Goal: Information Seeking & Learning: Compare options

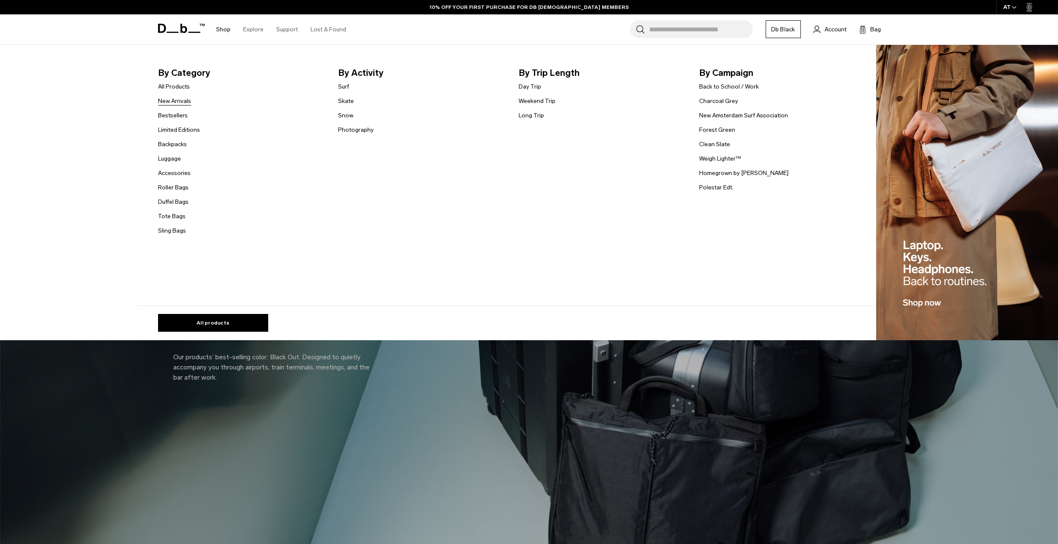
click at [180, 102] on link "New Arrivals" at bounding box center [174, 101] width 33 height 9
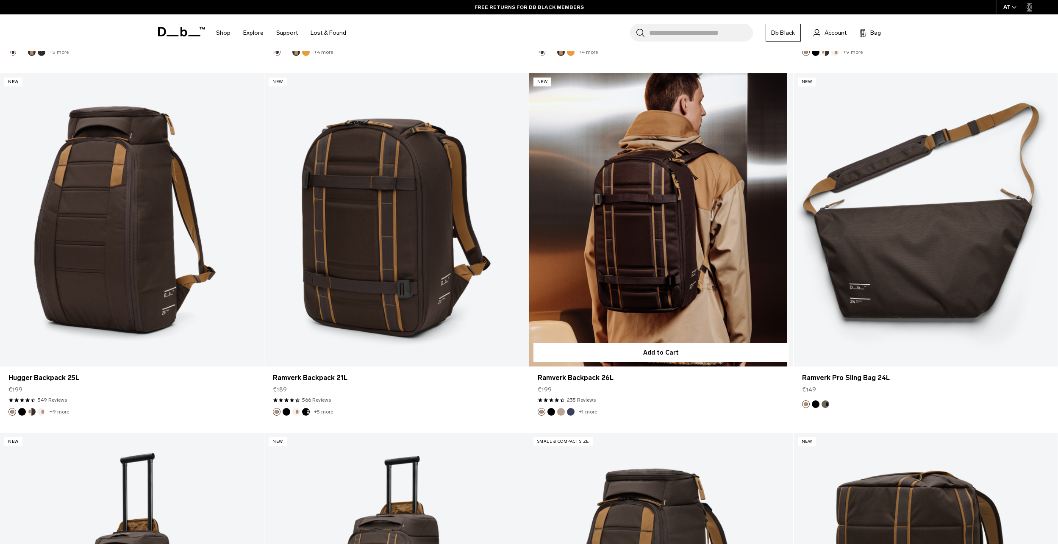
scroll to position [1977, 0]
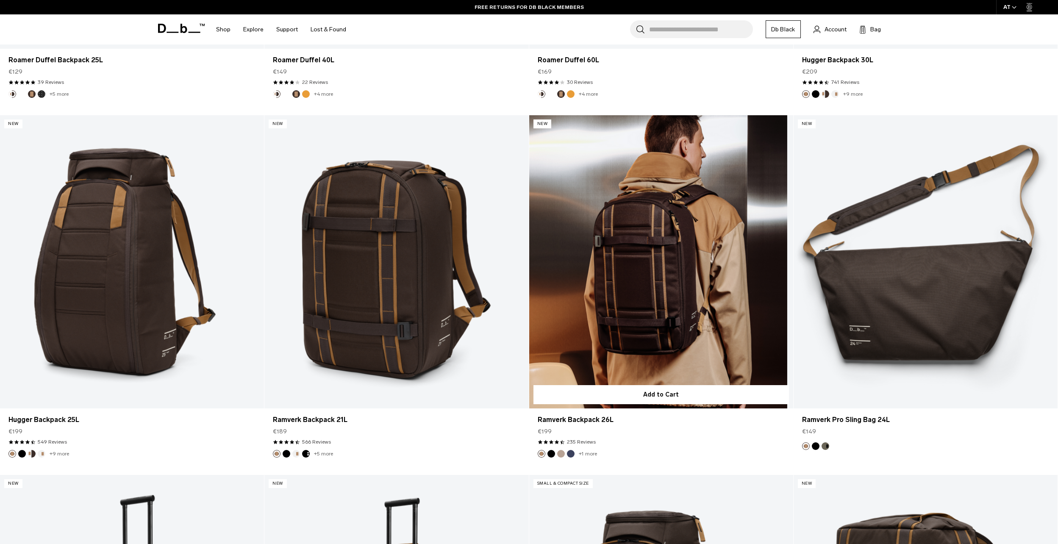
click at [564, 453] on button "Fogbow Beige" at bounding box center [561, 454] width 8 height 8
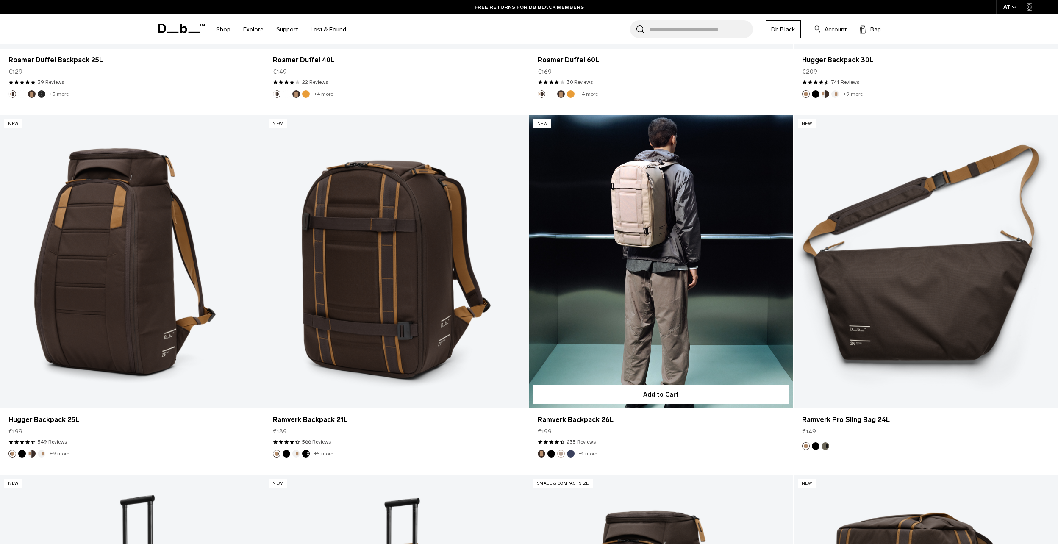
click at [554, 455] on button "Black Out" at bounding box center [551, 454] width 8 height 8
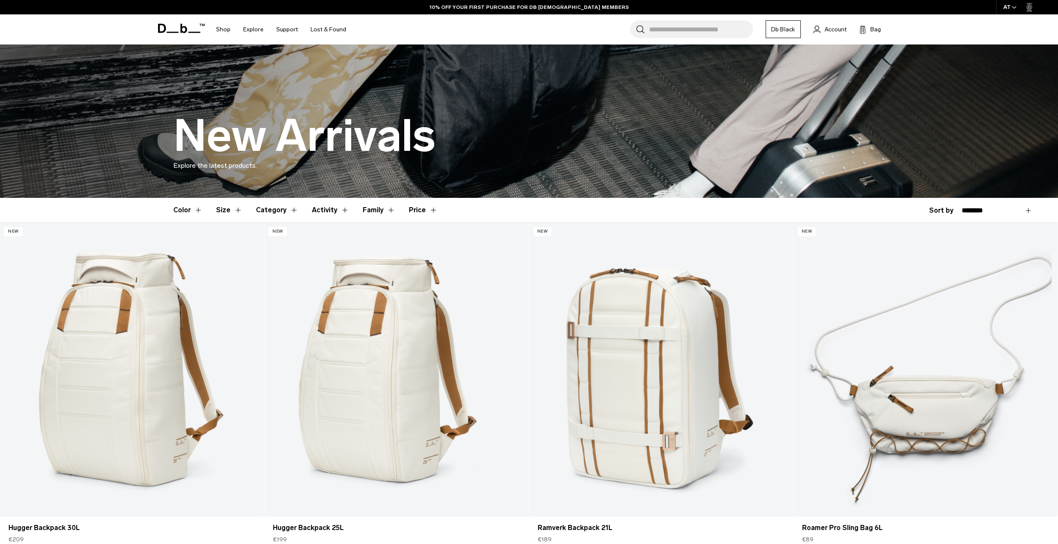
scroll to position [0, 0]
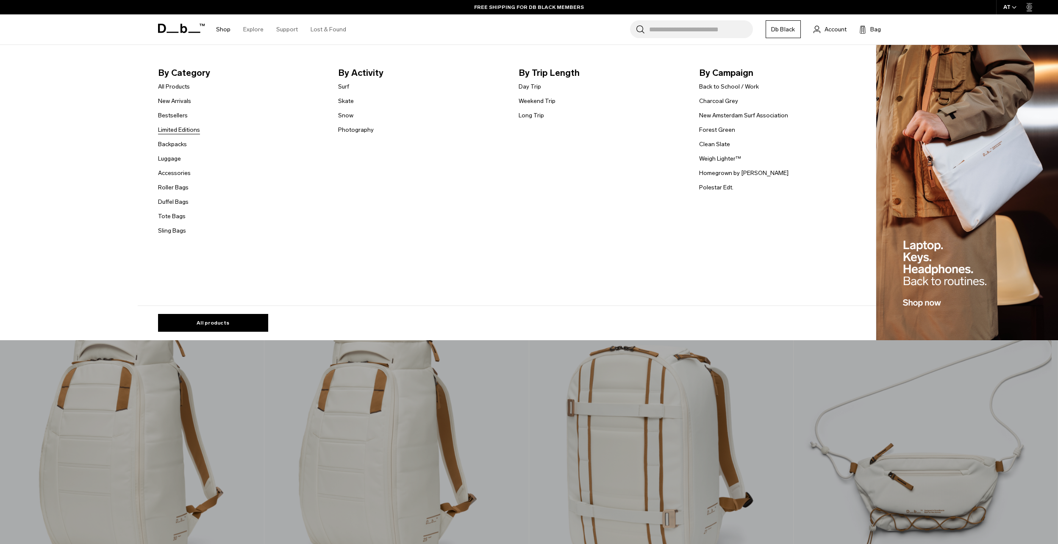
click at [178, 130] on link "Limited Editions" at bounding box center [179, 129] width 42 height 9
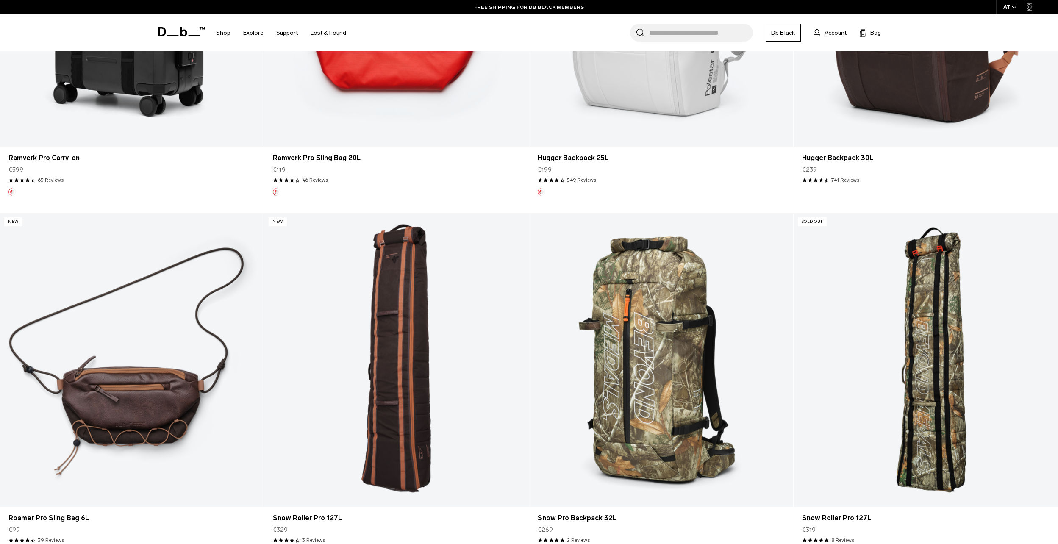
scroll to position [1130, 0]
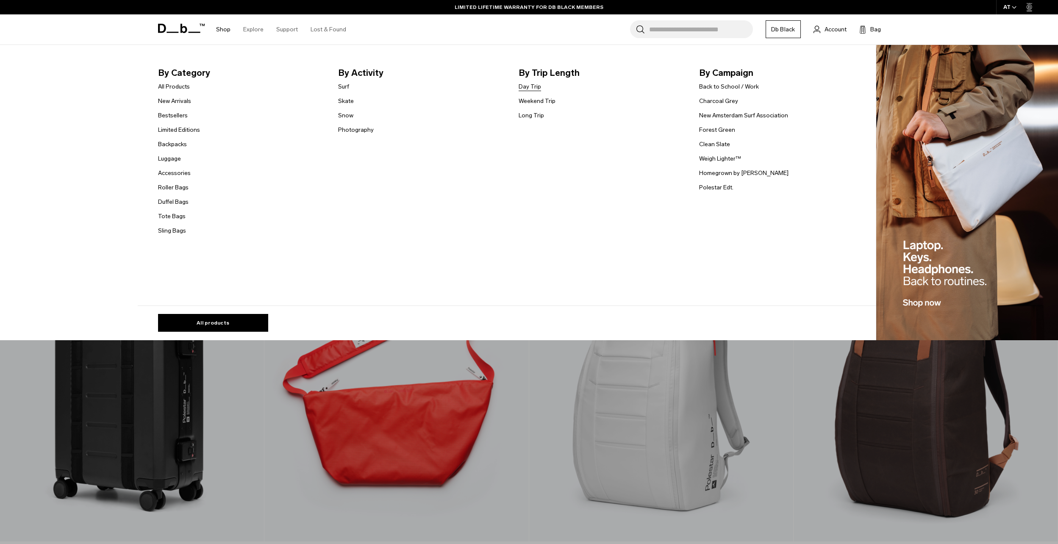
click at [535, 86] on link "Day Trip" at bounding box center [529, 86] width 22 height 9
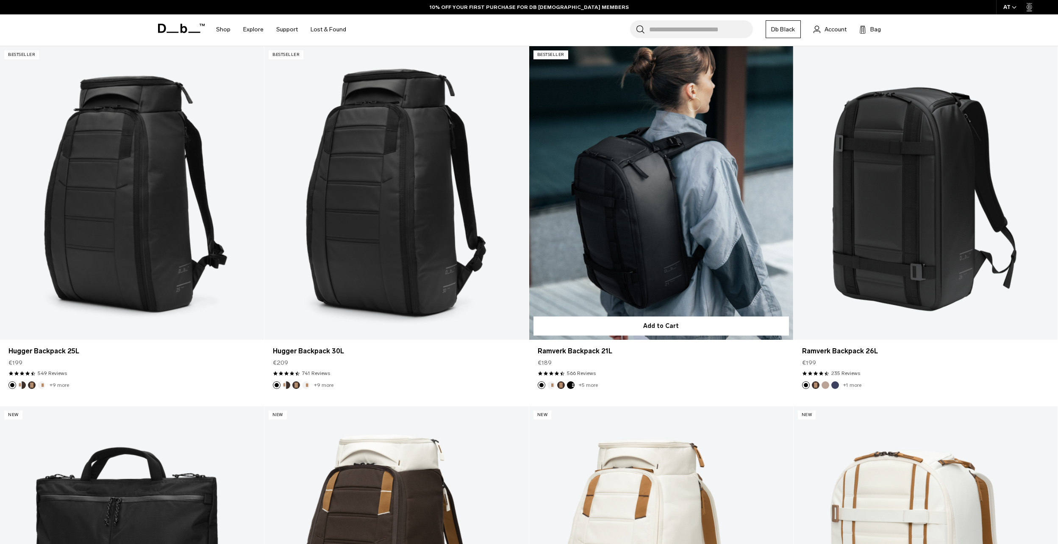
click at [561, 386] on button "Espresso" at bounding box center [561, 385] width 8 height 8
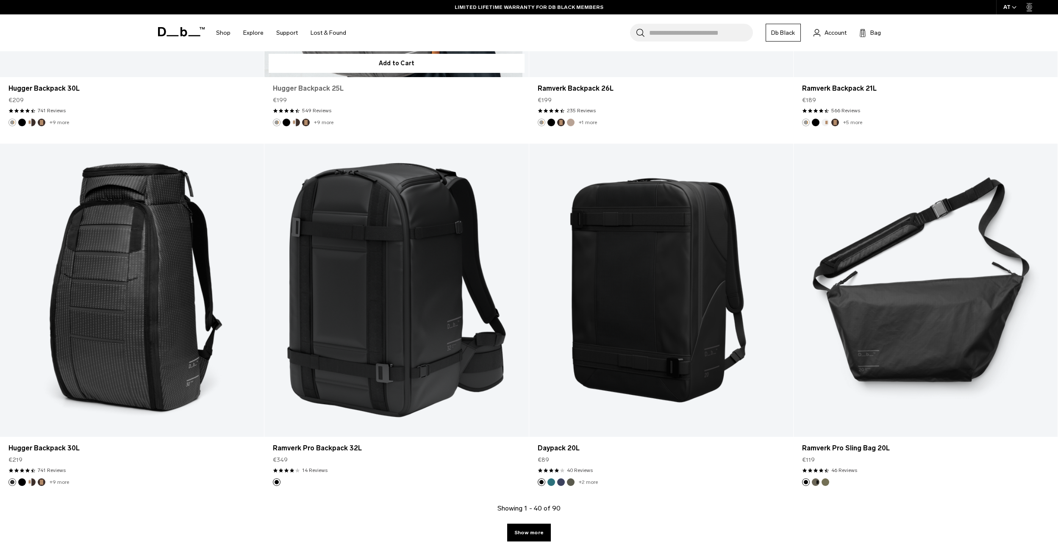
scroll to position [3530, 0]
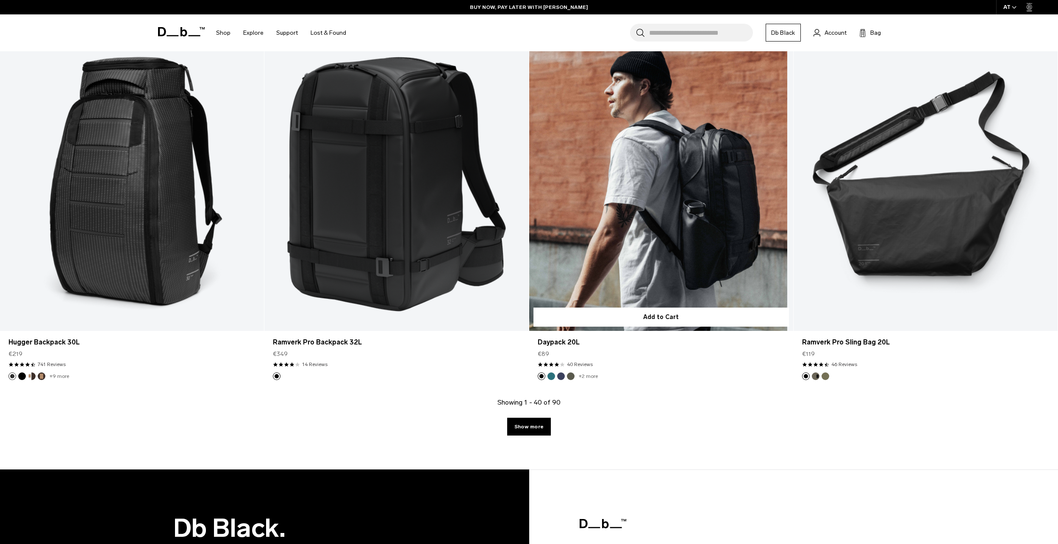
click at [560, 376] on button "Blue Hour" at bounding box center [561, 376] width 8 height 8
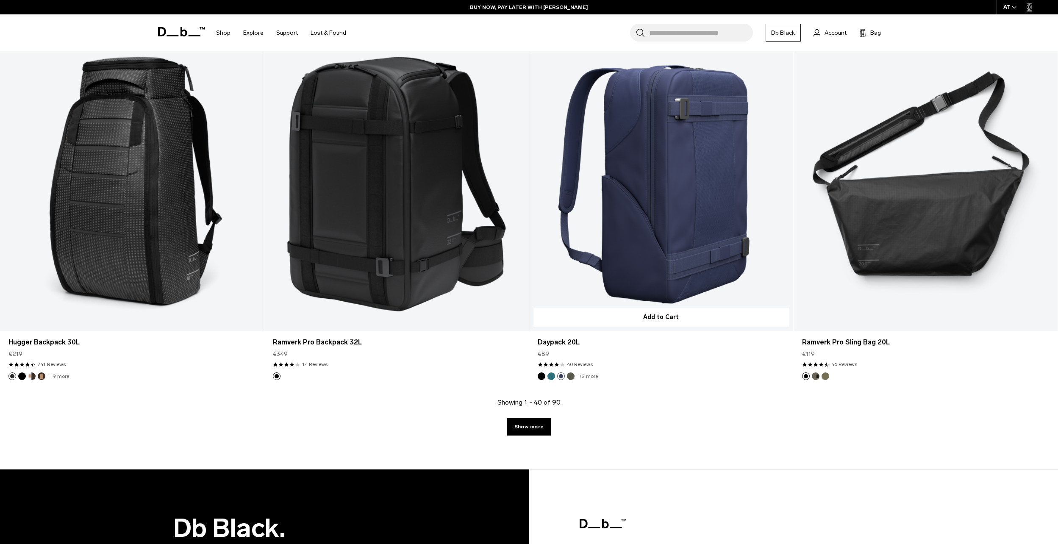
click at [553, 377] on button "Midnight Teal" at bounding box center [551, 376] width 8 height 8
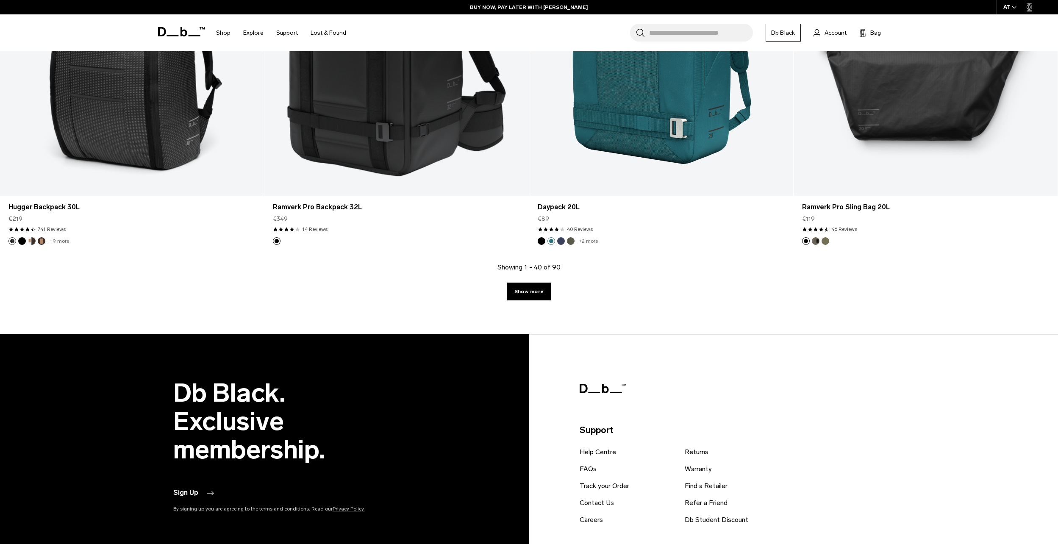
scroll to position [3671, 0]
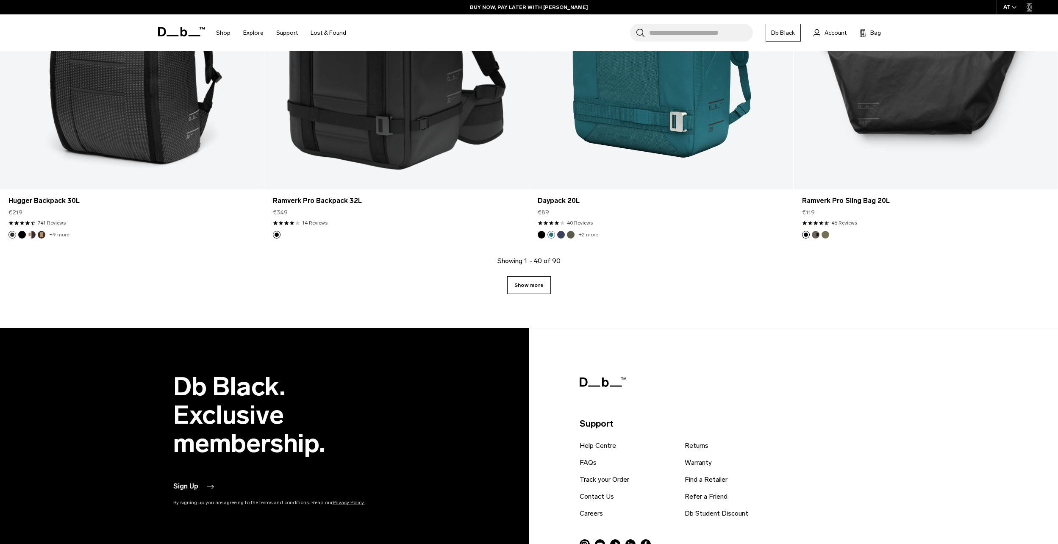
click at [533, 291] on link "Show more" at bounding box center [529, 285] width 44 height 18
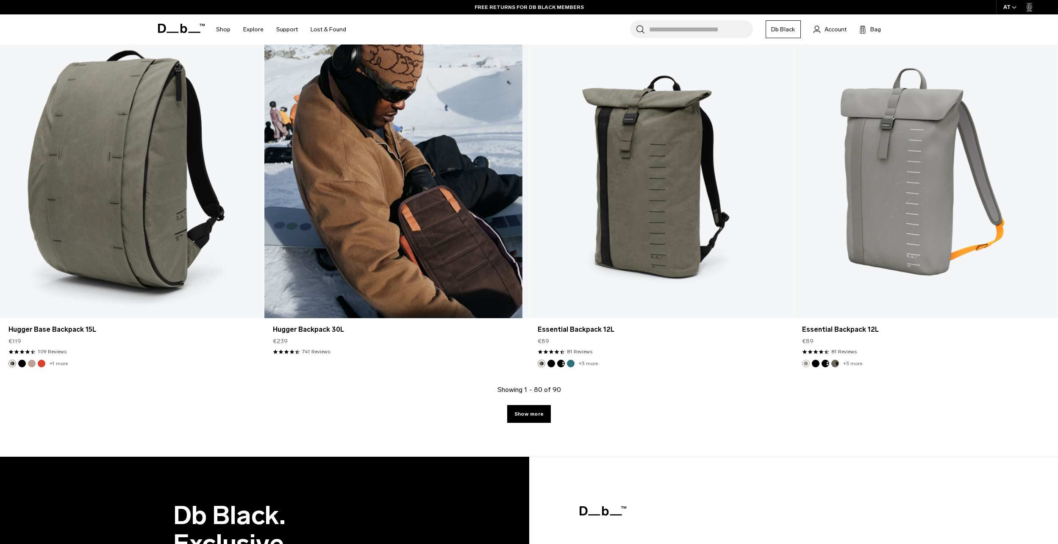
scroll to position [7149, 0]
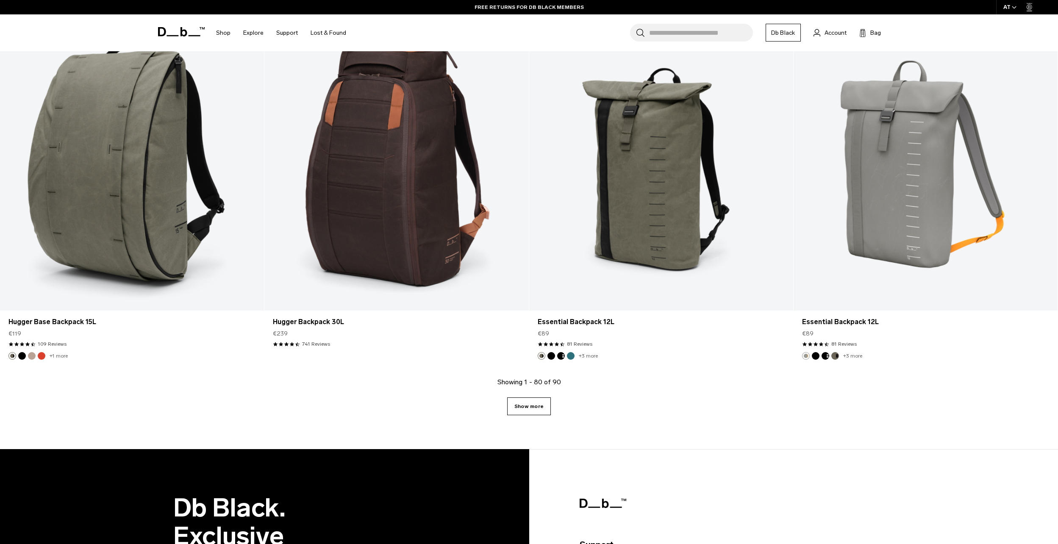
click at [527, 404] on link "Show more" at bounding box center [529, 406] width 44 height 18
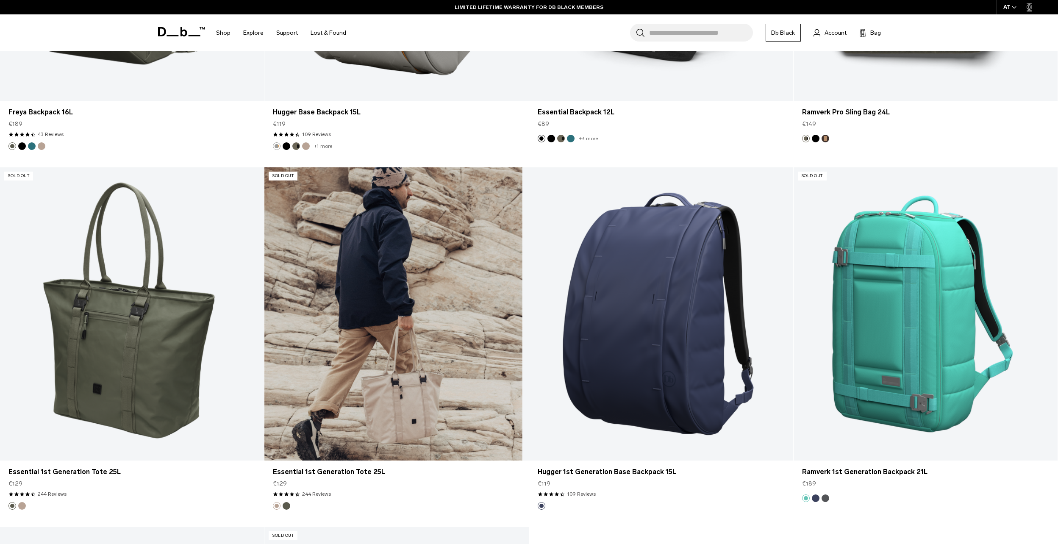
scroll to position [7436, 0]
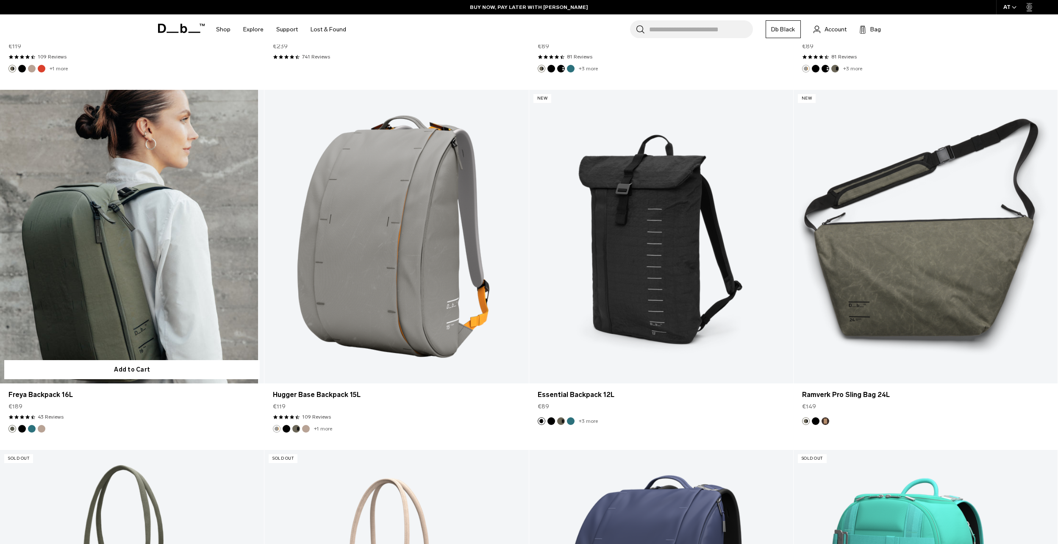
click at [21, 429] on button "Black Out" at bounding box center [22, 429] width 8 height 8
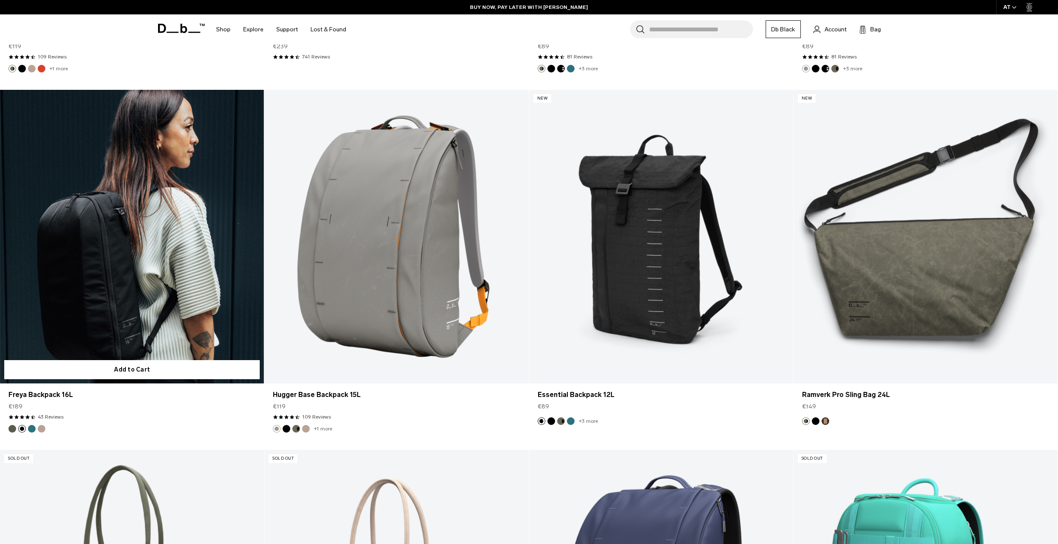
click at [34, 429] on button "Midnight Teal" at bounding box center [32, 429] width 8 height 8
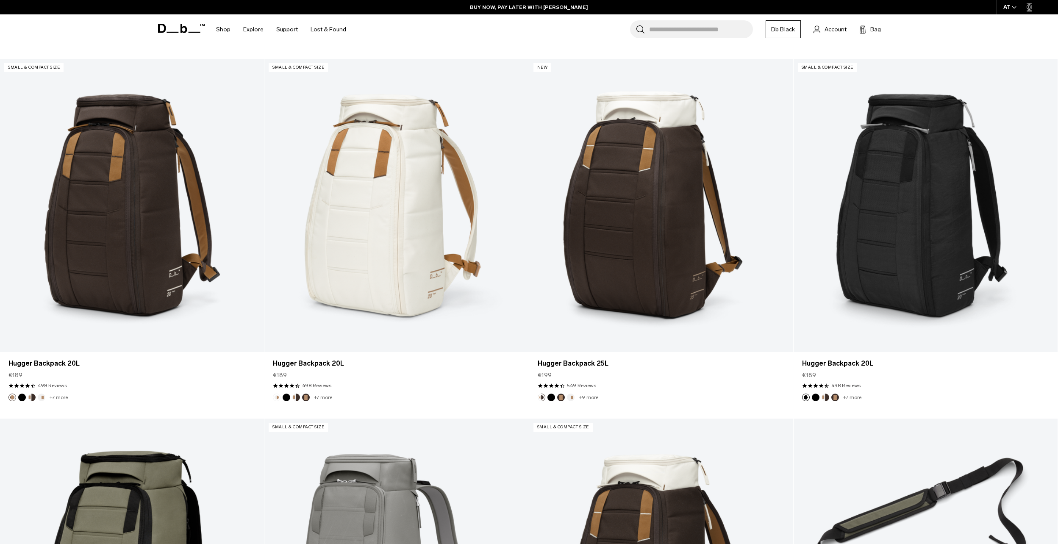
scroll to position [6024, 0]
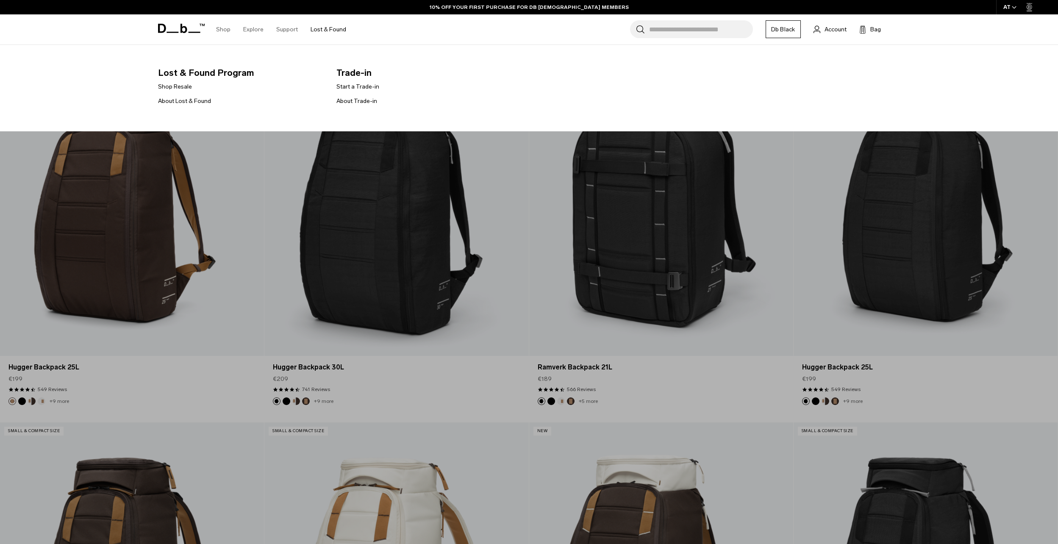
click at [337, 30] on link "Lost & Found" at bounding box center [328, 29] width 36 height 30
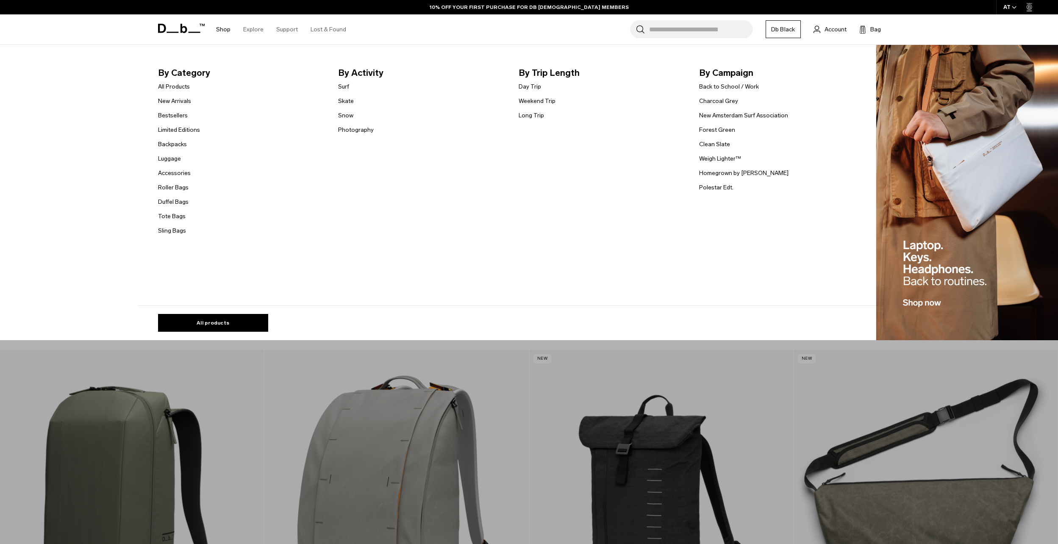
scroll to position [1283, 0]
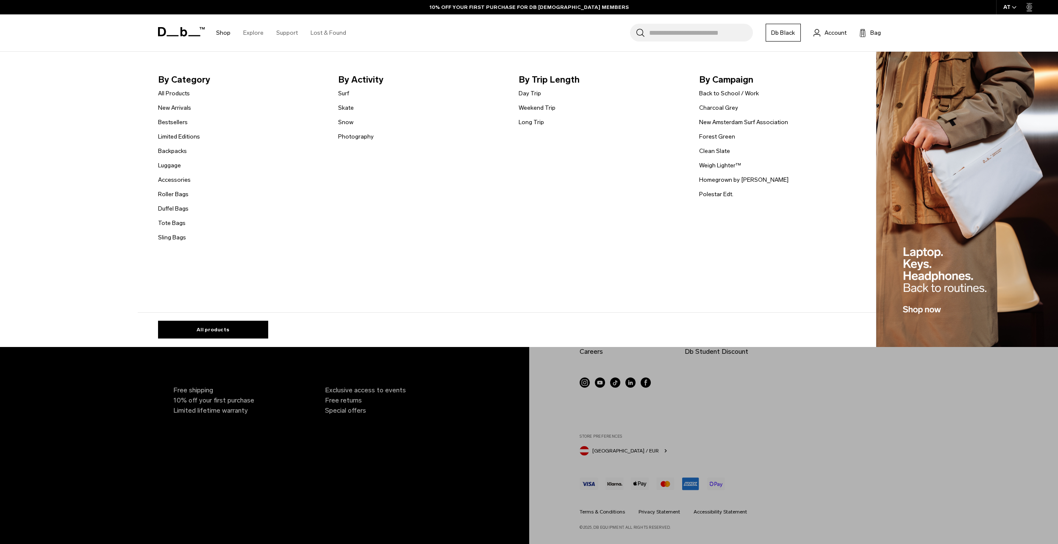
click at [219, 30] on link "Shop" at bounding box center [223, 33] width 14 height 30
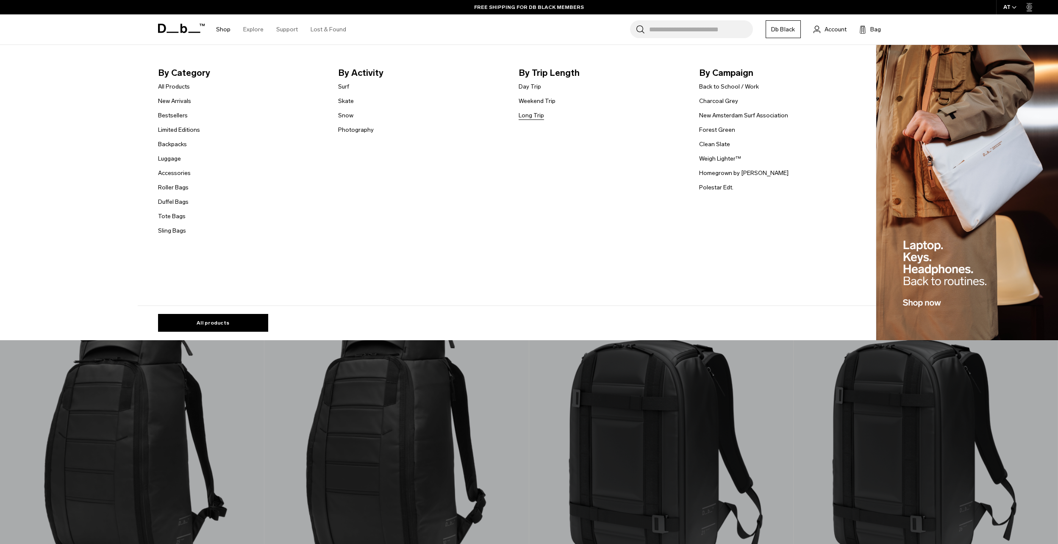
click at [533, 118] on link "Long Trip" at bounding box center [530, 115] width 25 height 9
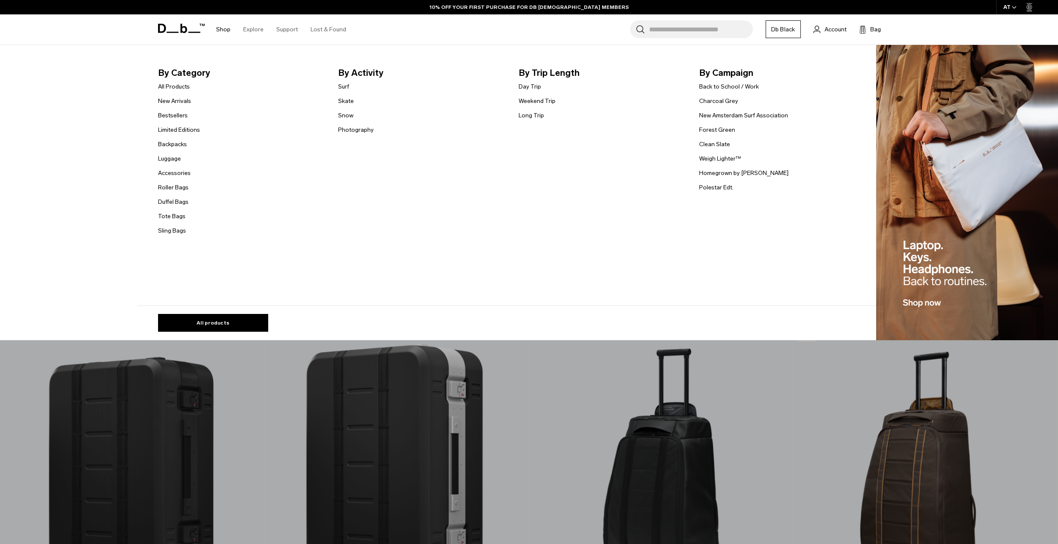
click at [181, 79] on span "By Category" at bounding box center [241, 73] width 167 height 14
click at [182, 86] on link "All Products" at bounding box center [174, 86] width 32 height 9
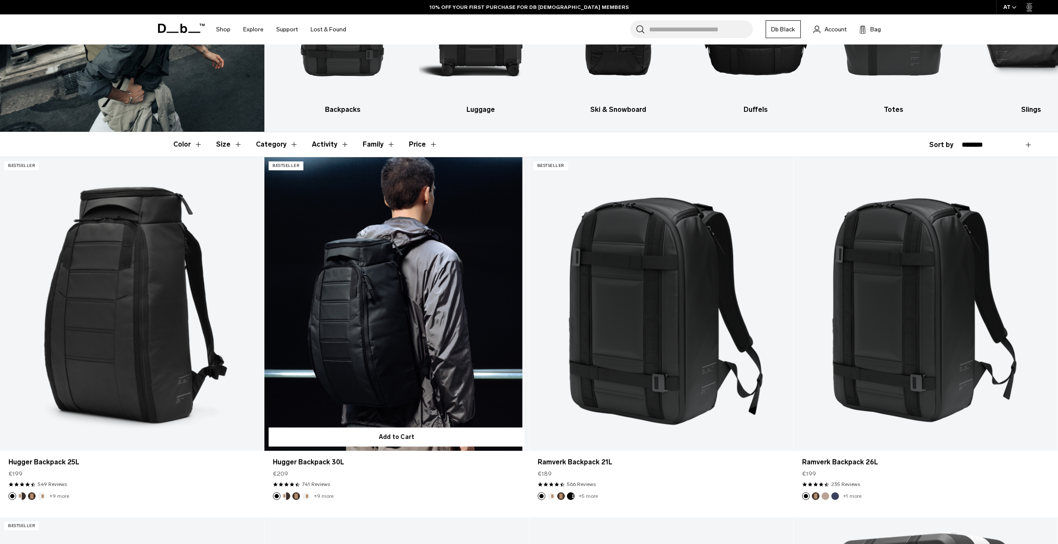
click at [288, 495] on button "Cappuccino" at bounding box center [287, 496] width 8 height 8
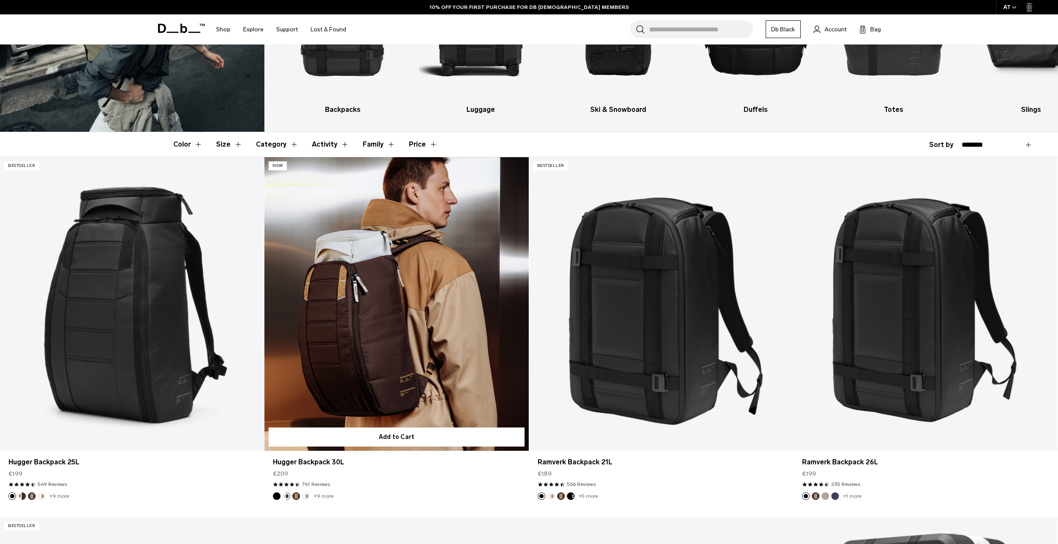
click at [296, 493] on button "Espresso" at bounding box center [296, 496] width 8 height 8
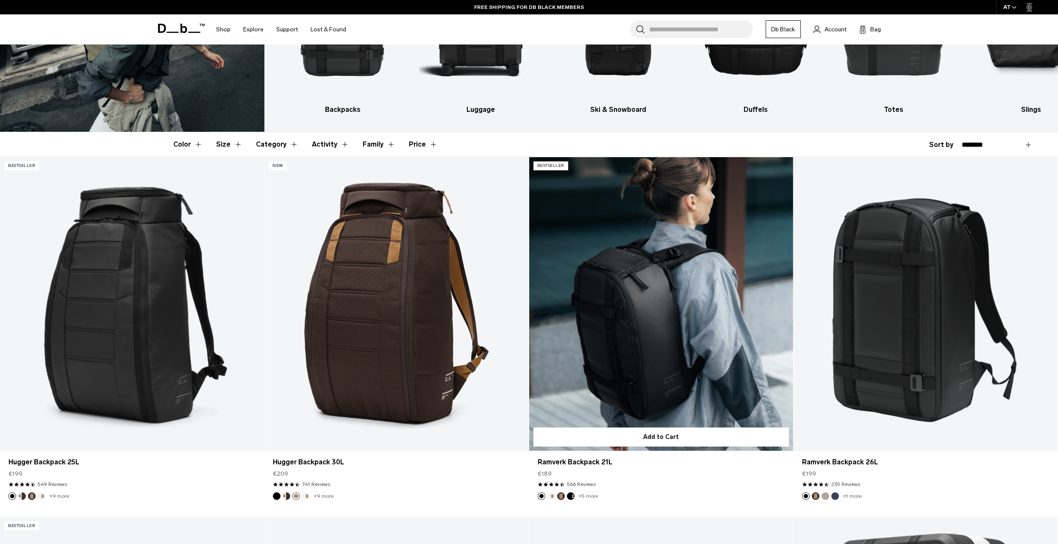
click at [561, 495] on button "Espresso" at bounding box center [561, 496] width 8 height 8
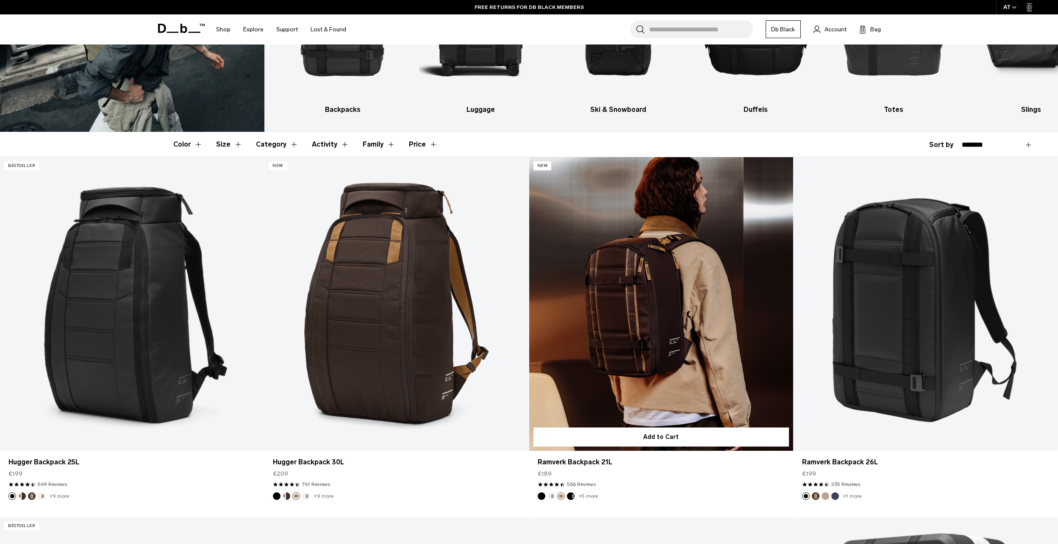
click at [573, 494] on button "Charcoal Grey" at bounding box center [571, 496] width 8 height 8
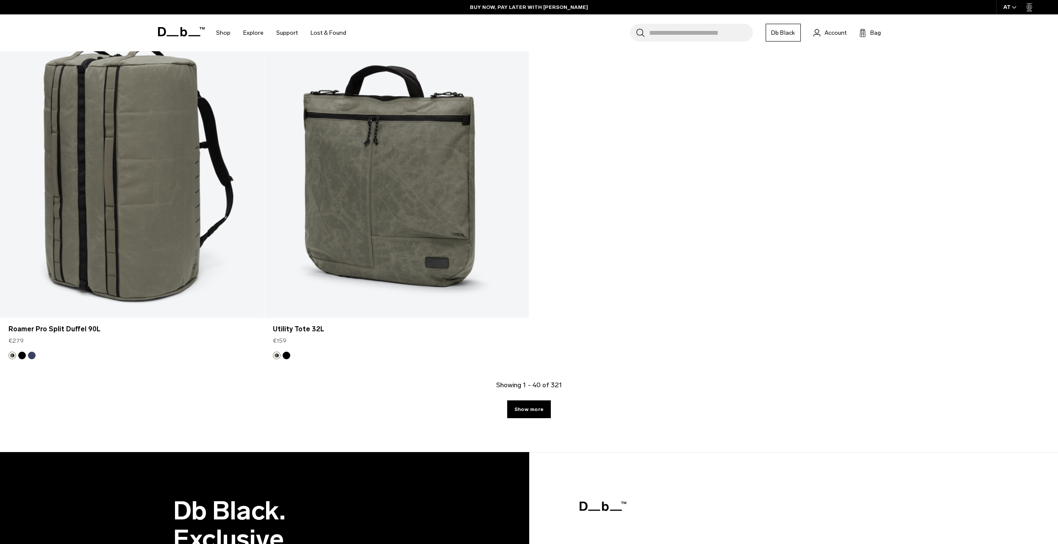
scroll to position [4236, 0]
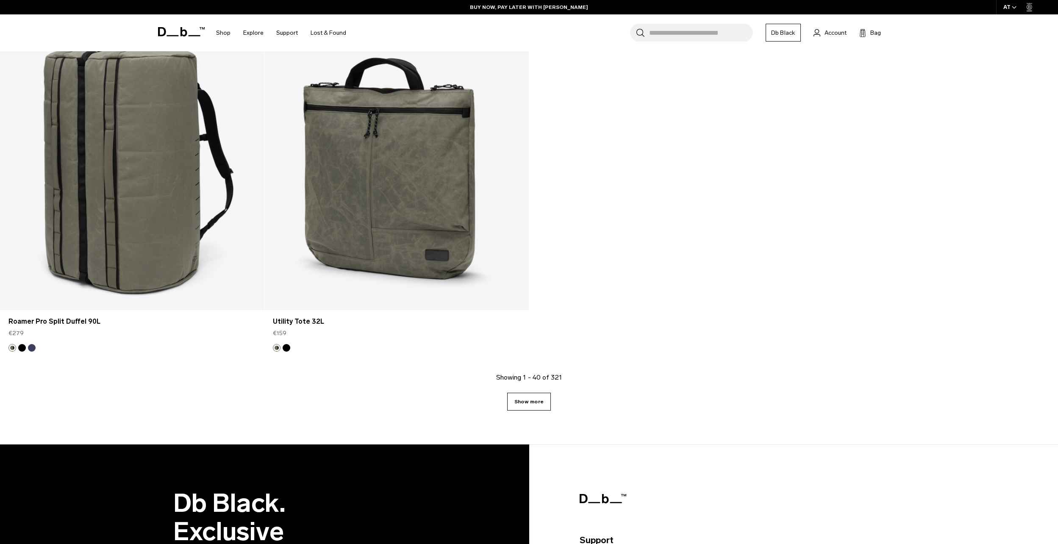
click at [543, 408] on link "Show more" at bounding box center [529, 402] width 44 height 18
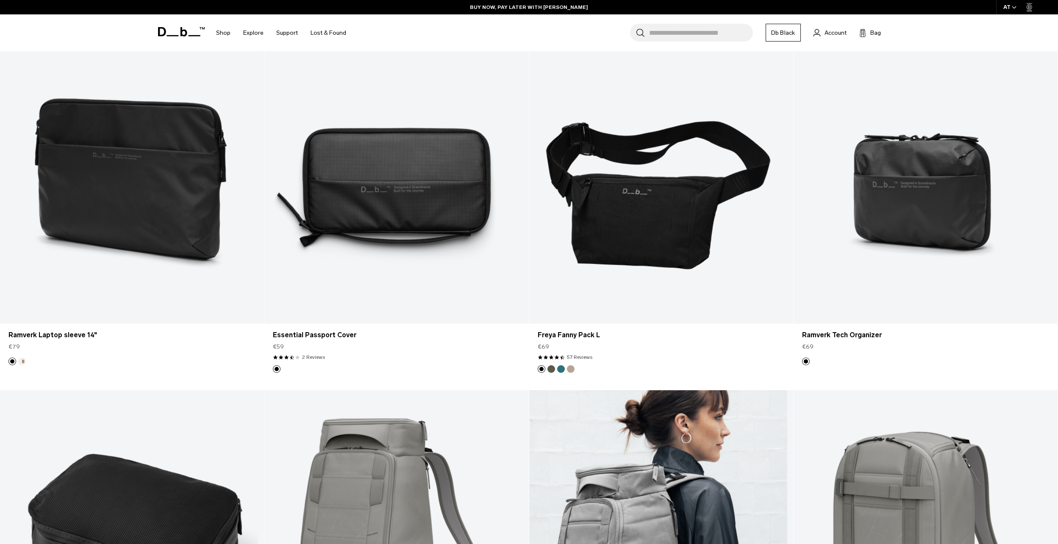
scroll to position [6955, 0]
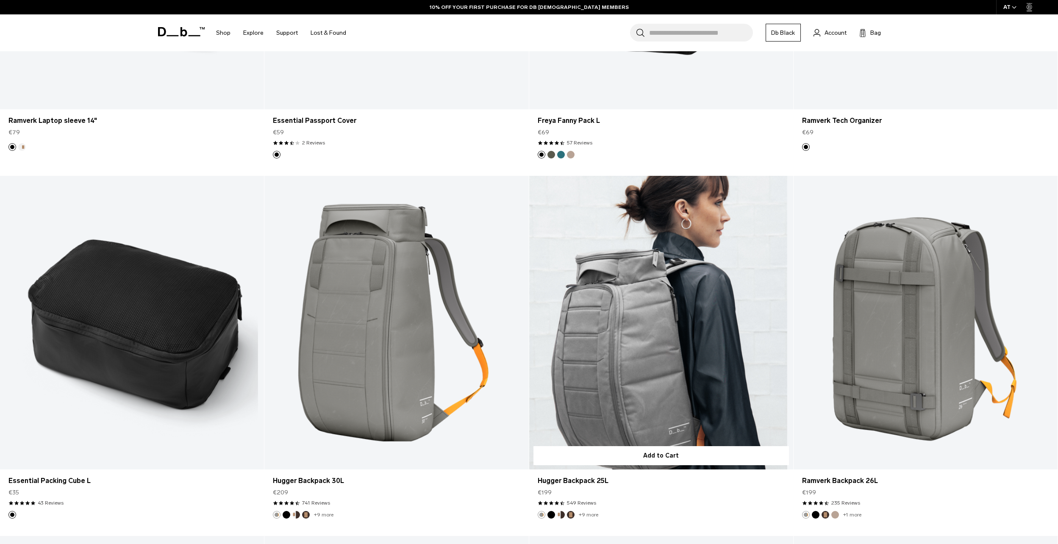
click at [580, 514] on link "+9 more" at bounding box center [588, 515] width 19 height 6
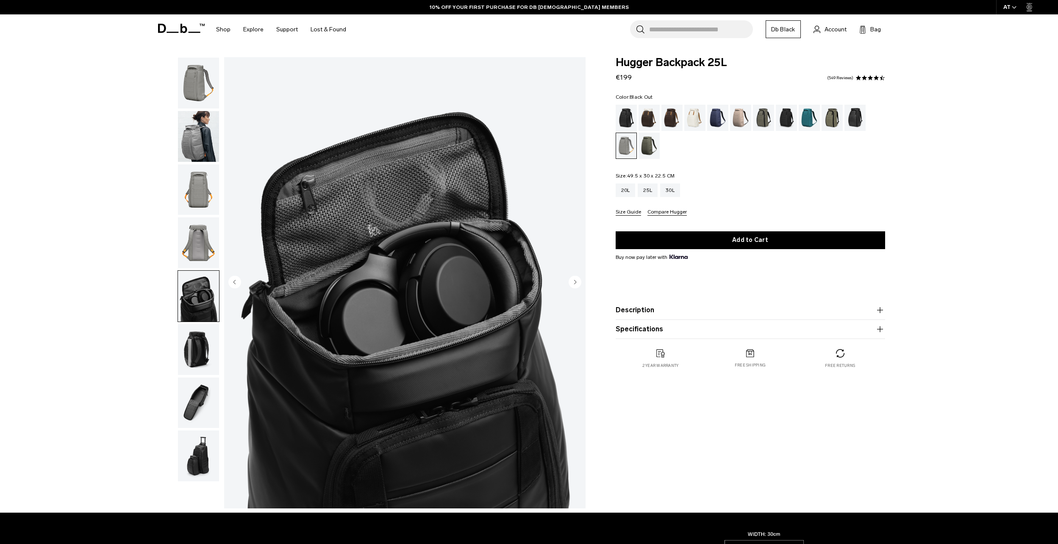
click at [626, 123] on div "Black Out" at bounding box center [626, 118] width 22 height 26
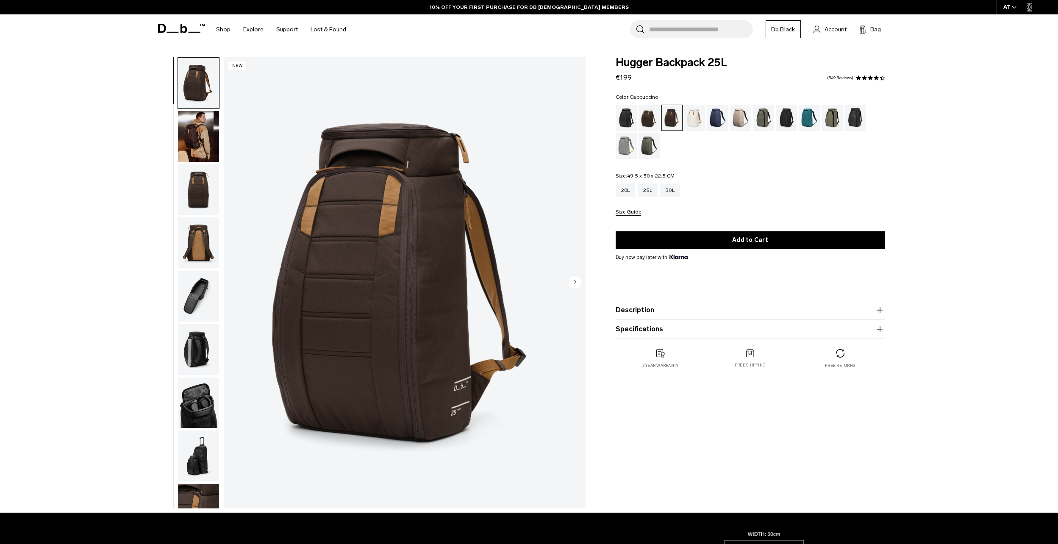
click at [652, 122] on div "Cappuccino" at bounding box center [649, 118] width 22 height 26
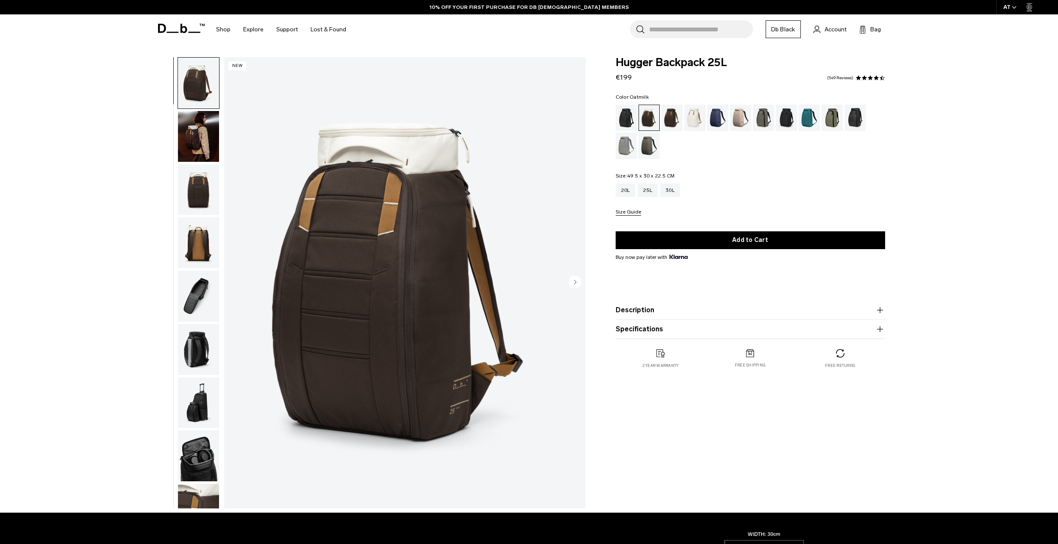
click at [717, 121] on div "Blue Hour" at bounding box center [718, 118] width 22 height 26
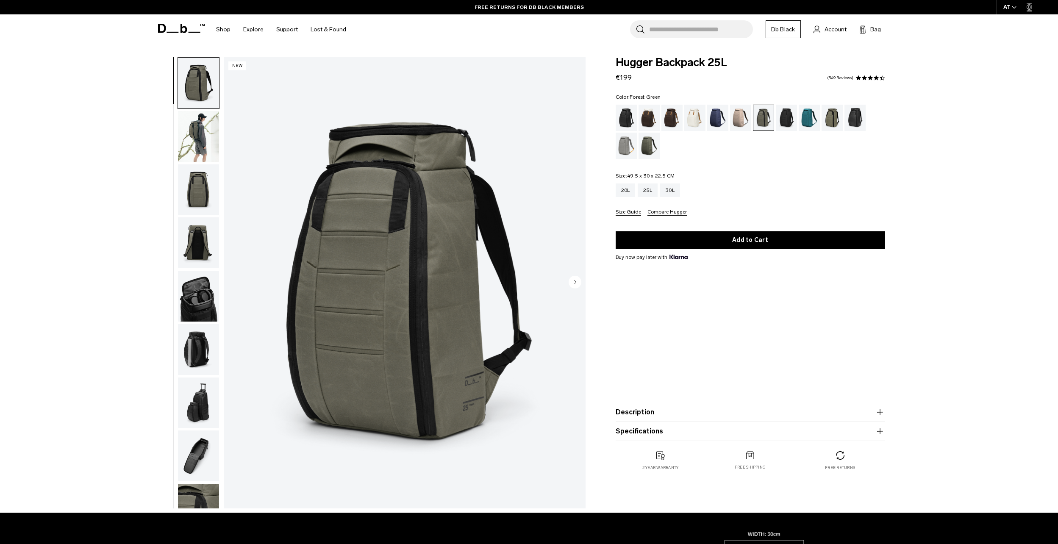
click at [966, 152] on div "**********" at bounding box center [529, 284] width 1058 height 455
click at [201, 150] on img "button" at bounding box center [198, 136] width 41 height 51
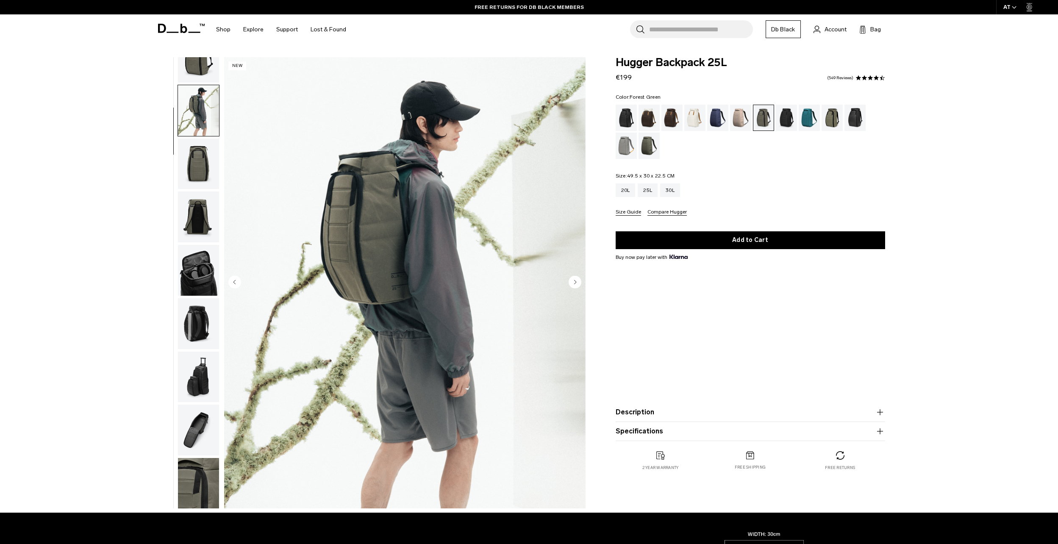
scroll to position [27, 0]
click at [194, 181] on img "button" at bounding box center [198, 163] width 41 height 51
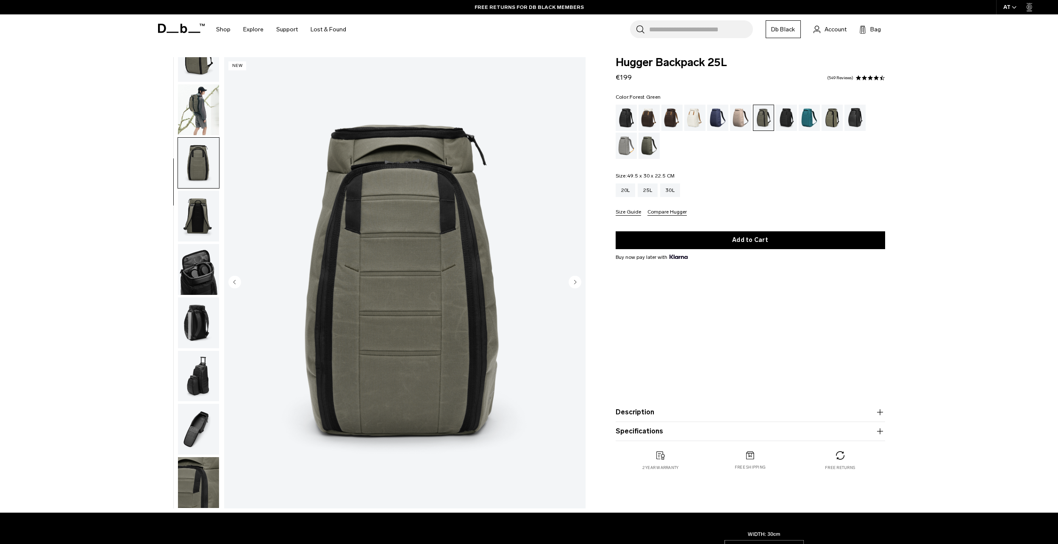
click at [195, 213] on img "button" at bounding box center [198, 216] width 41 height 51
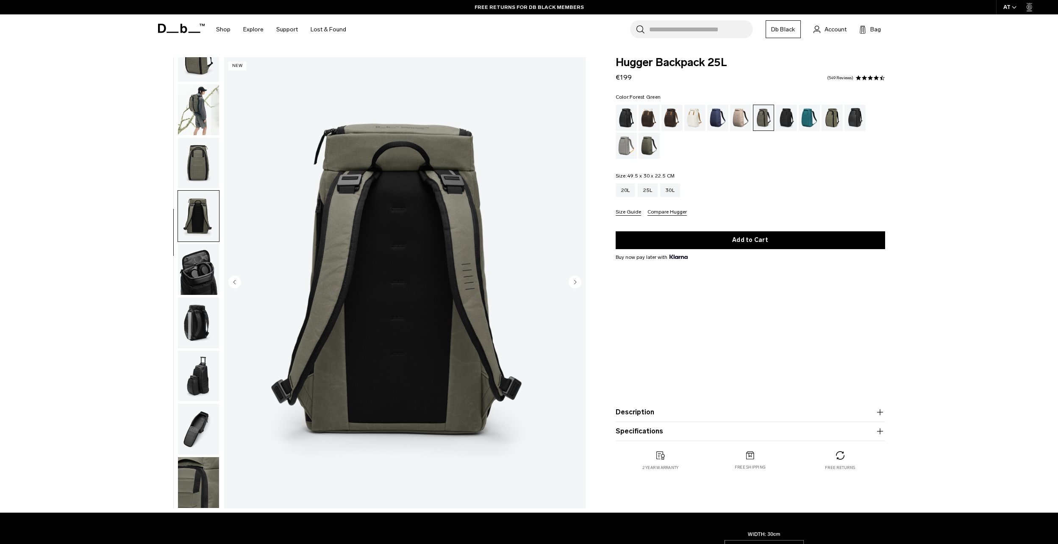
click at [197, 267] on img "button" at bounding box center [198, 269] width 41 height 51
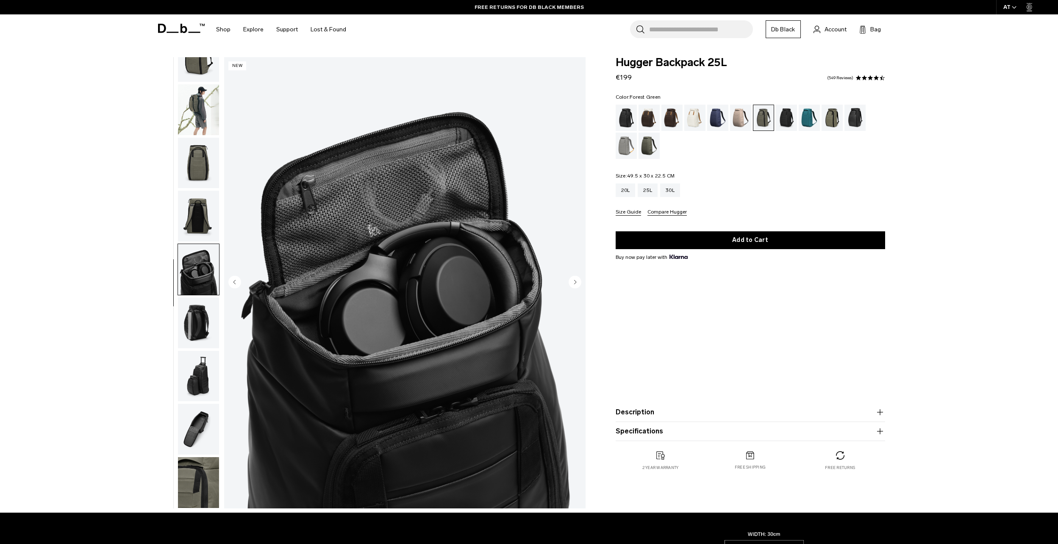
click at [195, 321] on img "button" at bounding box center [198, 322] width 41 height 51
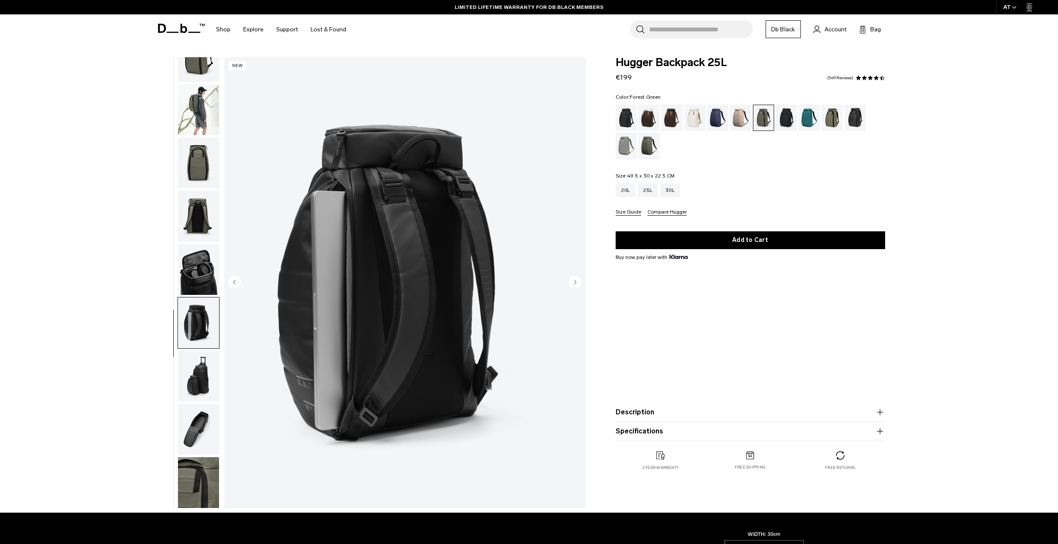
click at [200, 371] on img "button" at bounding box center [198, 376] width 41 height 51
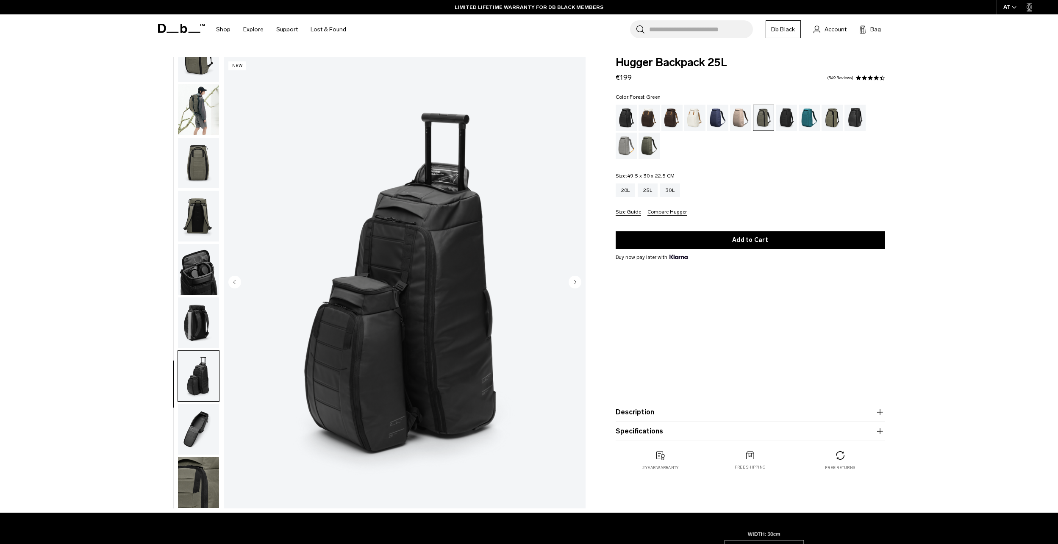
click at [198, 417] on img "button" at bounding box center [198, 429] width 41 height 51
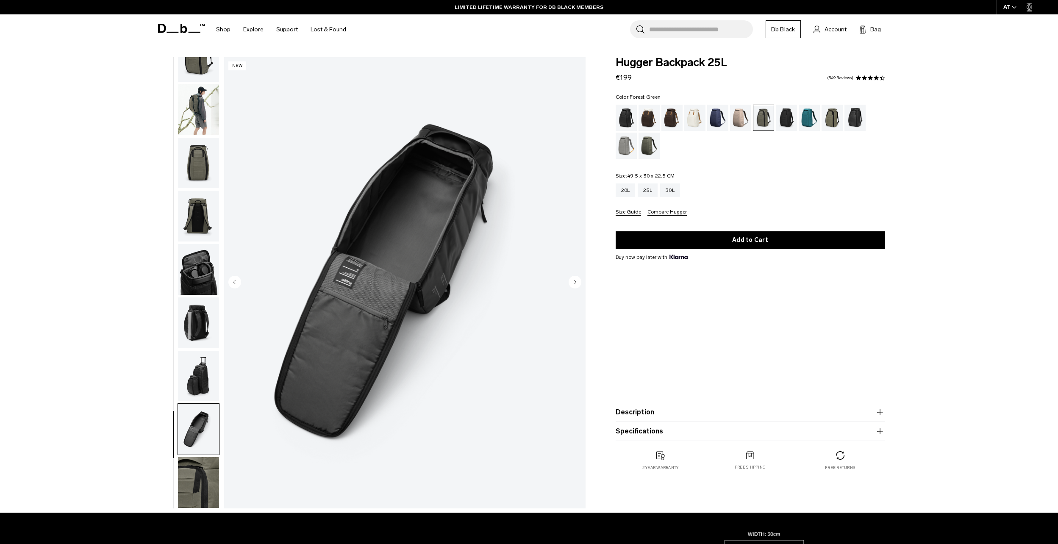
scroll to position [141, 0]
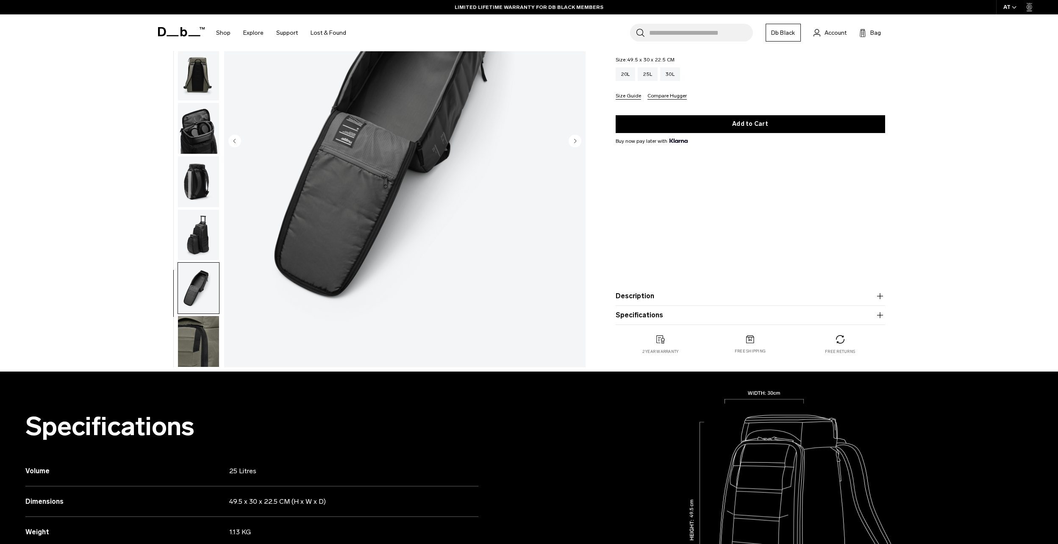
click at [197, 329] on img "button" at bounding box center [198, 341] width 41 height 51
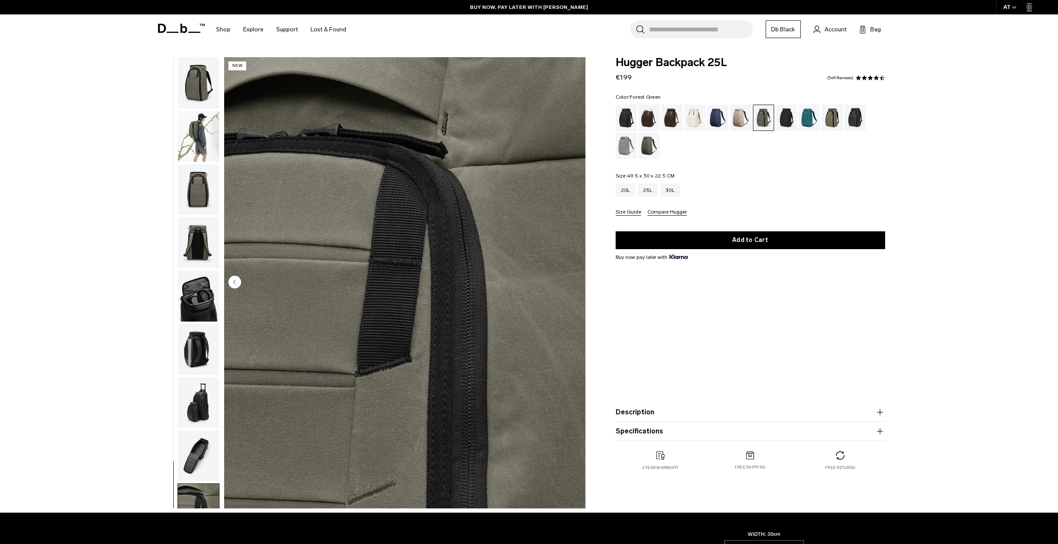
scroll to position [27, 0]
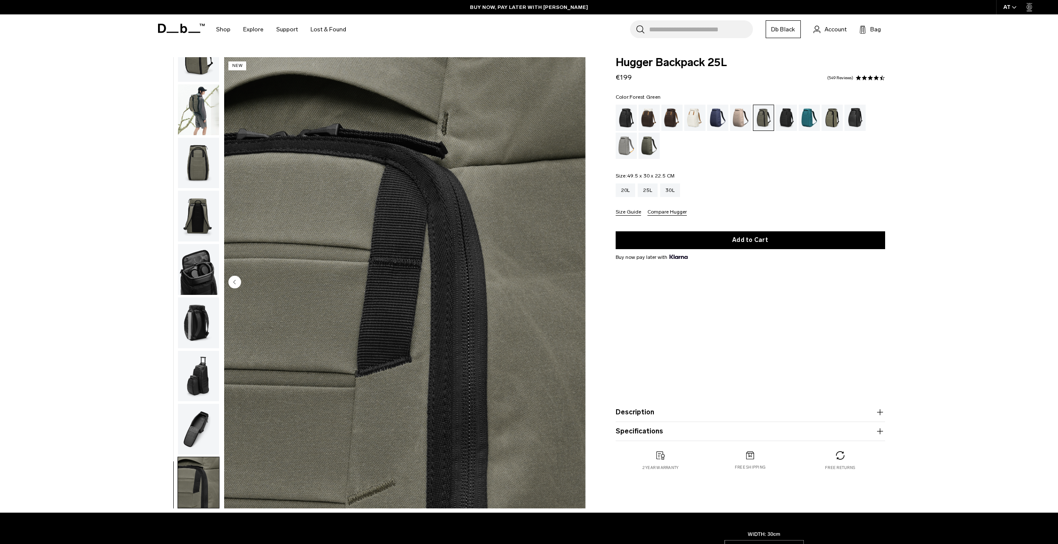
click at [198, 417] on img "button" at bounding box center [198, 429] width 41 height 51
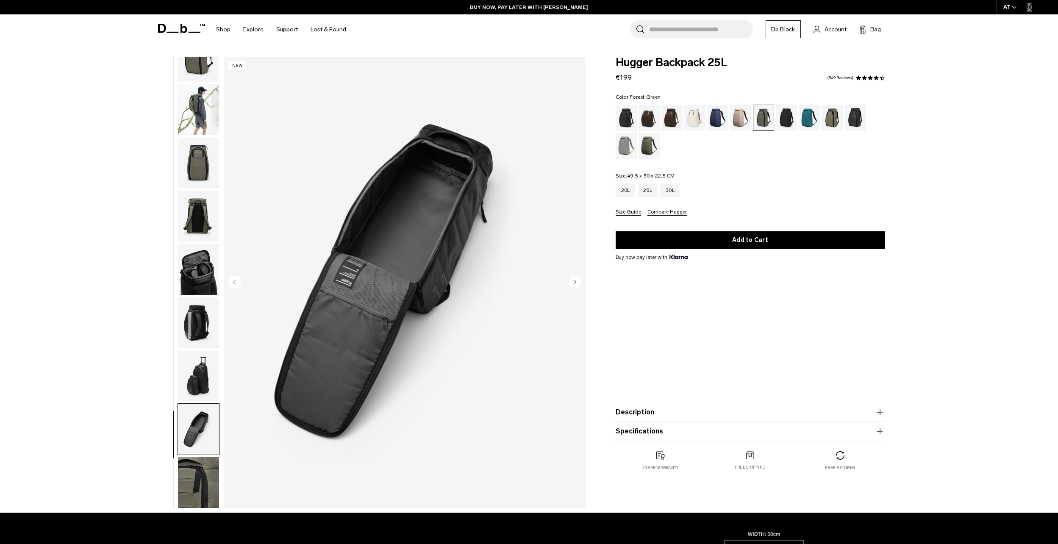
click at [202, 378] on img "button" at bounding box center [198, 376] width 41 height 51
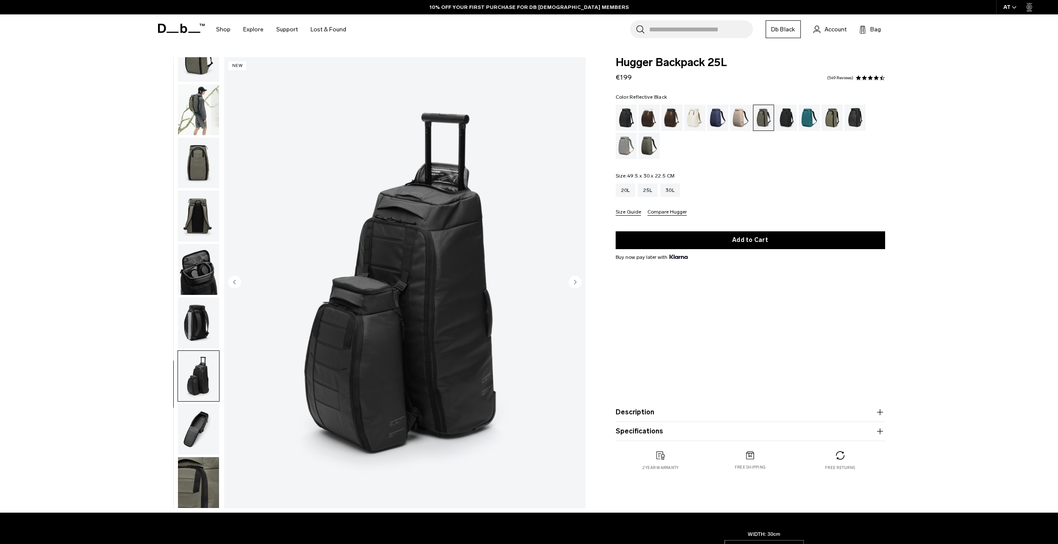
click at [847, 116] on div "Reflective Black" at bounding box center [855, 118] width 22 height 26
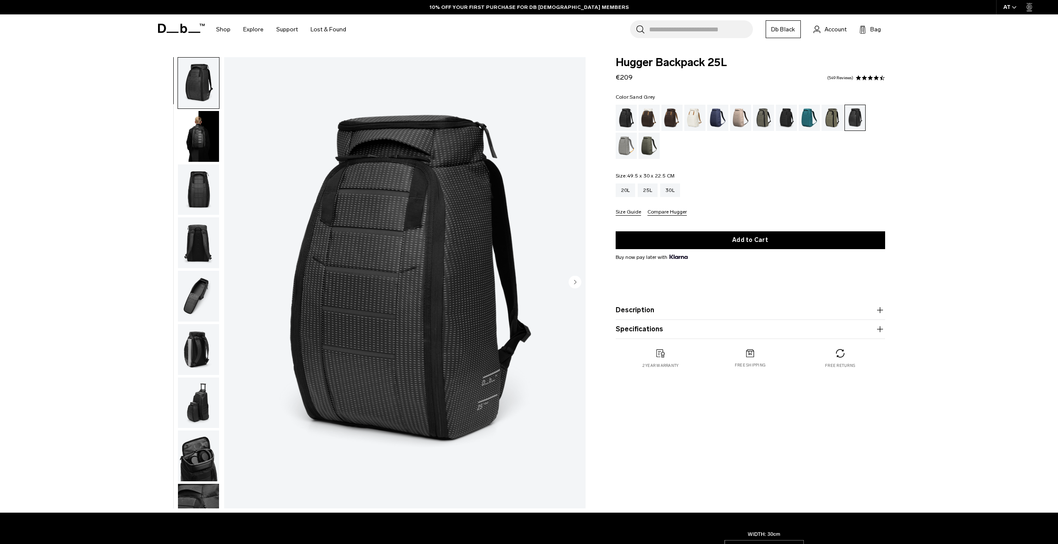
click at [646, 145] on div "Moss Green" at bounding box center [649, 146] width 22 height 26
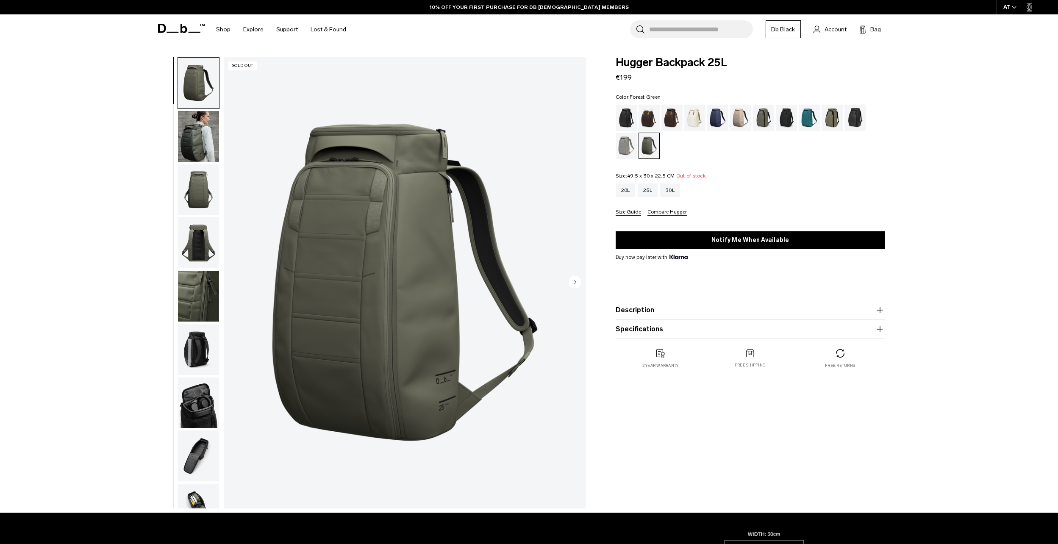
click at [760, 121] on div "Forest Green" at bounding box center [764, 118] width 22 height 26
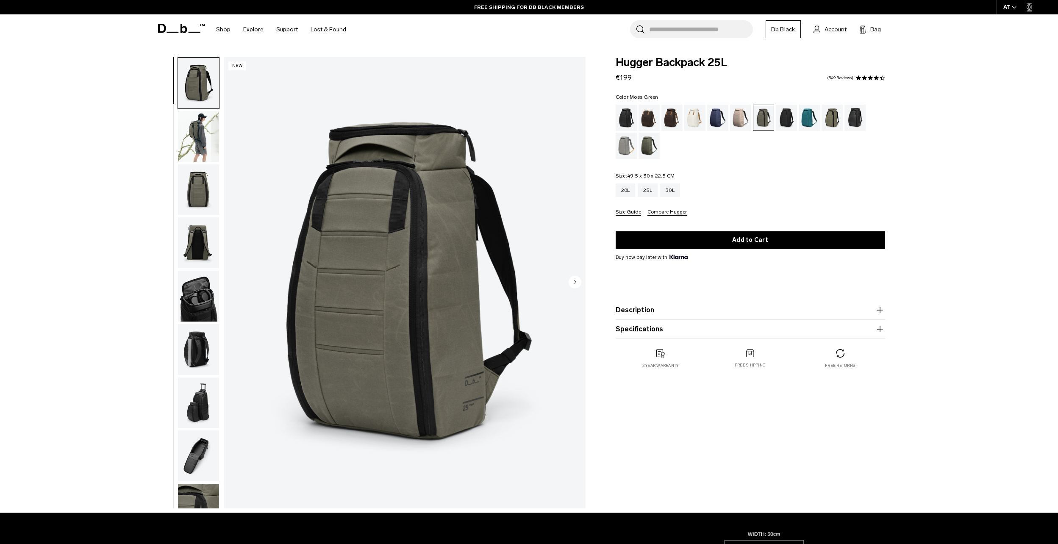
click at [646, 144] on div "Moss Green" at bounding box center [649, 146] width 22 height 26
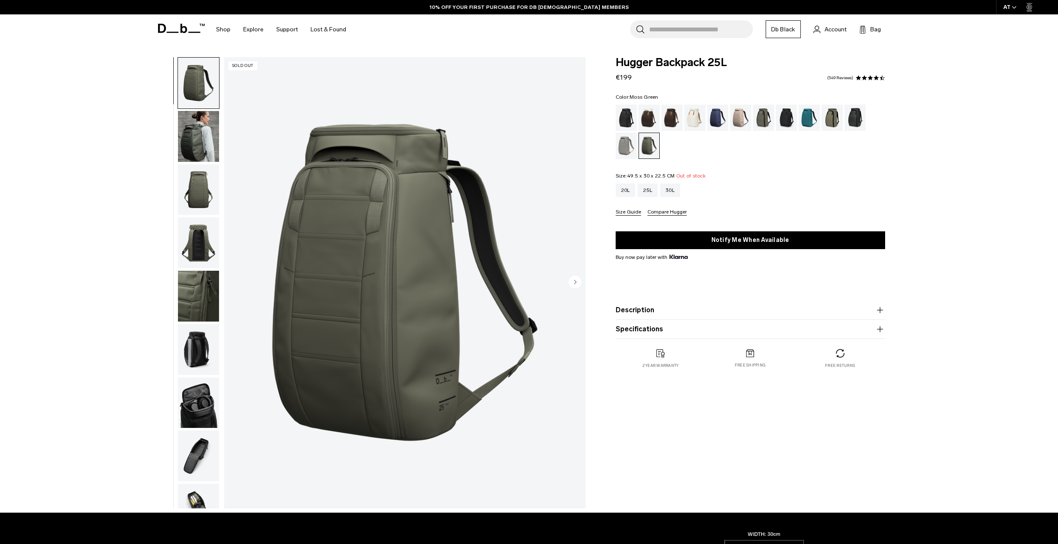
click at [214, 194] on img "button" at bounding box center [198, 189] width 41 height 51
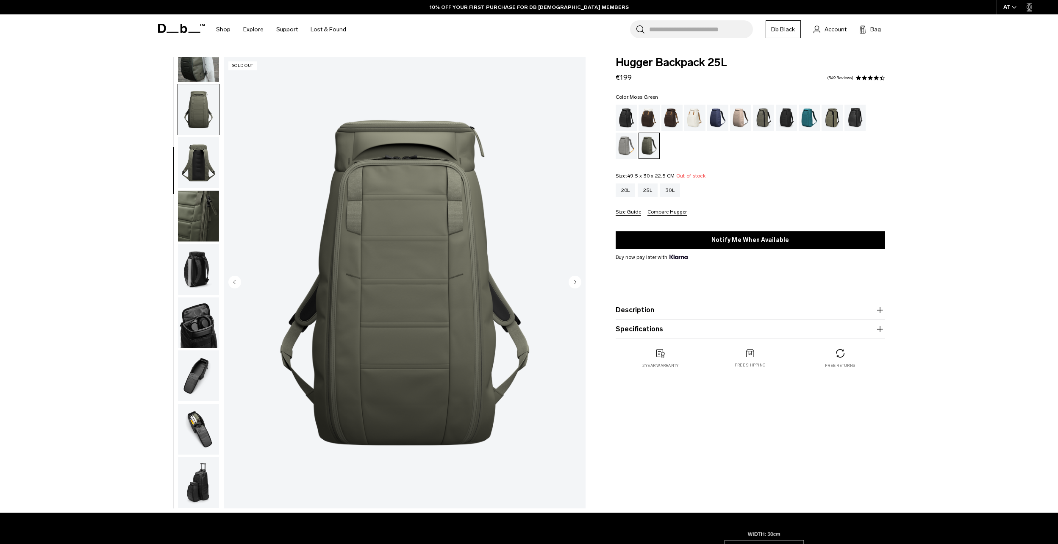
click at [207, 202] on img "button" at bounding box center [198, 216] width 41 height 51
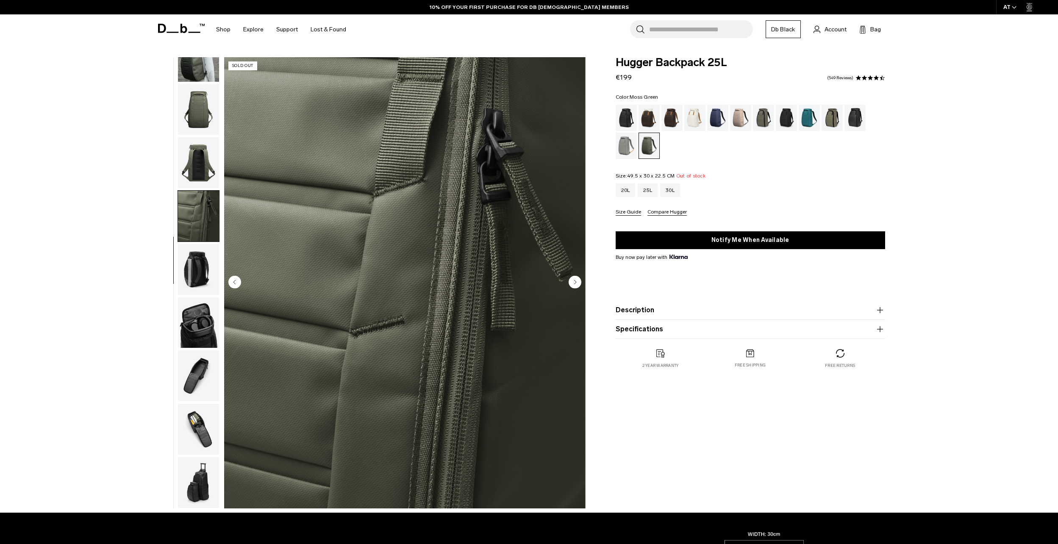
click at [201, 283] on img "button" at bounding box center [198, 269] width 41 height 51
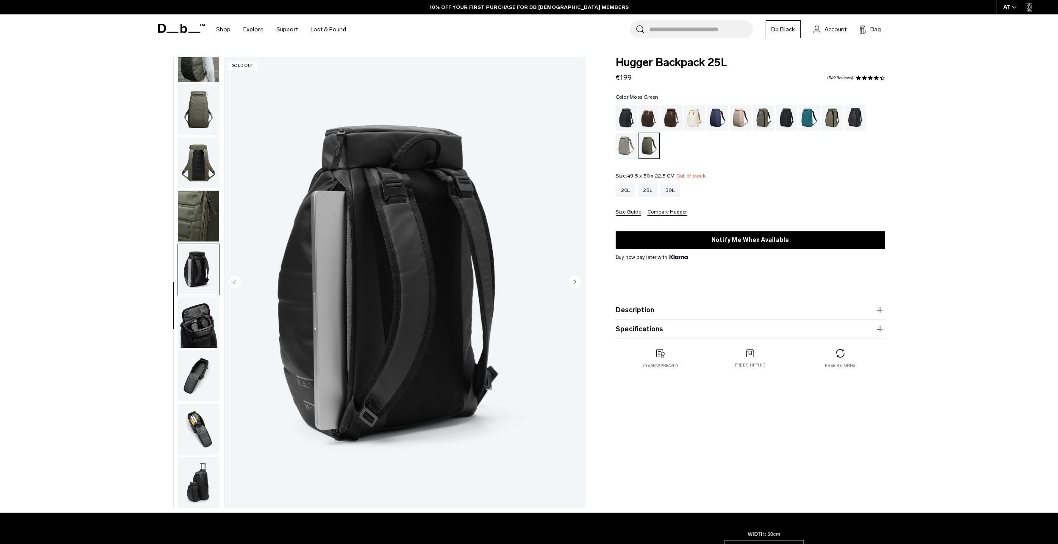
click at [195, 319] on img "button" at bounding box center [198, 322] width 41 height 51
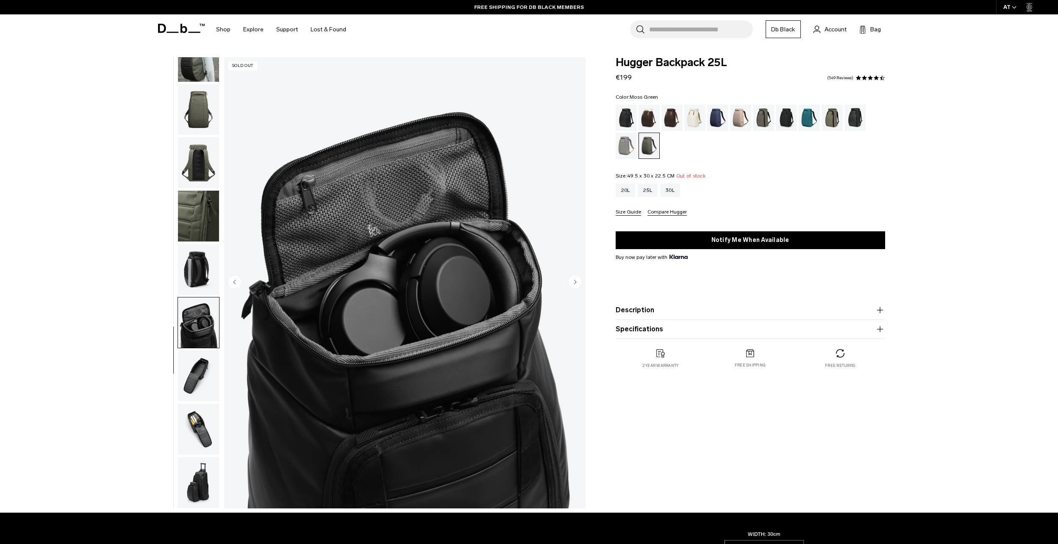
click at [208, 379] on img "button" at bounding box center [198, 375] width 41 height 51
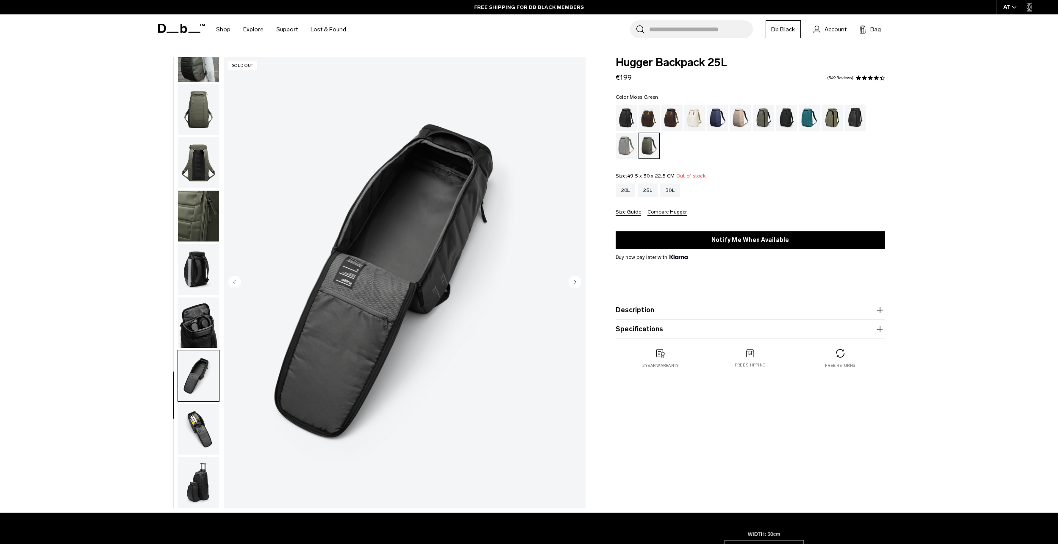
click at [198, 434] on img "button" at bounding box center [198, 429] width 41 height 51
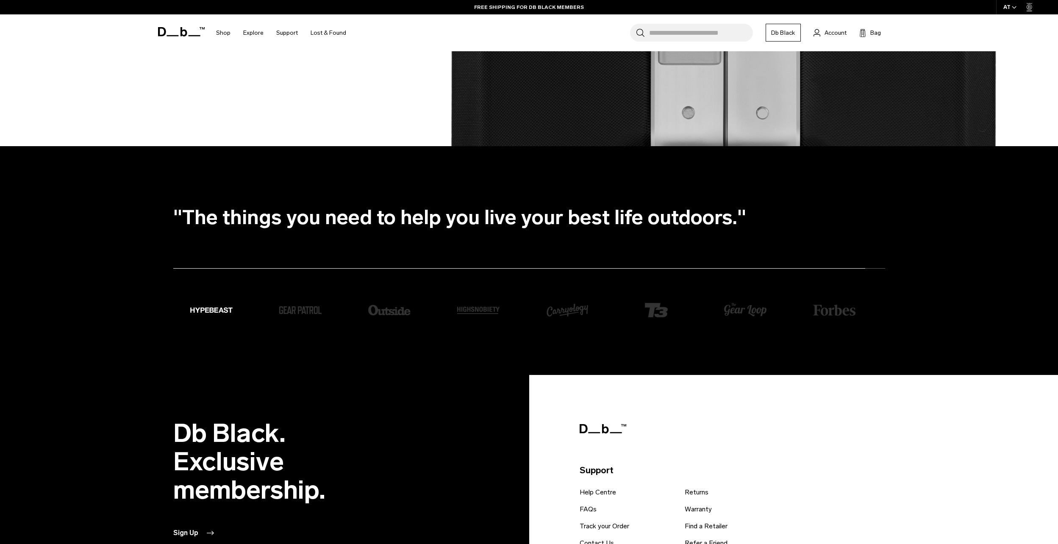
scroll to position [3068, 0]
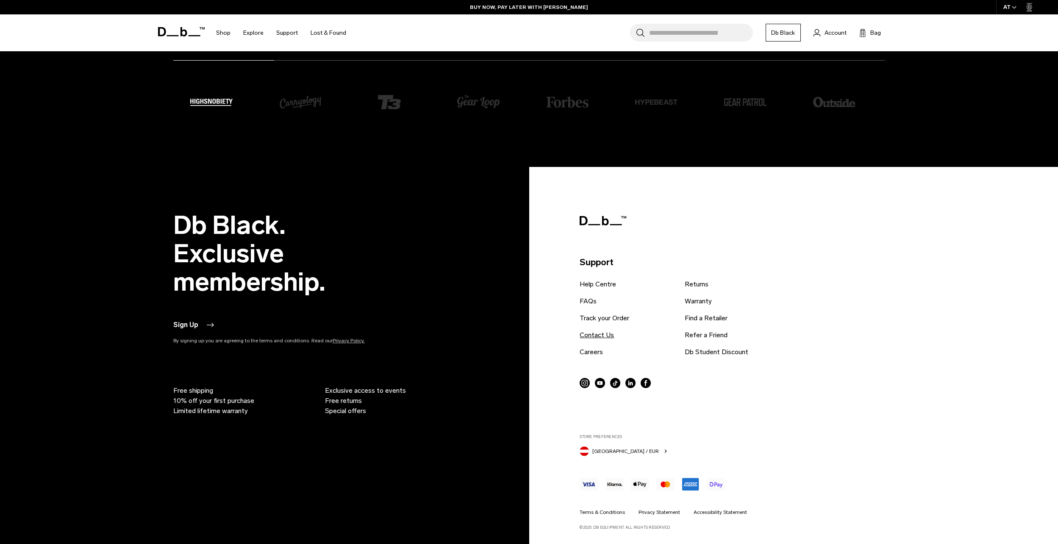
click at [596, 335] on link "Contact Us" at bounding box center [596, 335] width 34 height 10
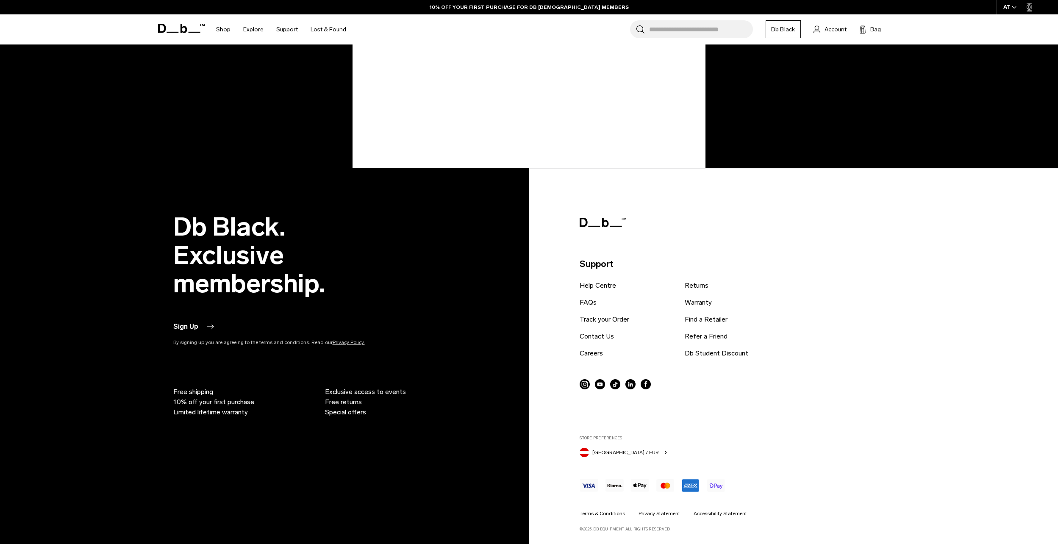
scroll to position [507, 0]
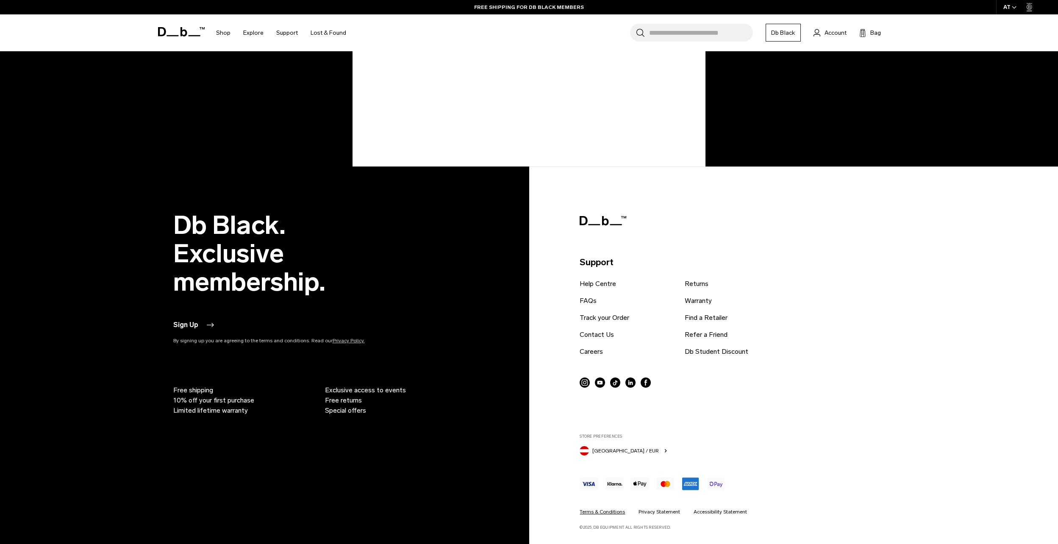
click at [612, 513] on link "Terms & Conditions" at bounding box center [601, 512] width 45 height 8
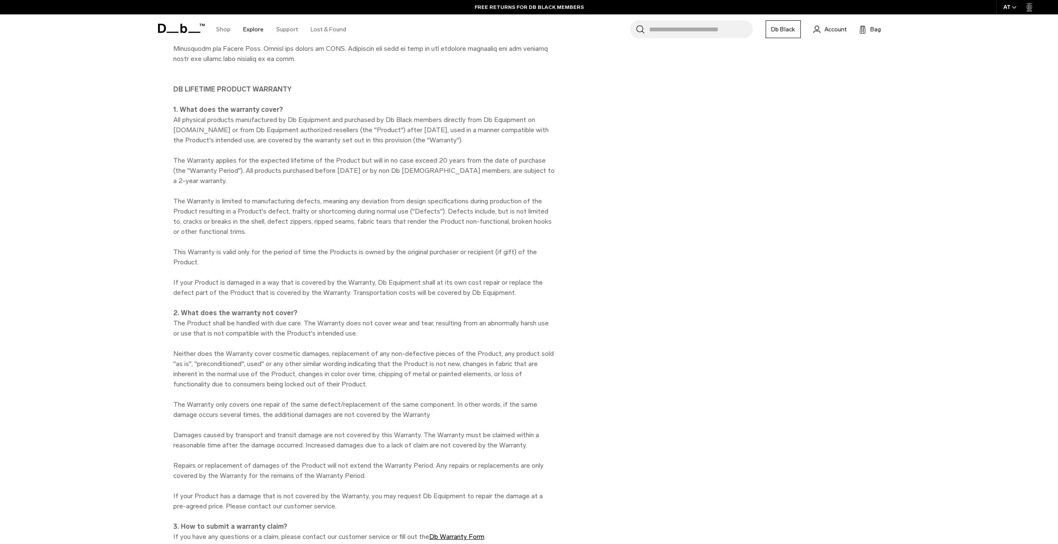
scroll to position [2143, 0]
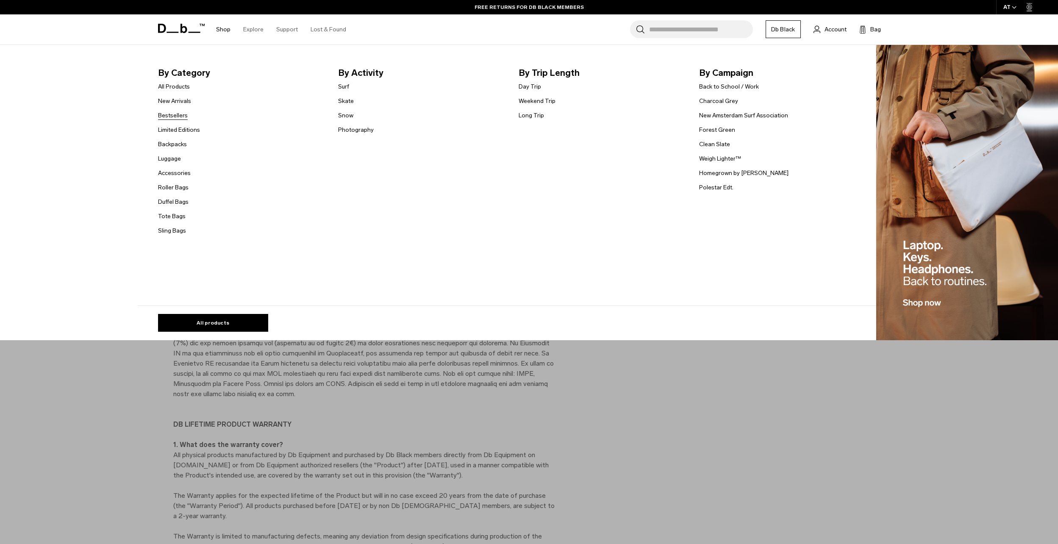
click at [172, 116] on link "Bestsellers" at bounding box center [173, 115] width 30 height 9
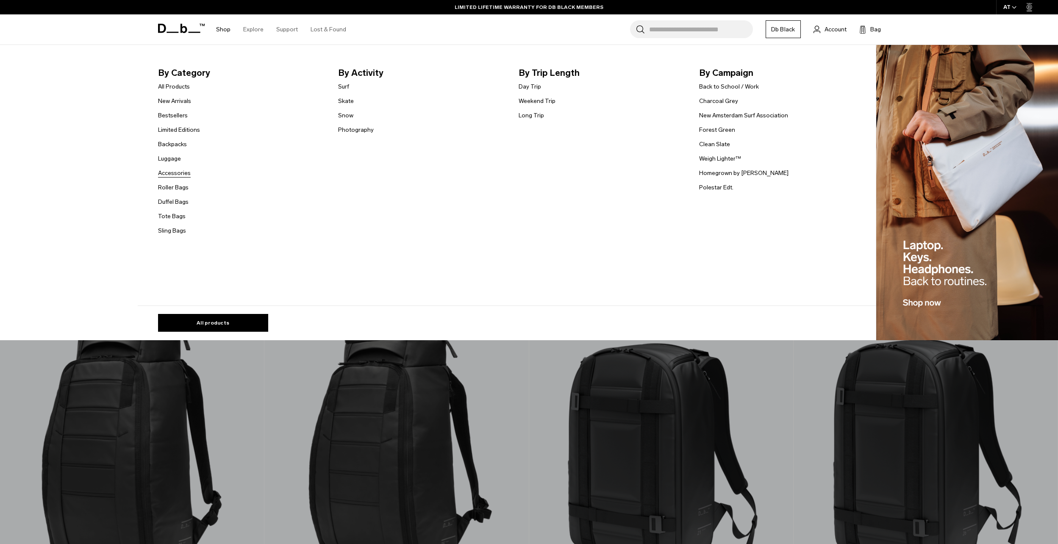
click at [174, 170] on link "Accessories" at bounding box center [174, 173] width 33 height 9
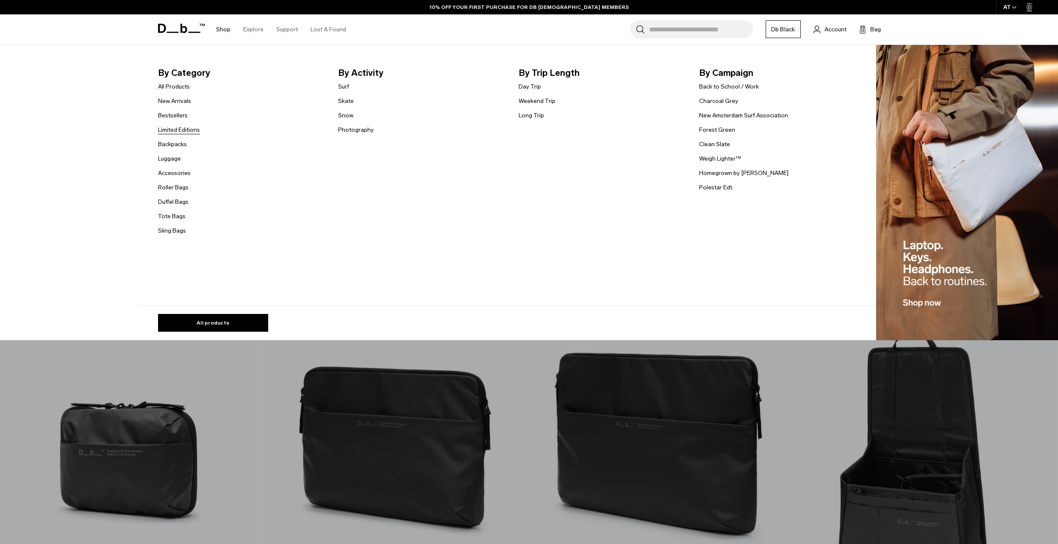
click at [174, 133] on link "Limited Editions" at bounding box center [179, 129] width 42 height 9
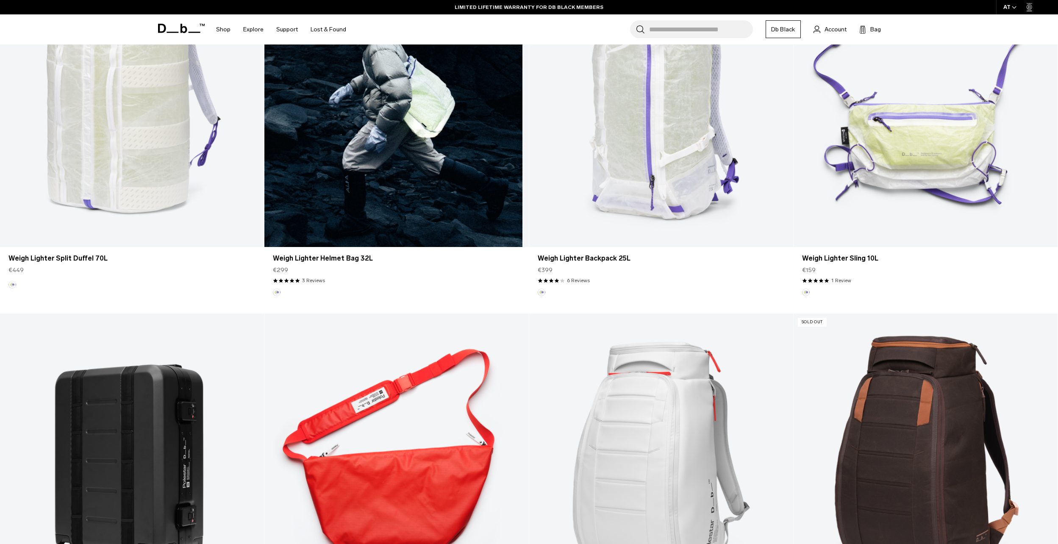
scroll to position [988, 0]
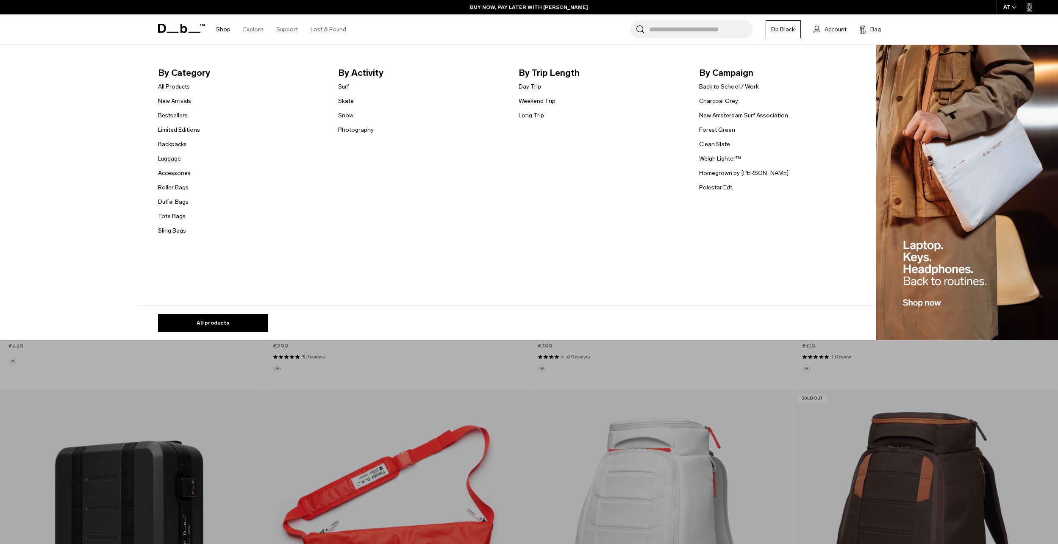
click at [176, 159] on link "Luggage" at bounding box center [169, 158] width 23 height 9
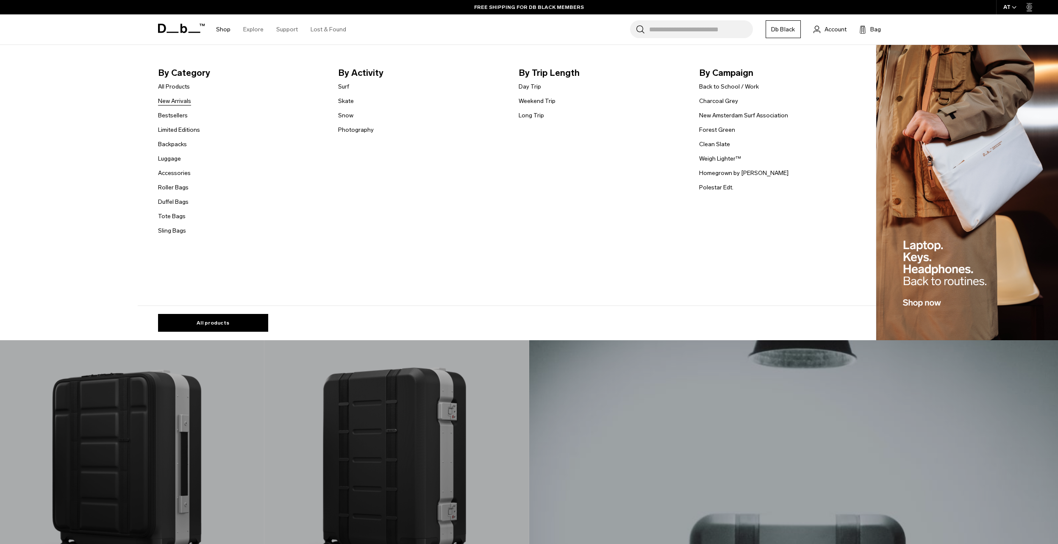
click at [185, 99] on link "New Arrivals" at bounding box center [174, 101] width 33 height 9
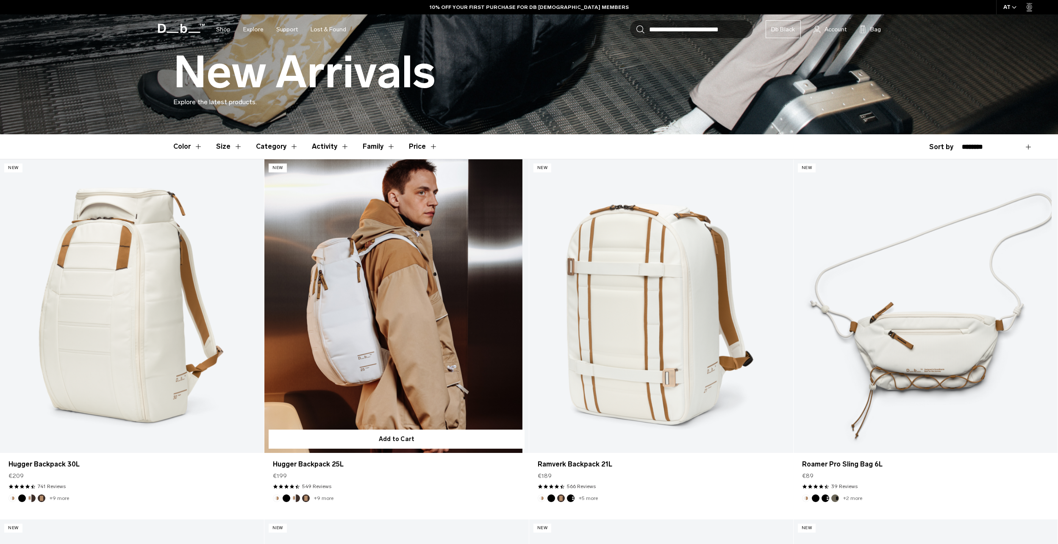
scroll to position [141, 0]
click at [305, 497] on button "Espresso" at bounding box center [306, 498] width 8 height 8
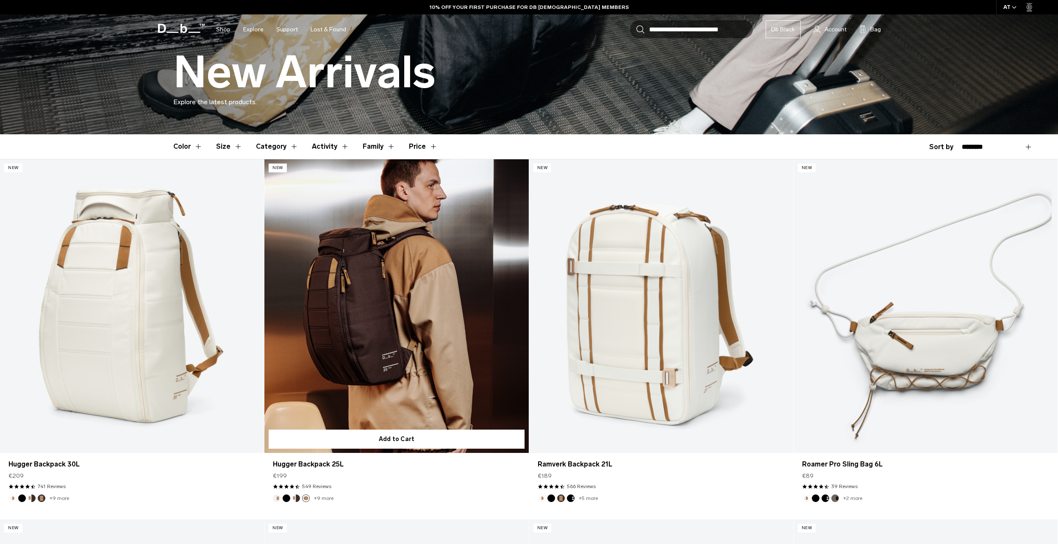
click at [297, 497] on button "Cappuccino" at bounding box center [296, 498] width 8 height 8
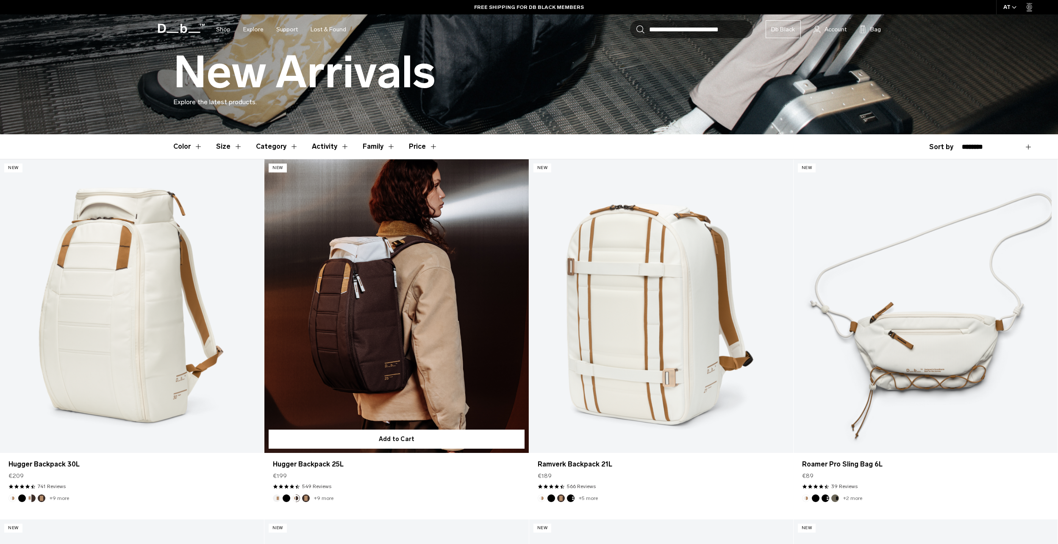
click at [283, 497] on button "Black Out" at bounding box center [287, 498] width 8 height 8
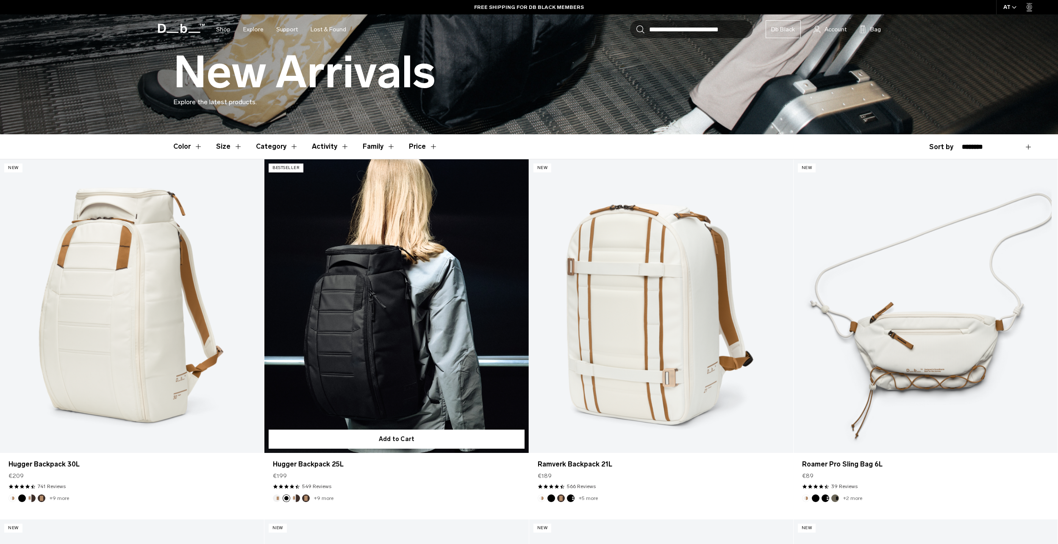
click at [277, 498] on button "Oatmilk" at bounding box center [277, 498] width 8 height 8
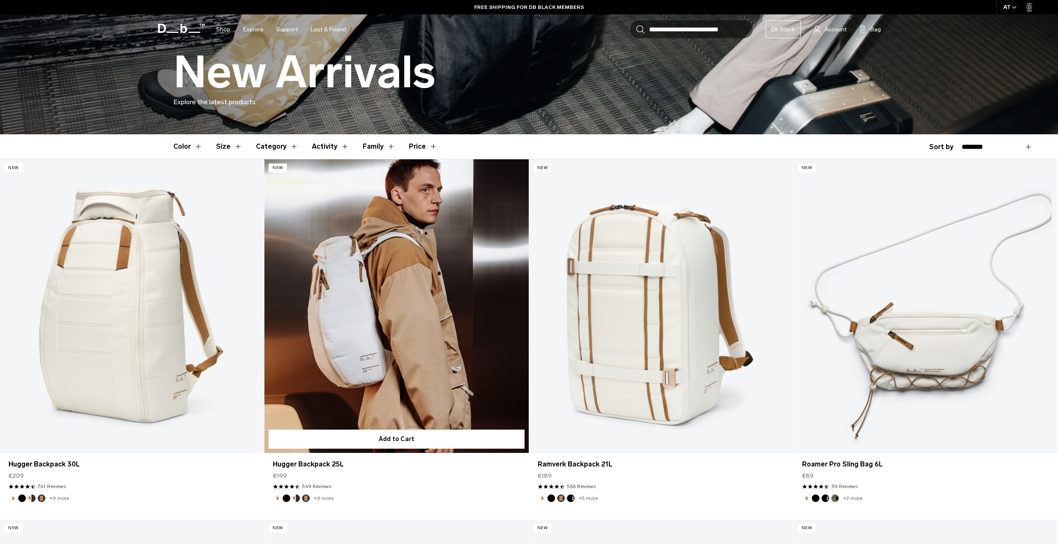
click at [302, 494] on ul "+9 more" at bounding box center [303, 498] width 61 height 8
click at [291, 498] on ul "+9 more" at bounding box center [303, 498] width 61 height 8
click at [294, 497] on button "Cappuccino" at bounding box center [296, 498] width 8 height 8
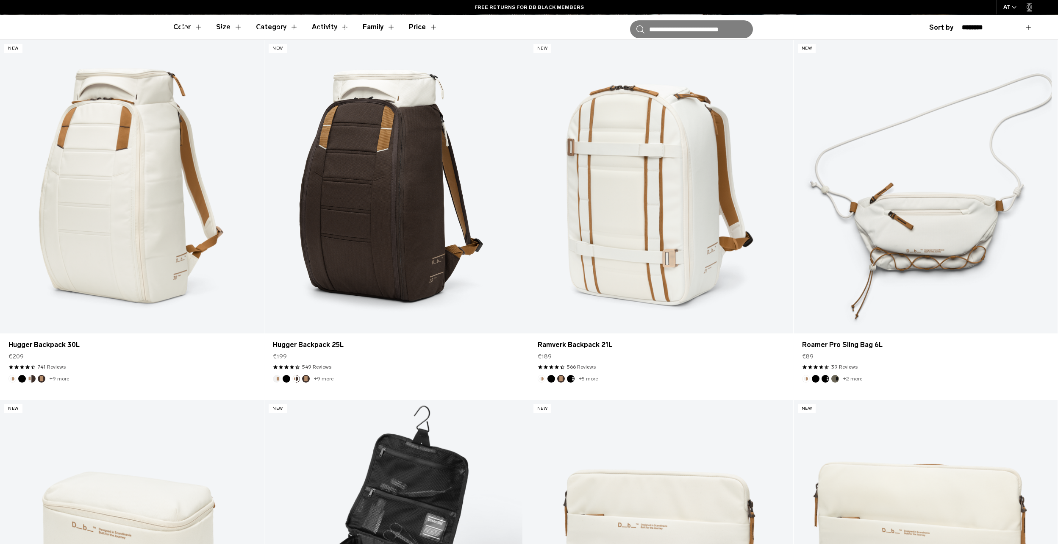
scroll to position [283, 0]
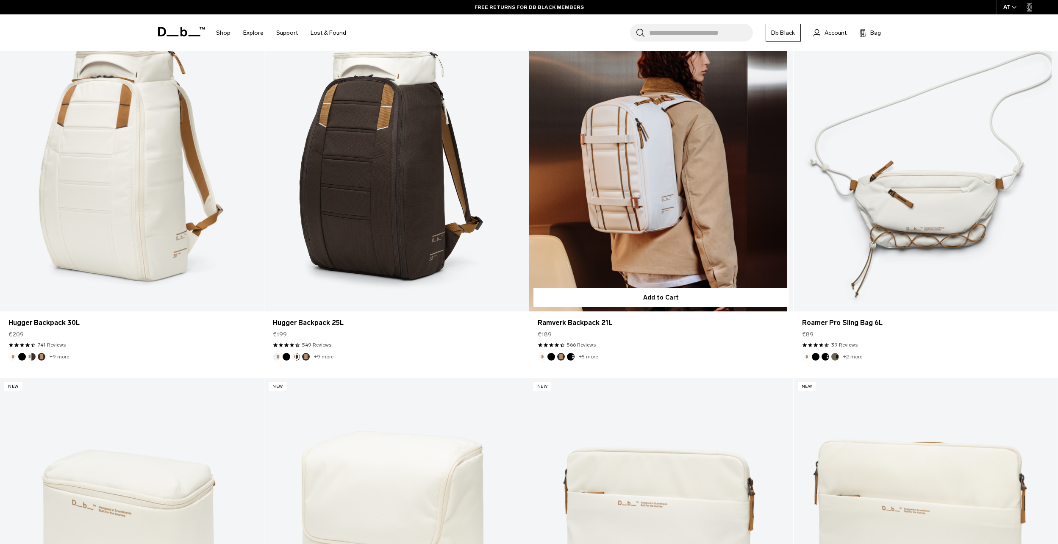
click at [560, 358] on button "Espresso" at bounding box center [561, 357] width 8 height 8
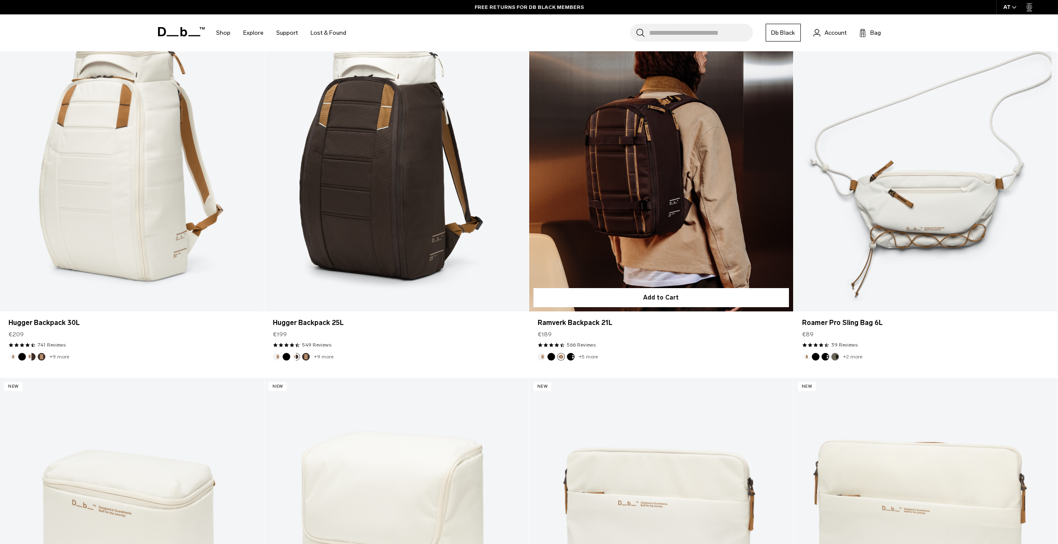
click at [550, 358] on button "Black Out" at bounding box center [551, 357] width 8 height 8
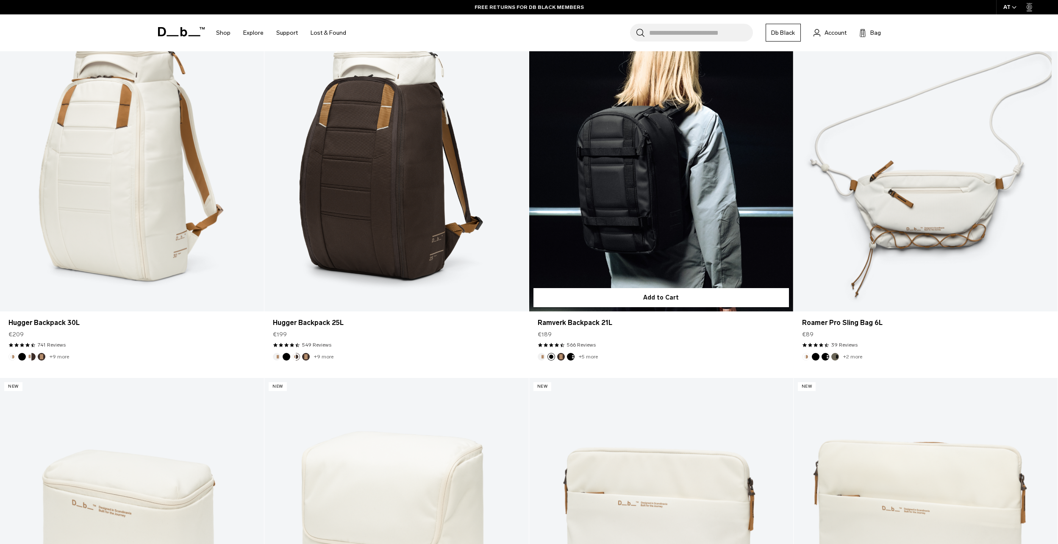
click at [541, 355] on button "Oatmilk" at bounding box center [542, 357] width 8 height 8
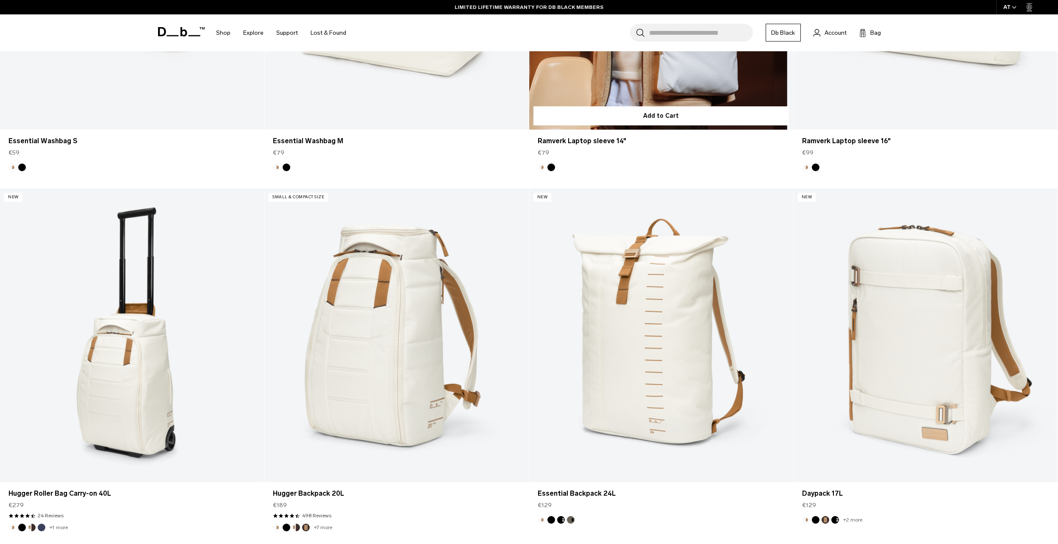
scroll to position [847, 0]
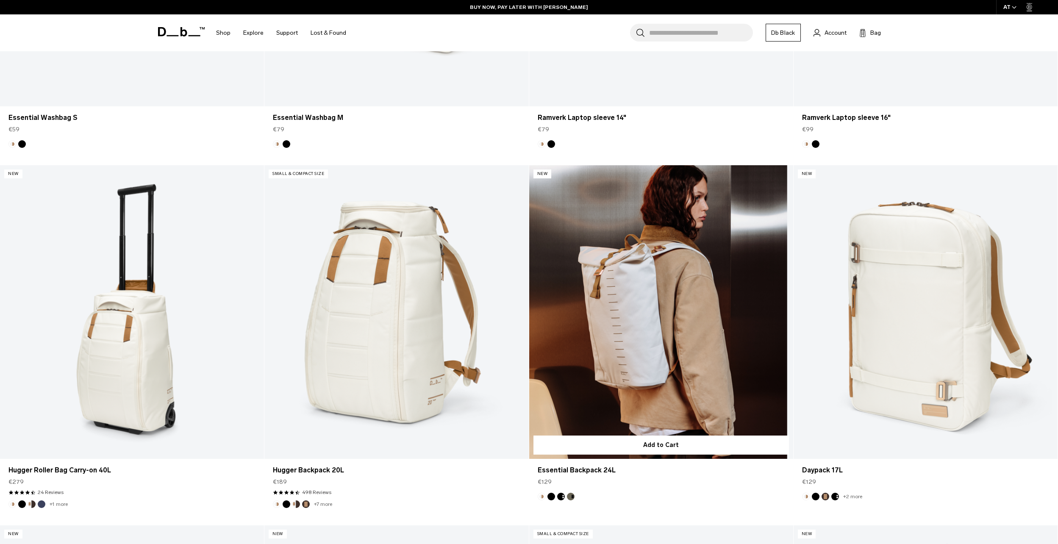
click at [552, 493] on button "Black Out" at bounding box center [551, 497] width 8 height 8
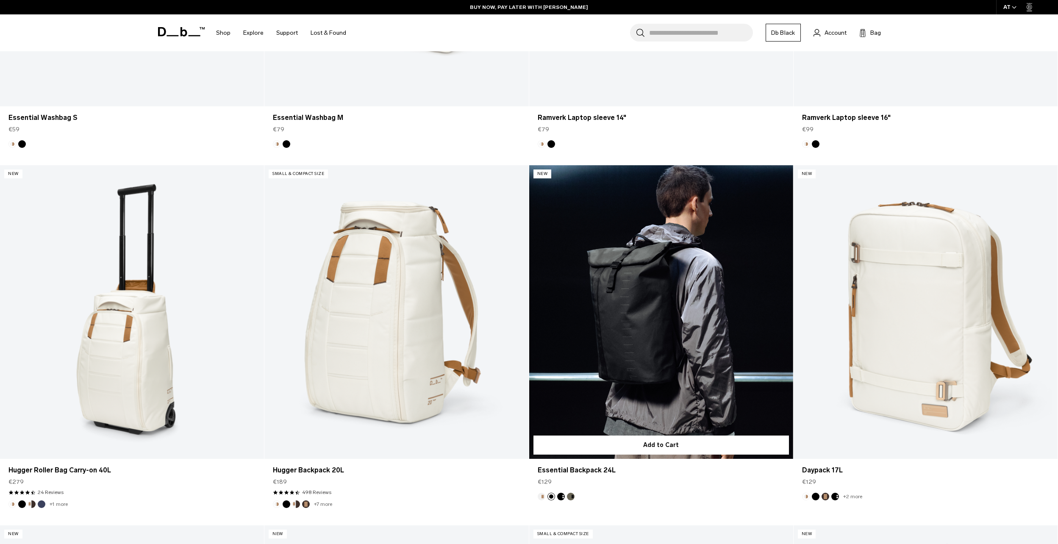
click at [563, 495] on button "Charcoal Grey" at bounding box center [561, 497] width 8 height 8
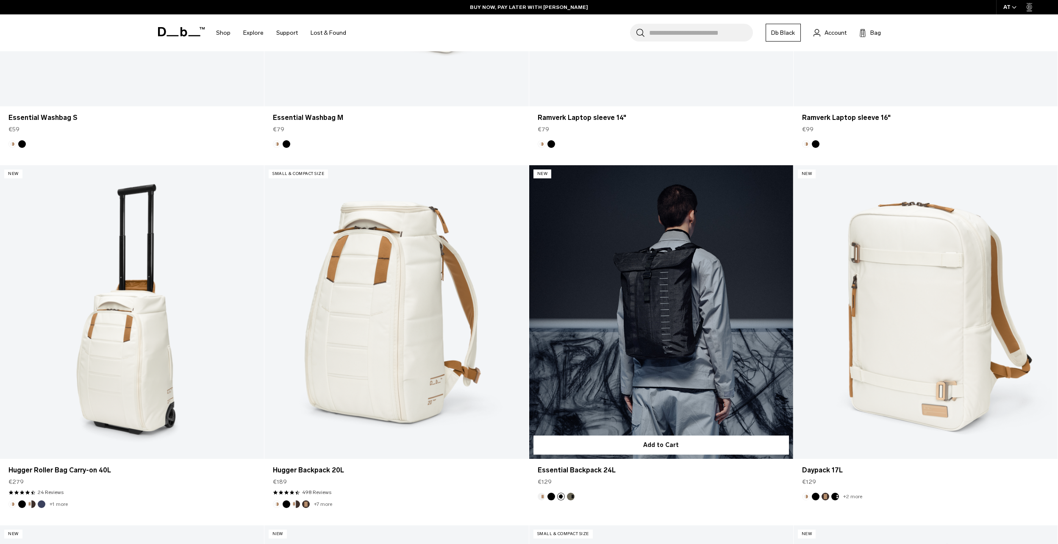
click at [568, 495] on button "Forest Green" at bounding box center [571, 497] width 8 height 8
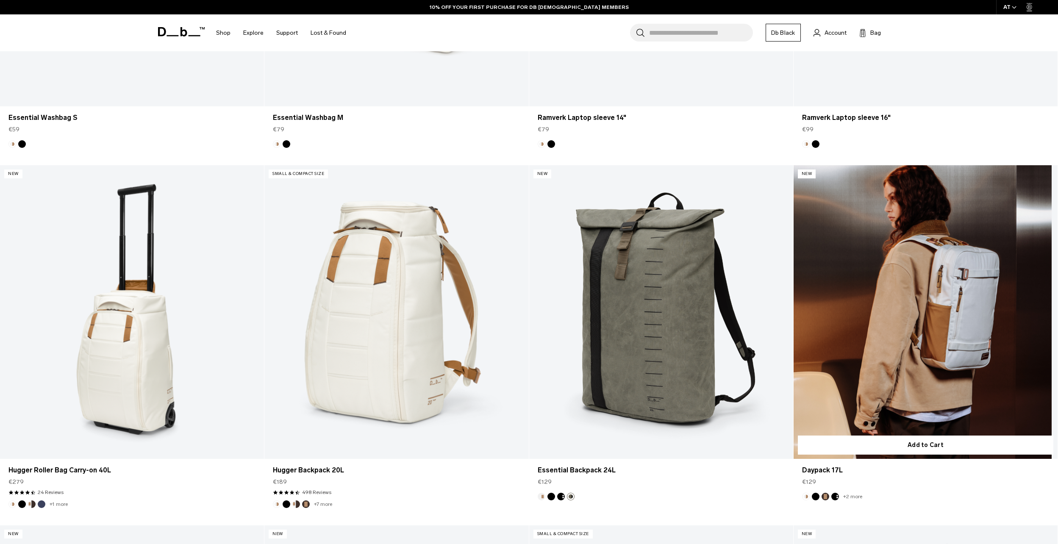
click at [816, 495] on button "Black Out" at bounding box center [816, 497] width 8 height 8
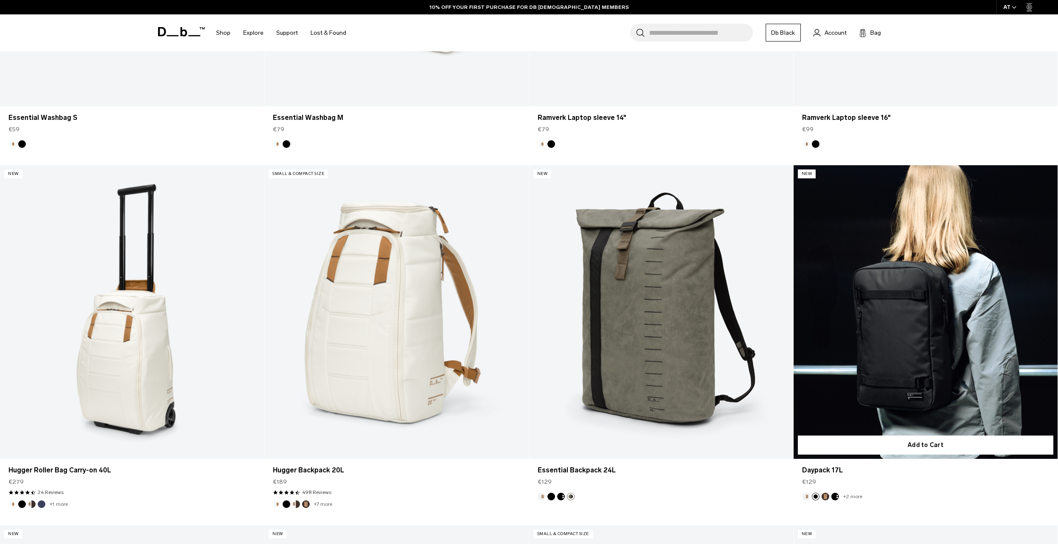
click at [826, 495] on button "Espresso" at bounding box center [825, 497] width 8 height 8
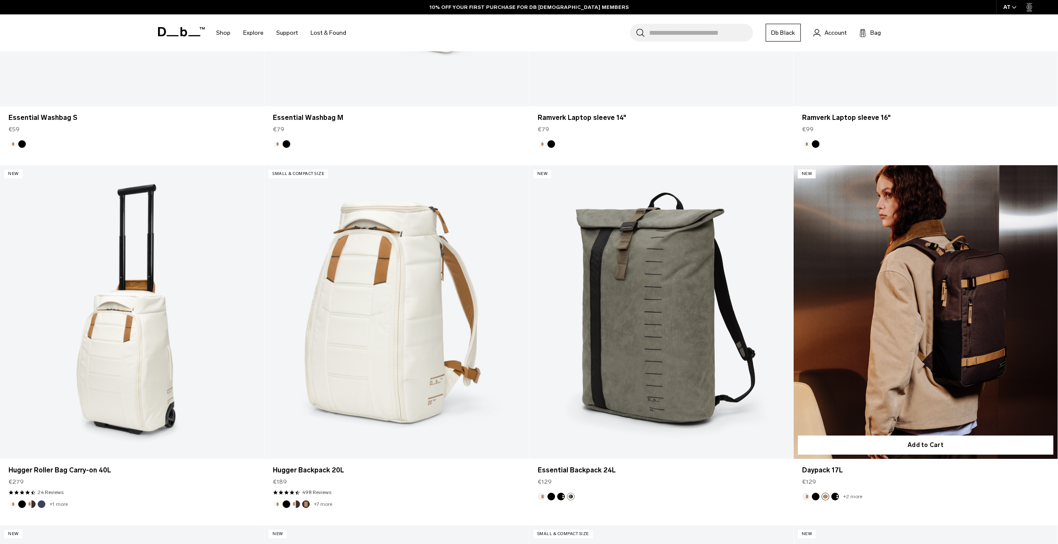
click at [836, 495] on button "Charcoal Grey" at bounding box center [835, 497] width 8 height 8
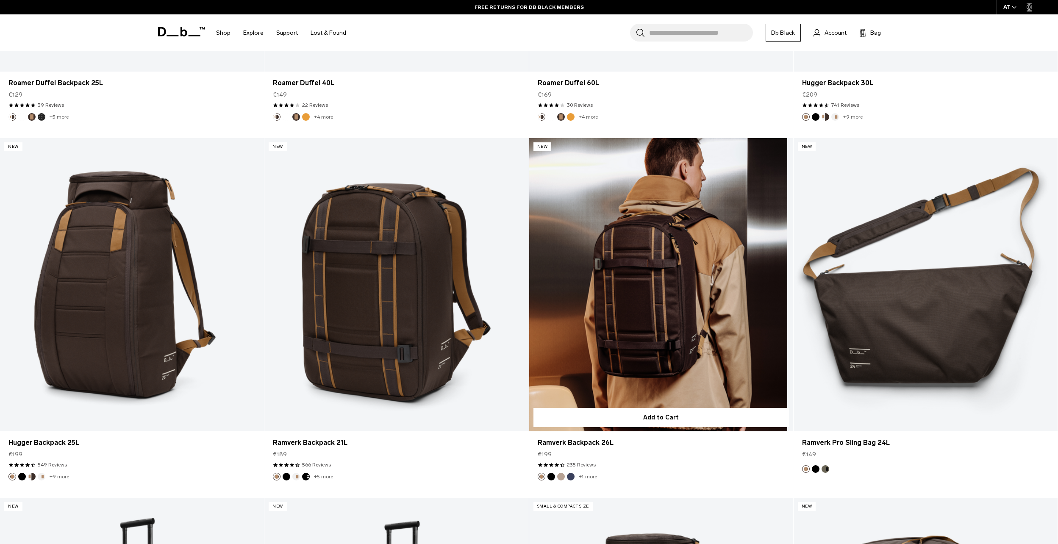
scroll to position [1977, 0]
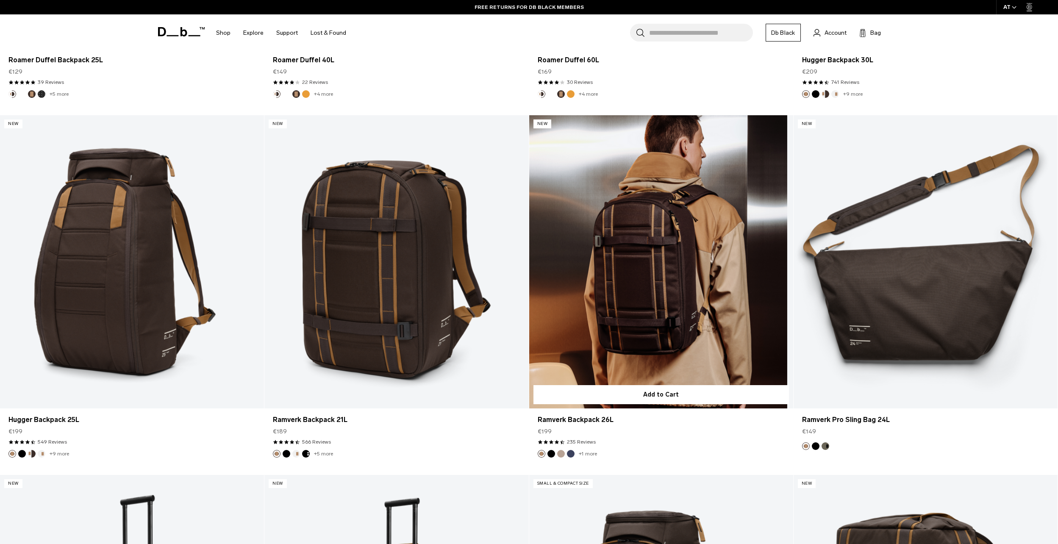
click at [552, 454] on button "Black Out" at bounding box center [551, 454] width 8 height 8
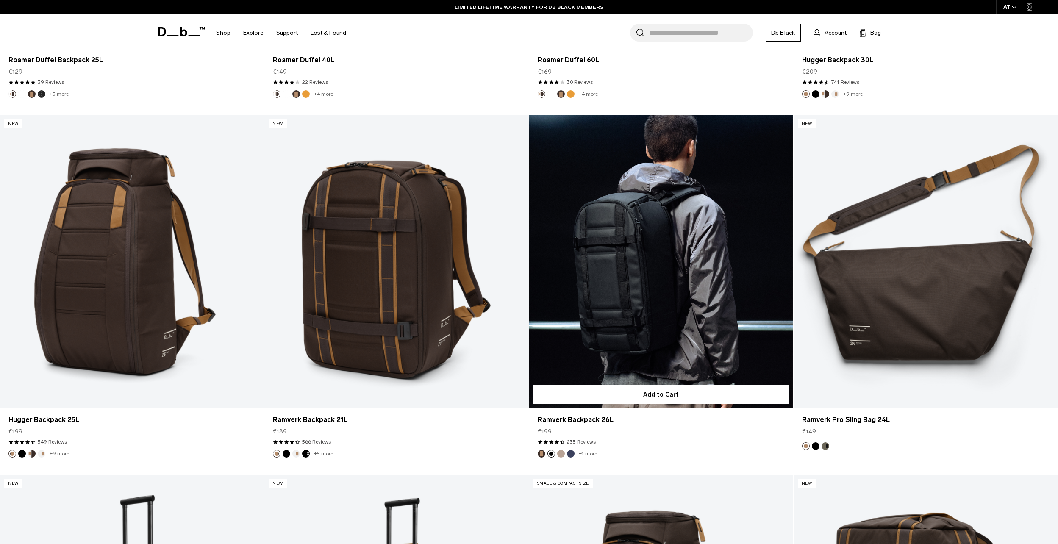
click at [563, 455] on button "Fogbow Beige" at bounding box center [561, 454] width 8 height 8
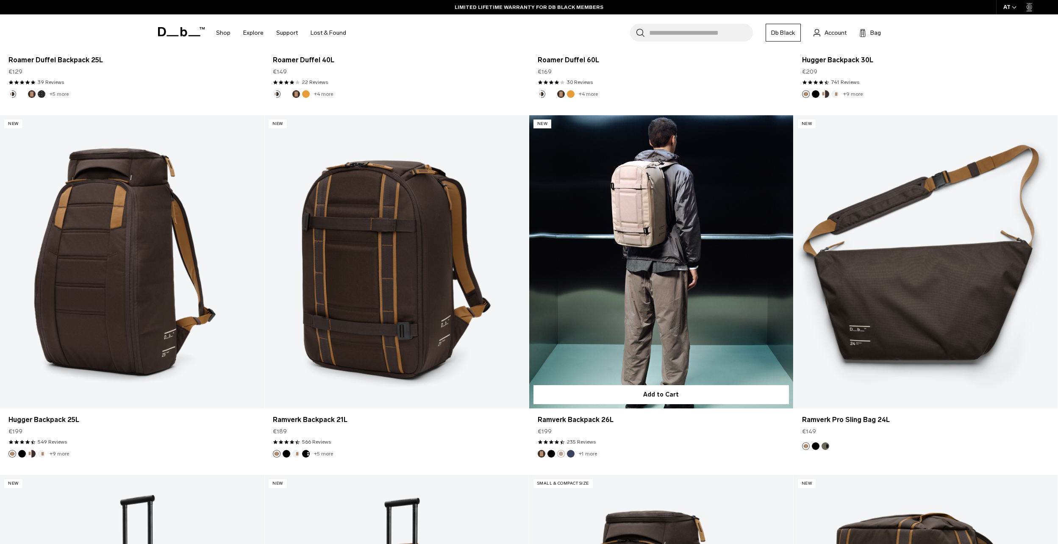
click at [570, 455] on button "Blue Hour" at bounding box center [571, 454] width 8 height 8
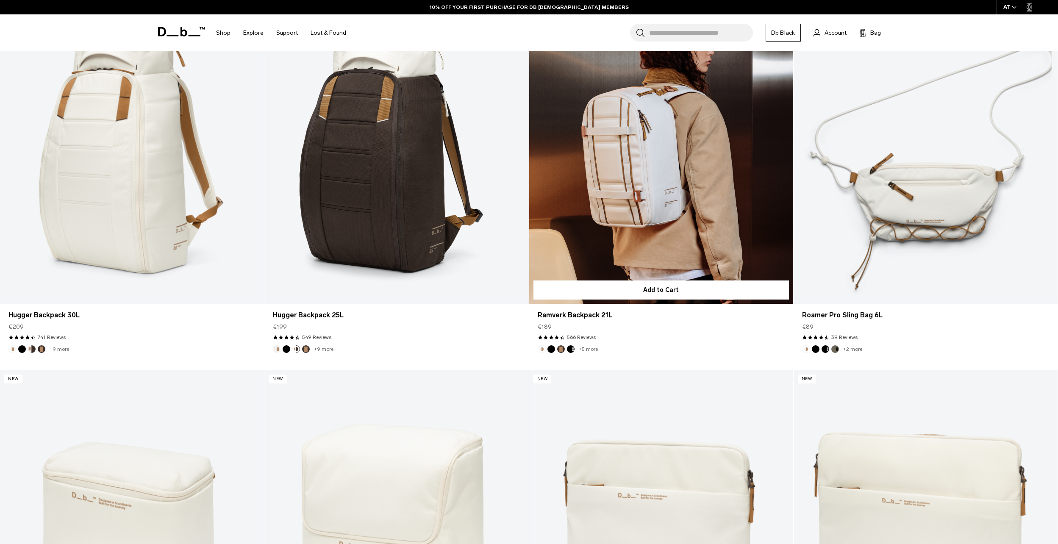
scroll to position [283, 0]
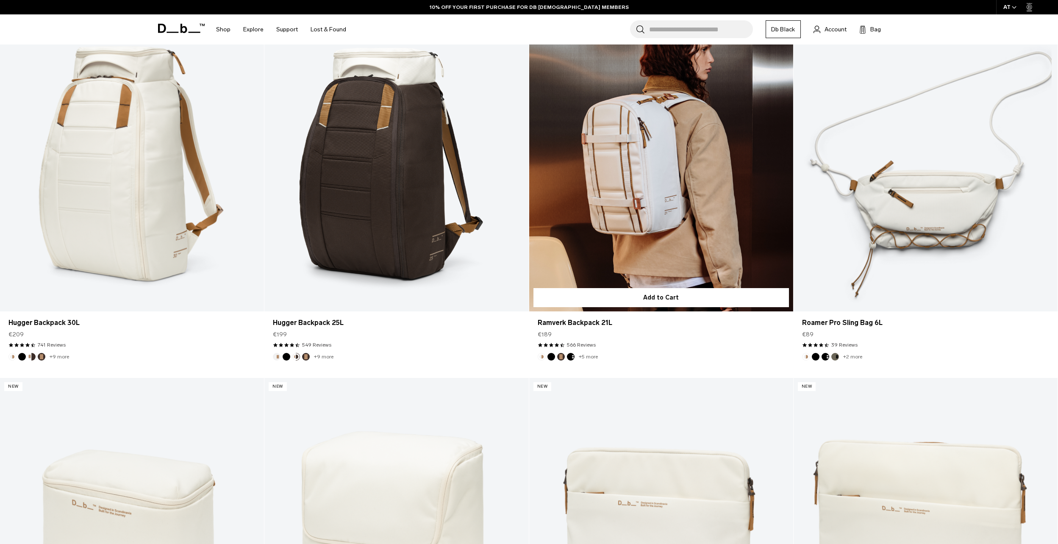
click at [550, 356] on button "Black Out" at bounding box center [551, 357] width 8 height 8
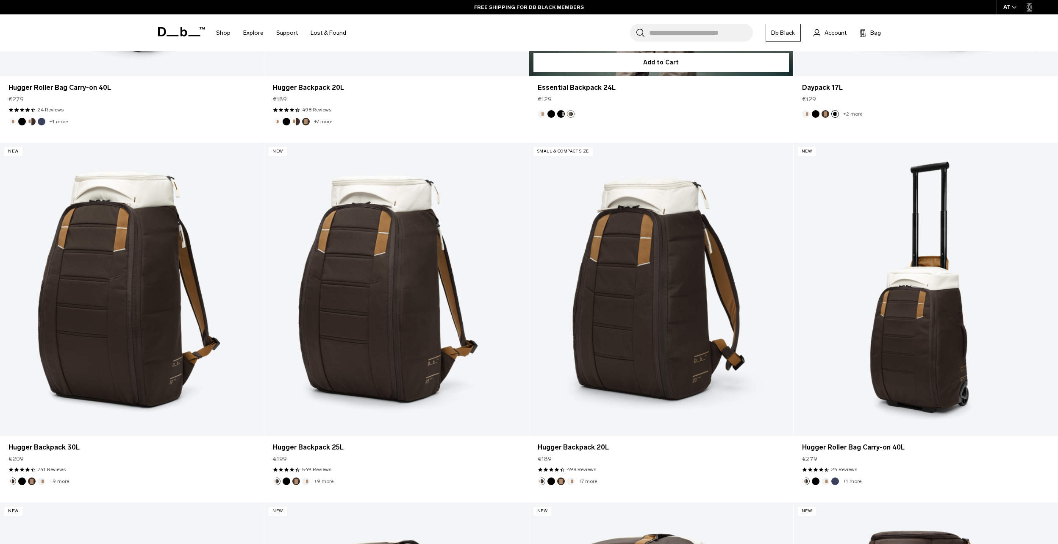
scroll to position [1271, 0]
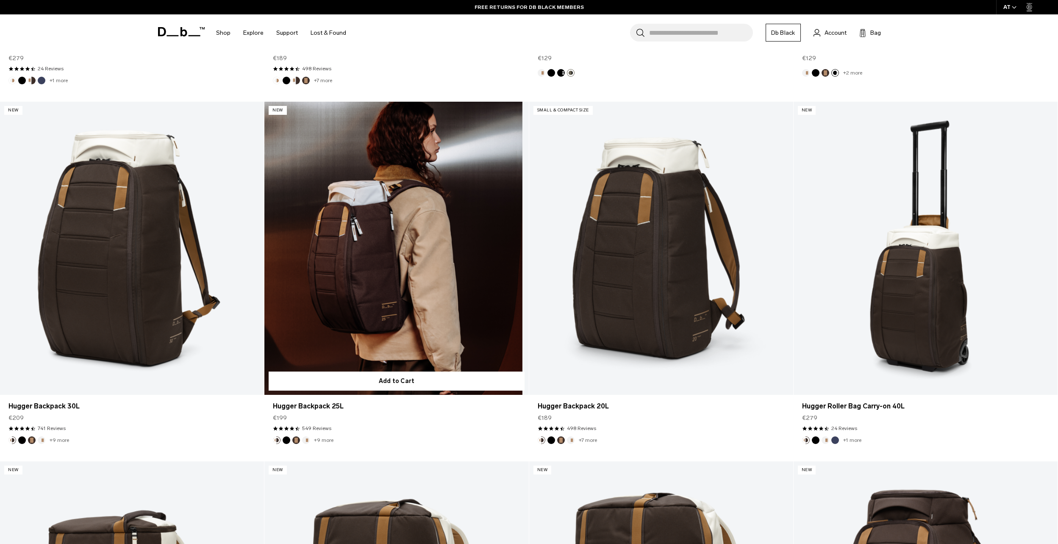
click at [421, 277] on link "Hugger Backpack 25L" at bounding box center [396, 249] width 264 height 294
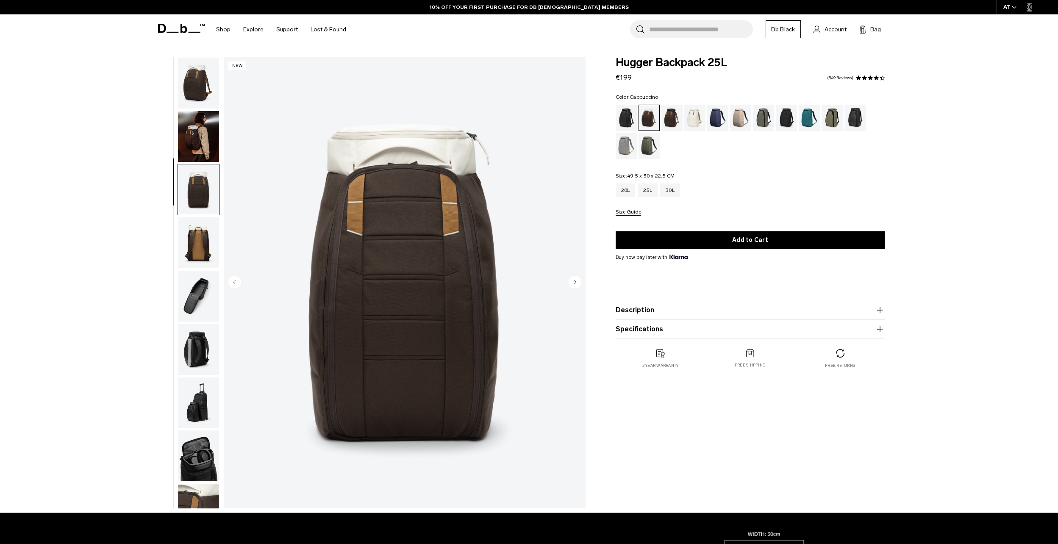
scroll to position [27, 0]
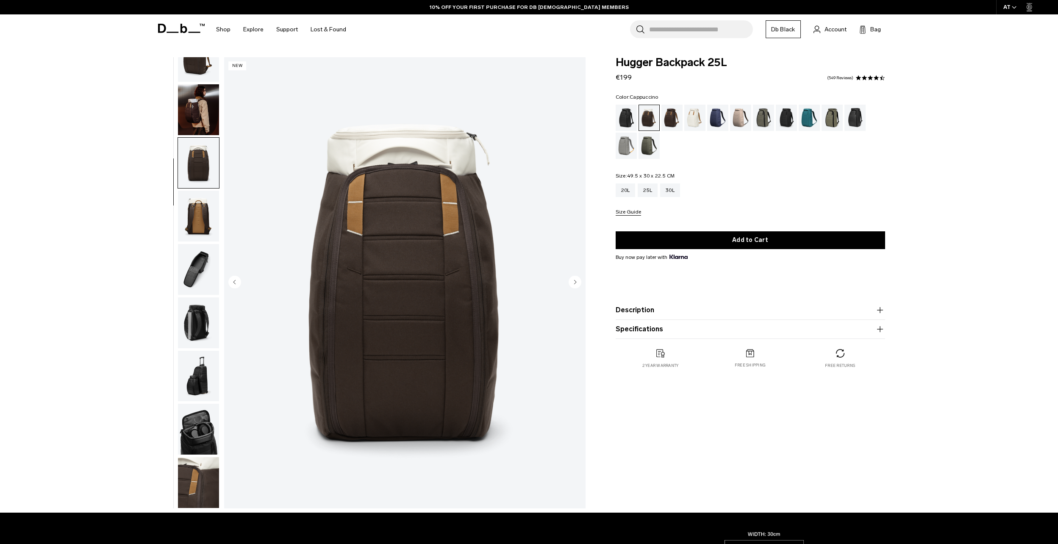
click at [206, 211] on img "button" at bounding box center [198, 216] width 41 height 51
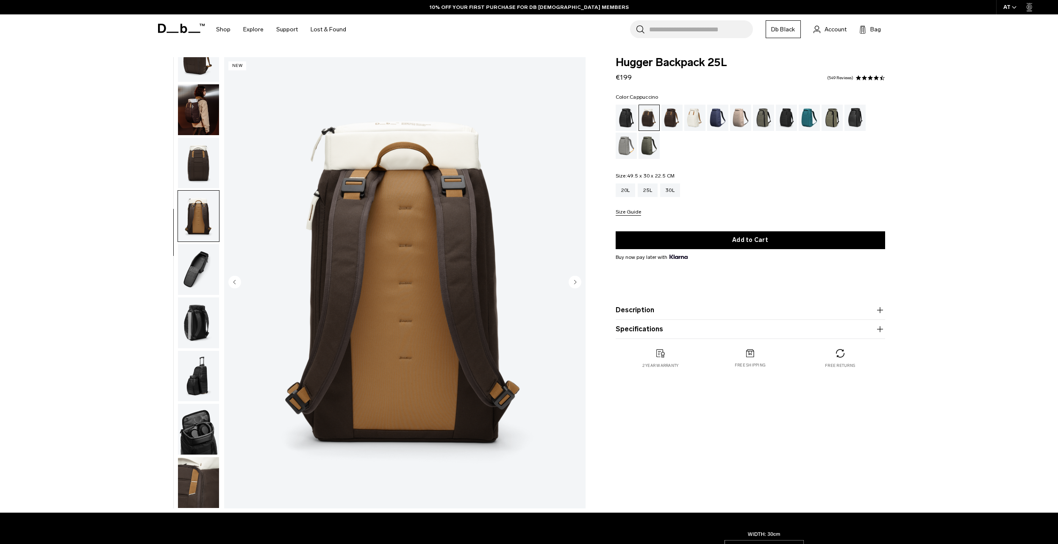
click at [197, 262] on img "button" at bounding box center [198, 269] width 41 height 51
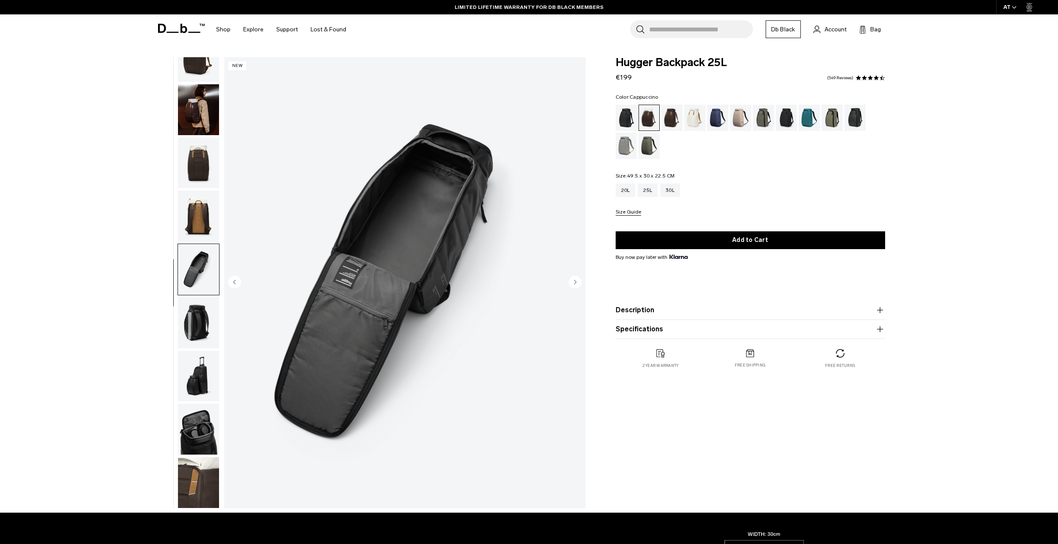
click at [184, 172] on img "button" at bounding box center [198, 163] width 41 height 51
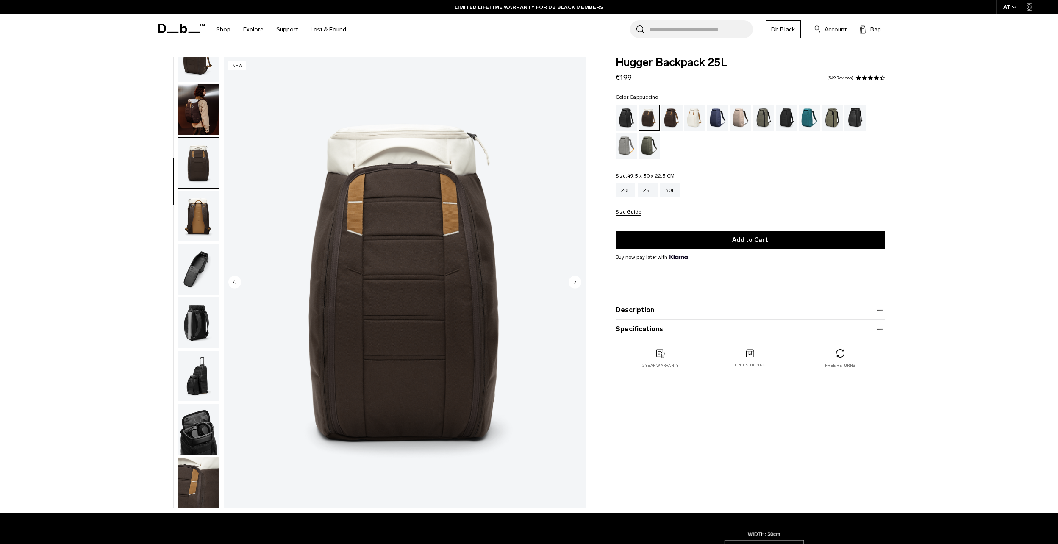
click at [200, 219] on img "button" at bounding box center [198, 216] width 41 height 51
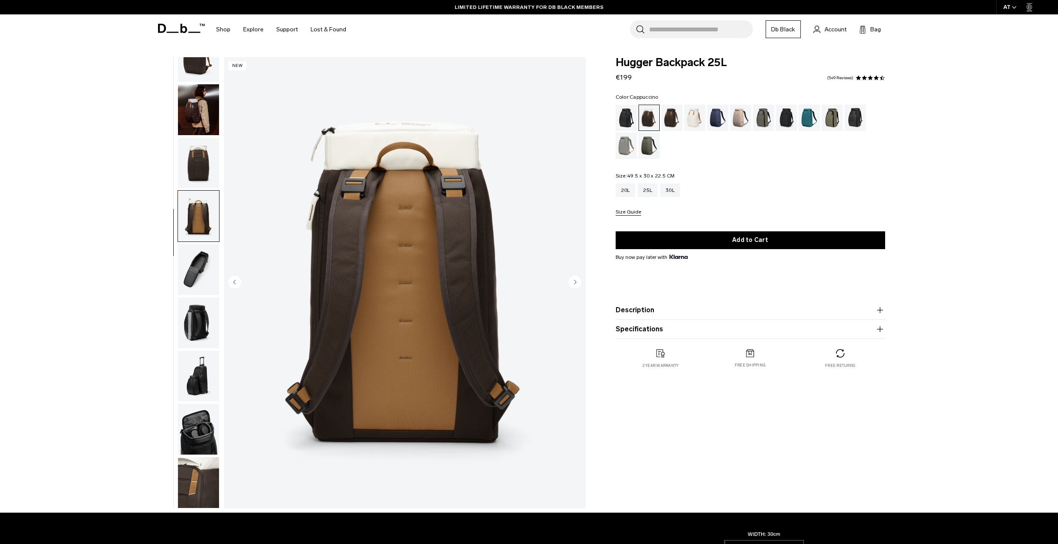
click at [208, 273] on img "button" at bounding box center [198, 269] width 41 height 51
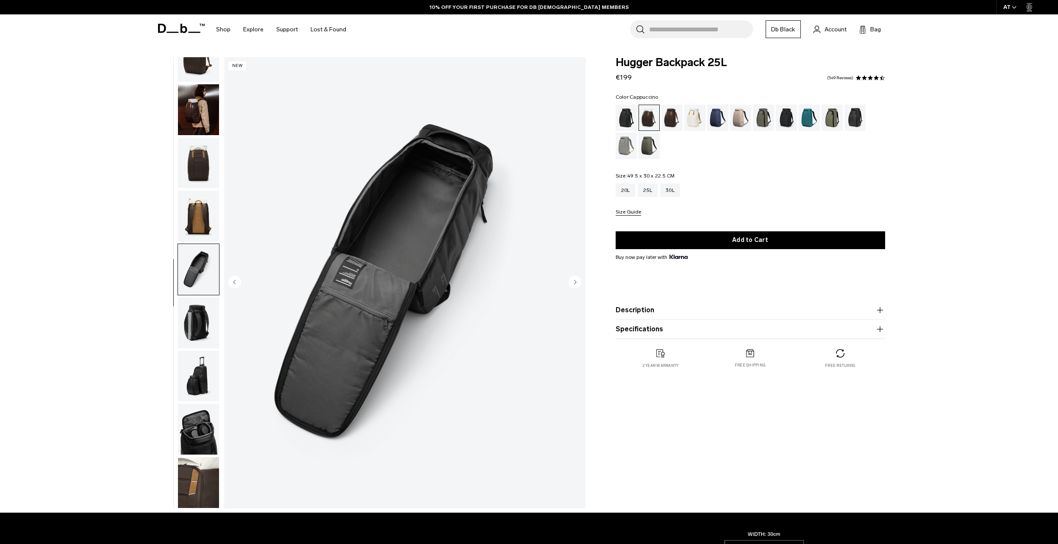
click at [203, 176] on img "button" at bounding box center [198, 163] width 41 height 51
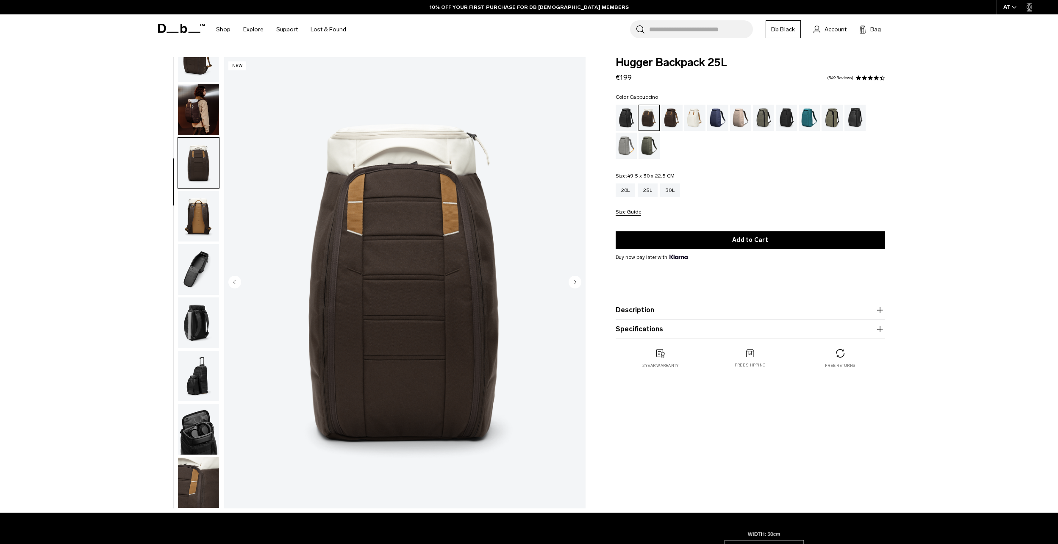
click at [221, 118] on div "03 / 09 New" at bounding box center [369, 284] width 442 height 455
click at [213, 119] on img "button" at bounding box center [198, 109] width 41 height 51
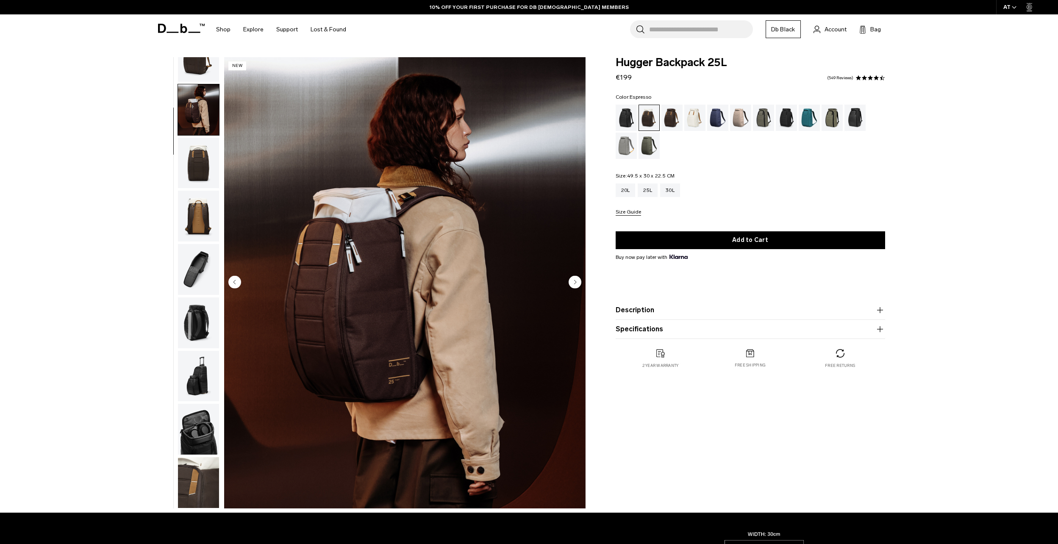
click at [674, 123] on div "Espresso" at bounding box center [672, 118] width 22 height 26
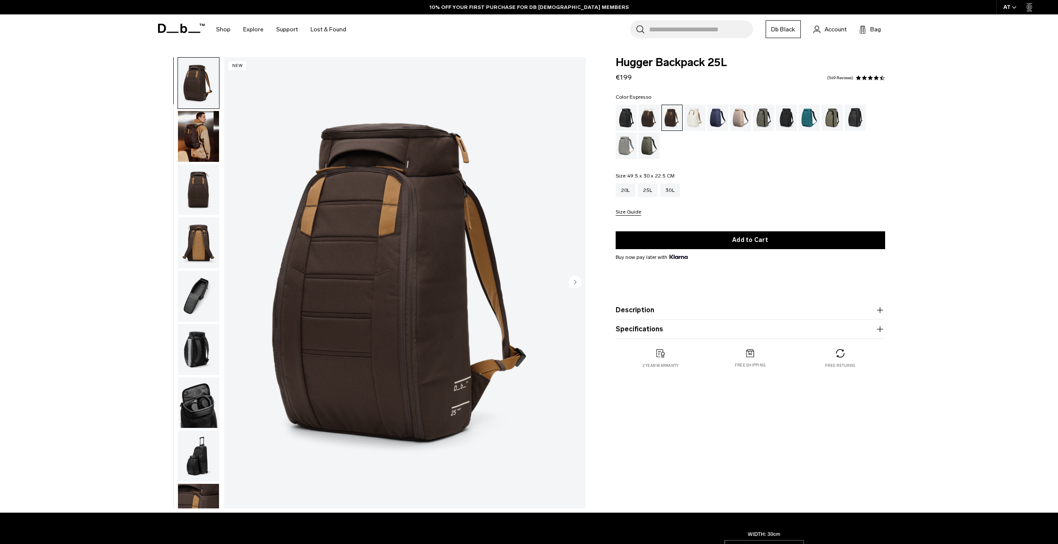
click at [195, 207] on img "button" at bounding box center [198, 189] width 41 height 51
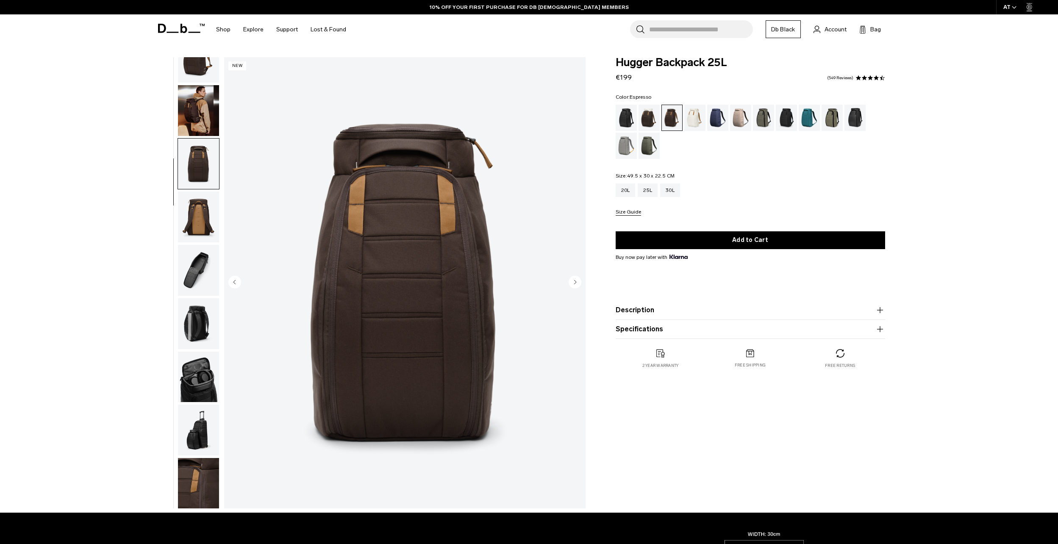
scroll to position [27, 0]
click at [202, 315] on img "button" at bounding box center [198, 322] width 41 height 51
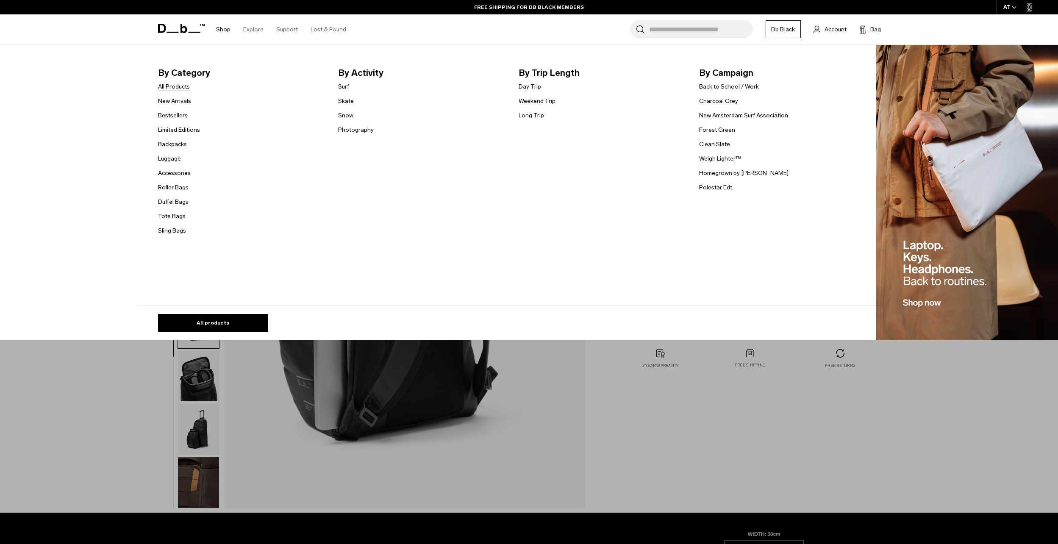
click at [179, 86] on link "All Products" at bounding box center [174, 86] width 32 height 9
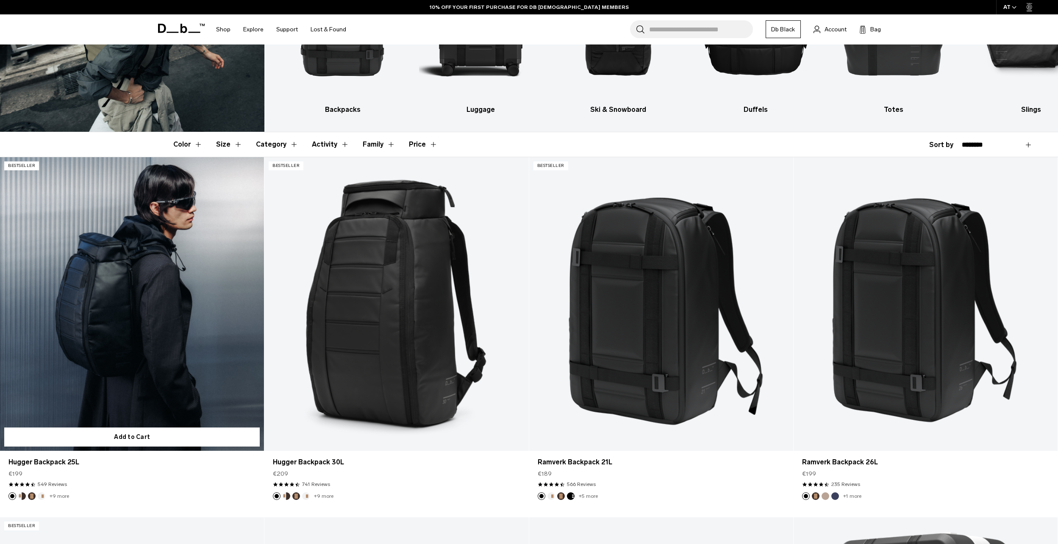
click at [22, 496] on button "Cappuccino" at bounding box center [22, 496] width 8 height 8
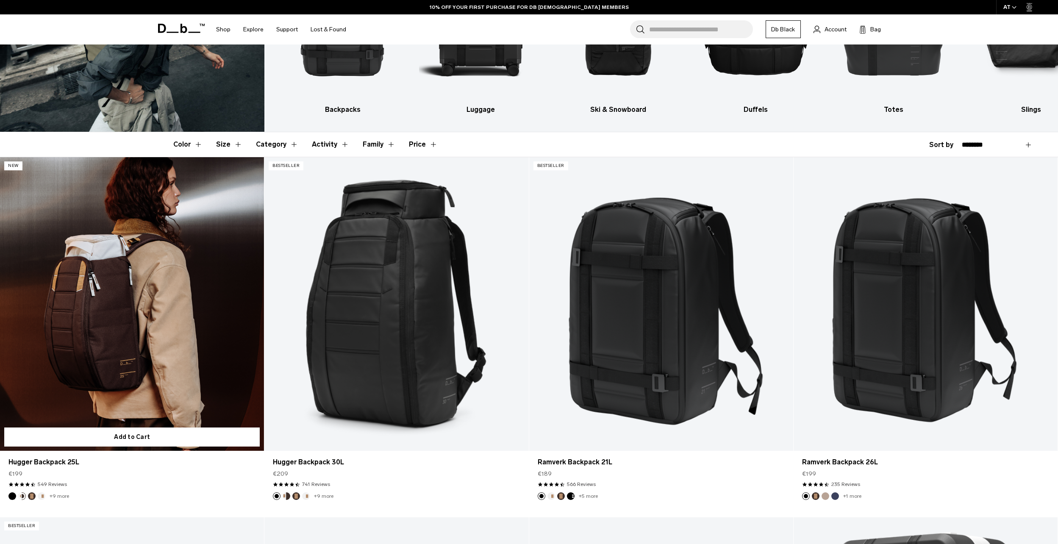
click at [31, 496] on button "Espresso" at bounding box center [32, 496] width 8 height 8
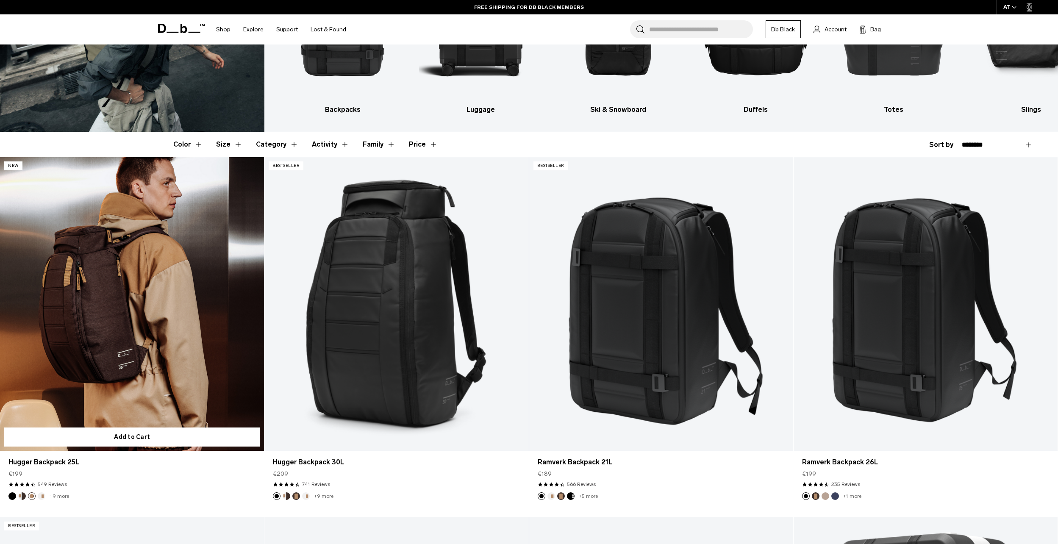
click at [23, 496] on button "Cappuccino" at bounding box center [22, 496] width 8 height 8
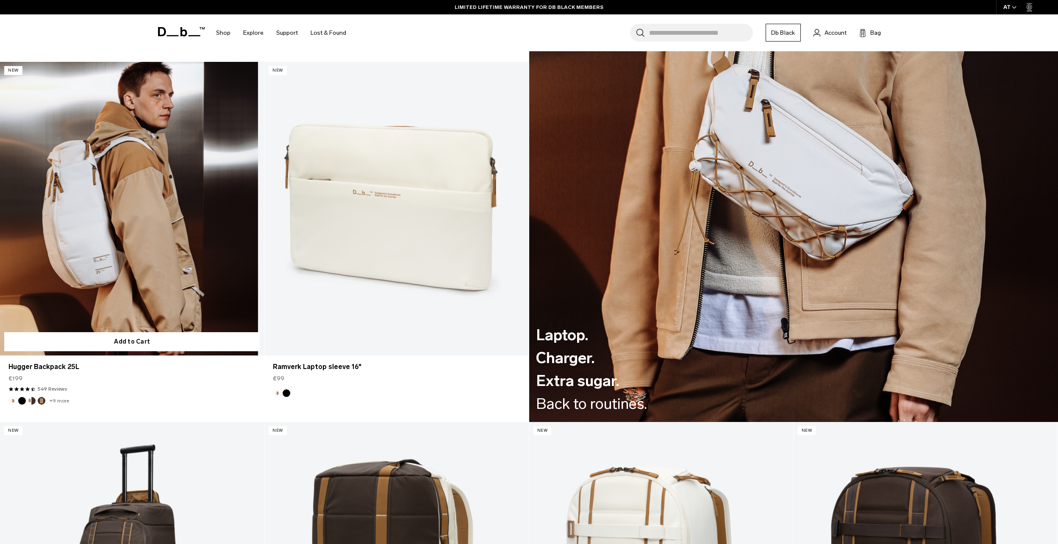
scroll to position [1694, 0]
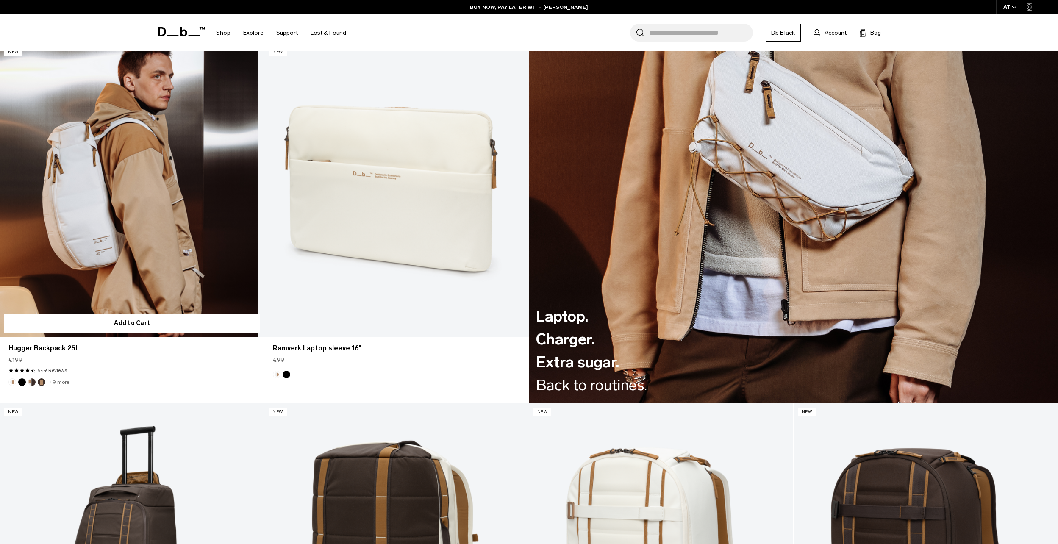
click at [22, 382] on button "Black Out" at bounding box center [22, 382] width 8 height 8
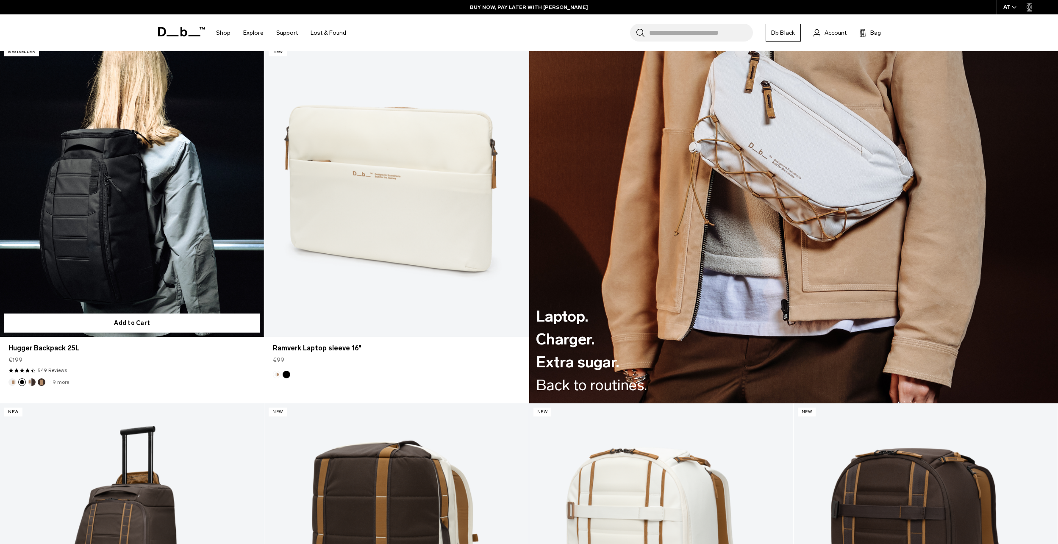
click at [41, 381] on button "Espresso" at bounding box center [42, 382] width 8 height 8
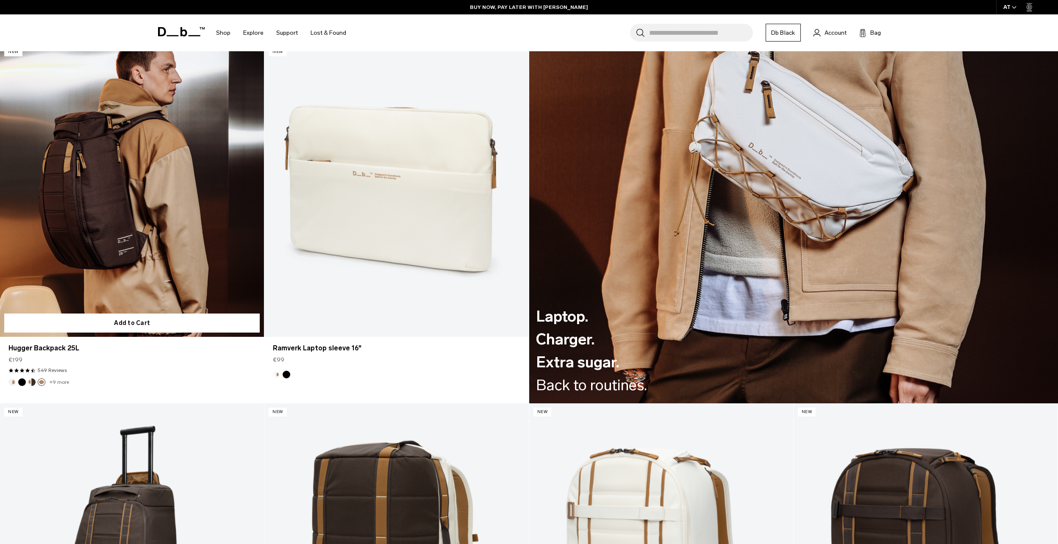
click at [22, 382] on button "Black Out" at bounding box center [22, 382] width 8 height 8
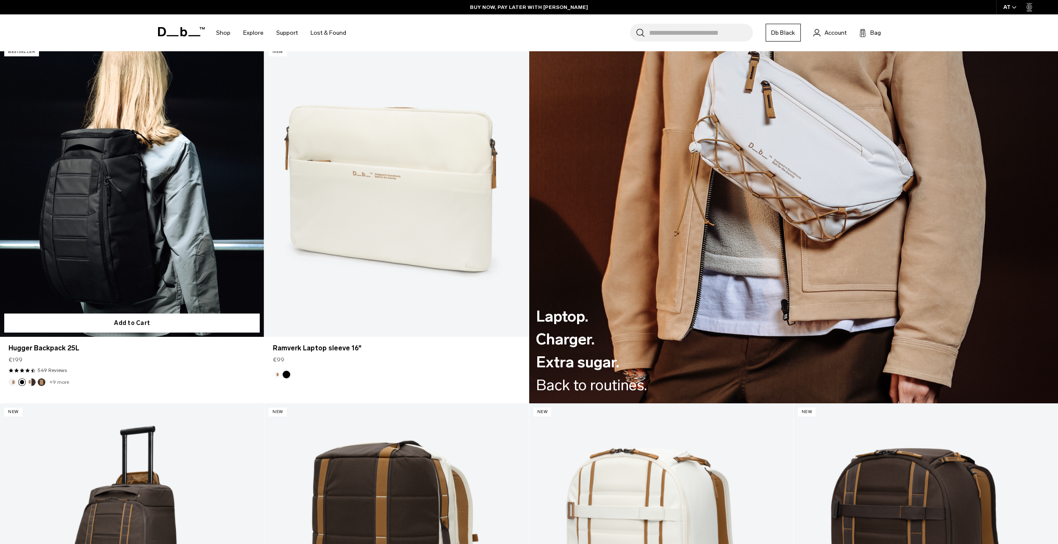
click at [31, 382] on button "Cappuccino" at bounding box center [32, 382] width 8 height 8
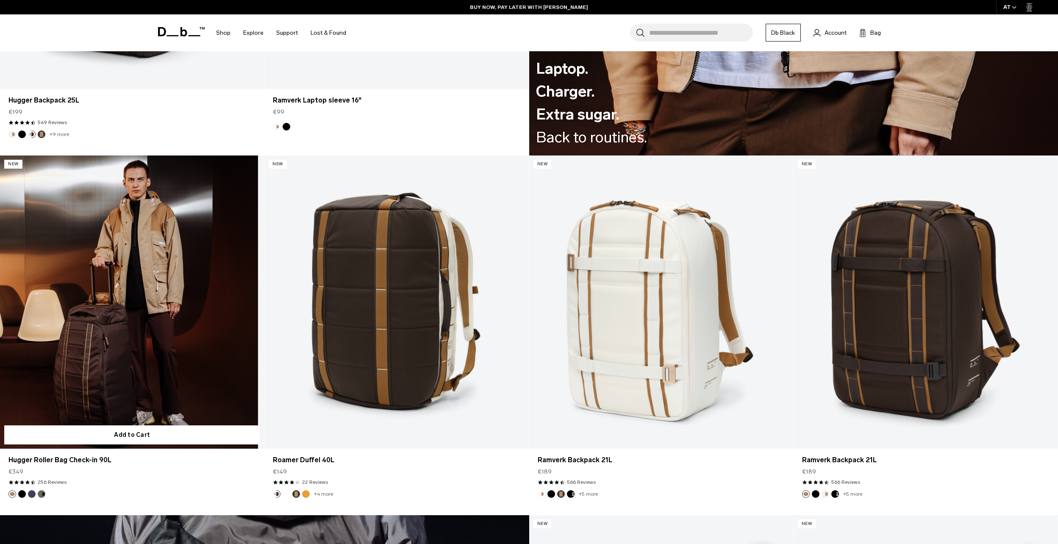
scroll to position [1977, 0]
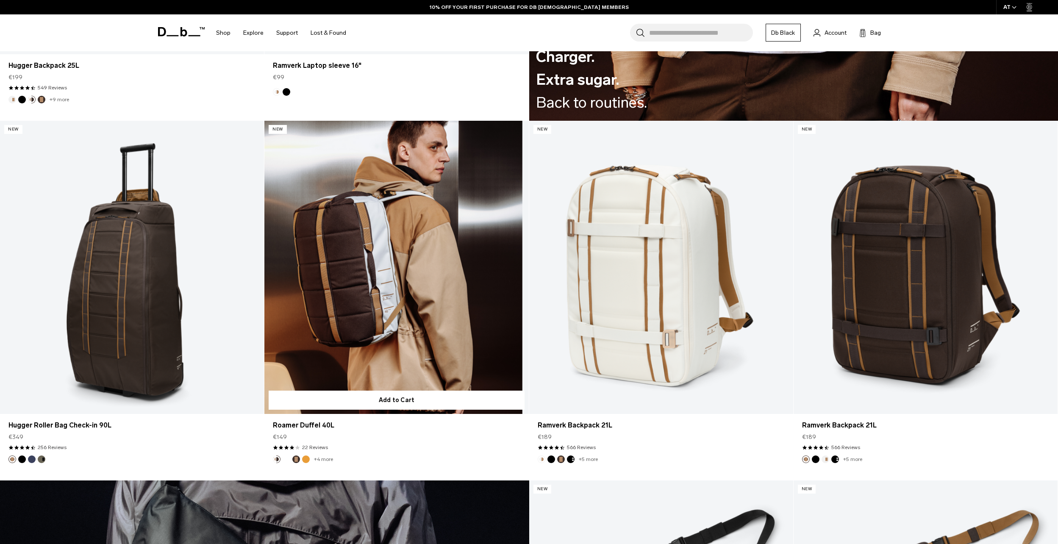
click at [296, 461] on button "Espresso" at bounding box center [296, 459] width 8 height 8
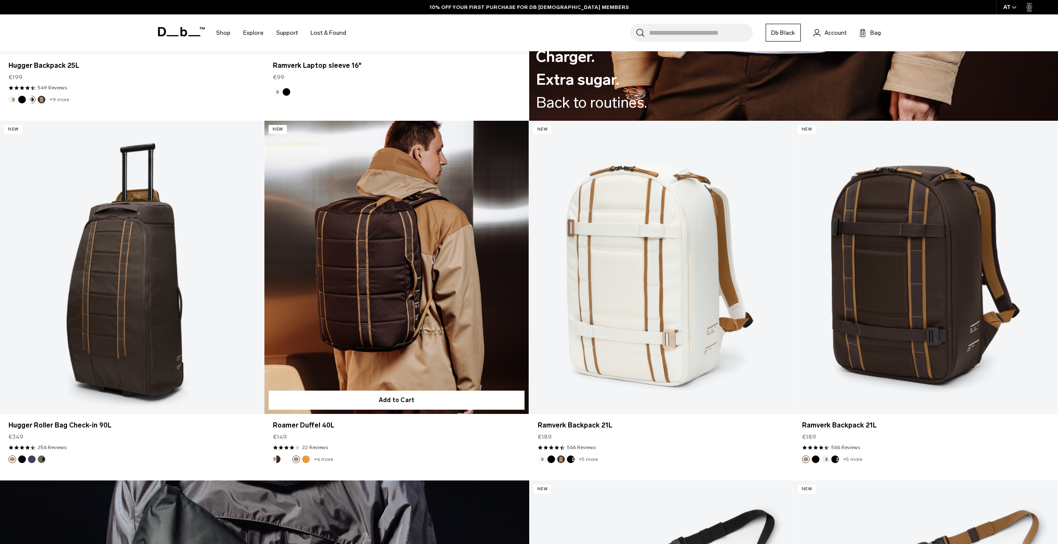
click at [307, 458] on button "Parhelion Orange" at bounding box center [306, 459] width 8 height 8
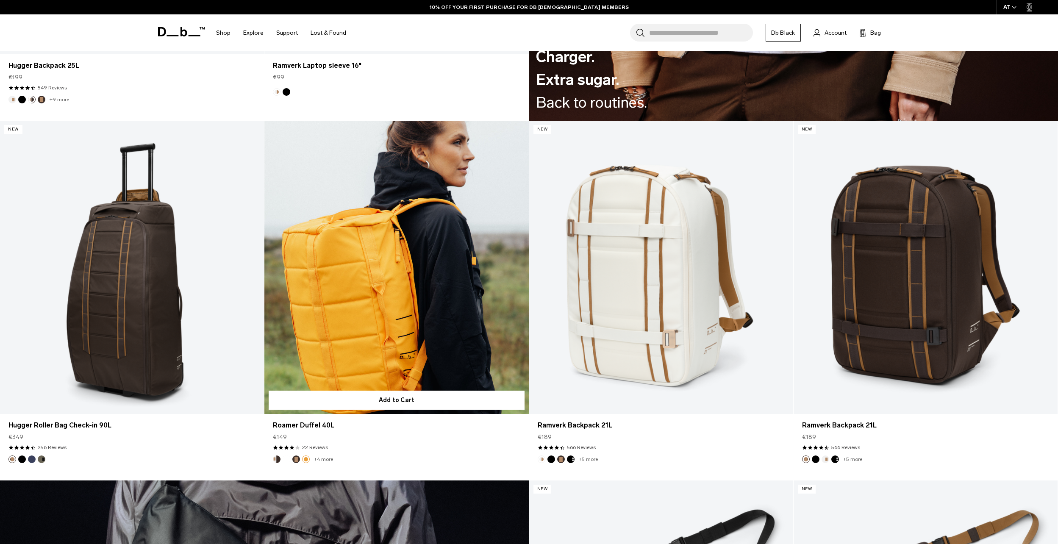
click at [299, 458] on img "Espresso" at bounding box center [295, 459] width 9 height 9
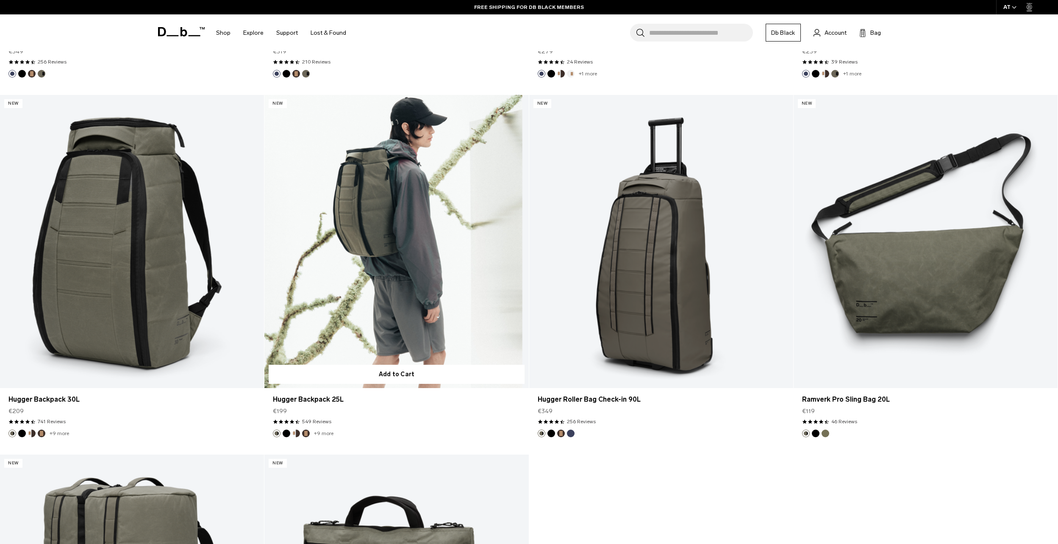
scroll to position [3812, 0]
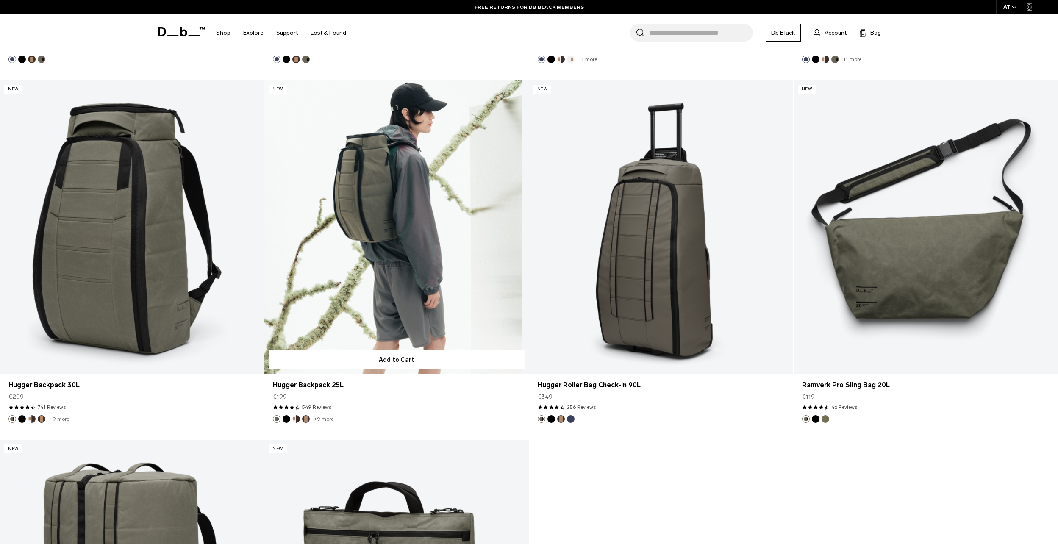
click at [329, 299] on link "Hugger Backpack 25L" at bounding box center [396, 227] width 264 height 294
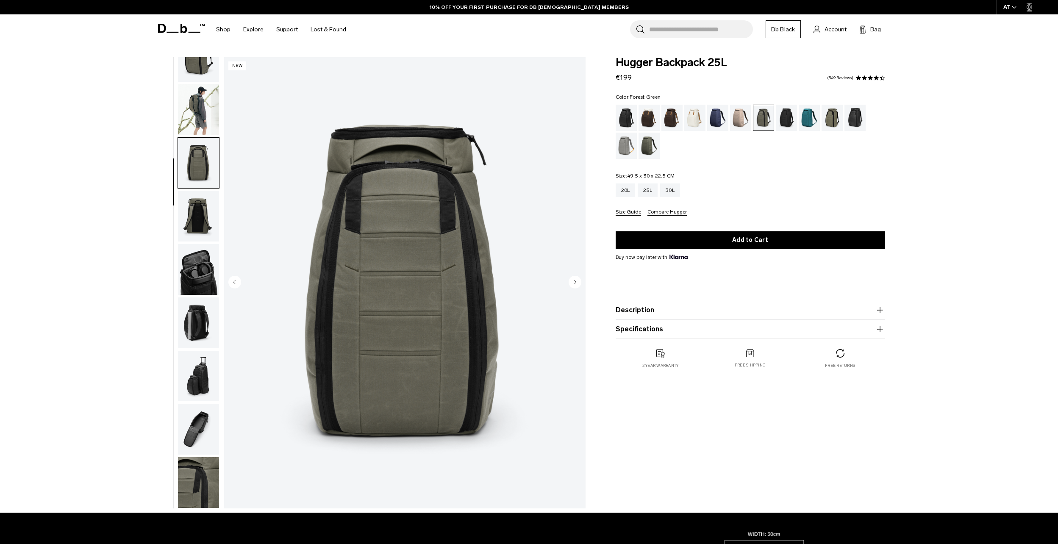
click at [204, 236] on img "button" at bounding box center [198, 216] width 41 height 51
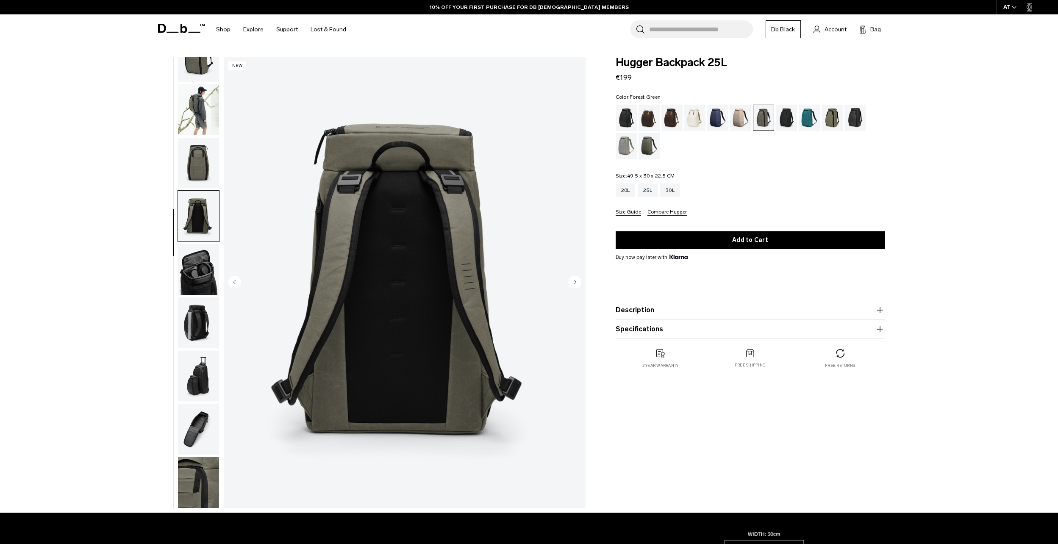
click at [186, 279] on img "button" at bounding box center [198, 269] width 41 height 51
click at [180, 337] on img "button" at bounding box center [198, 322] width 41 height 51
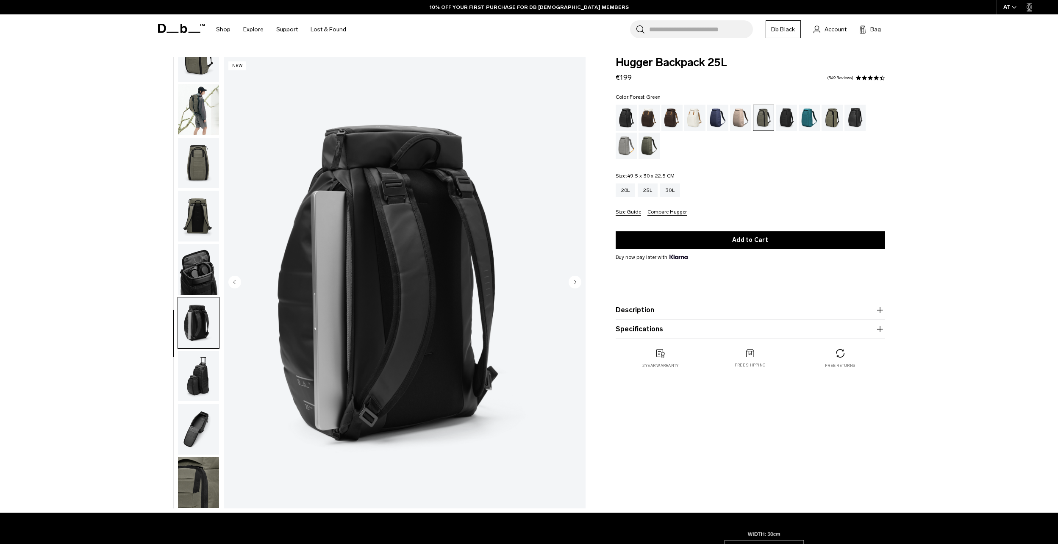
click at [193, 378] on img "button" at bounding box center [198, 376] width 41 height 51
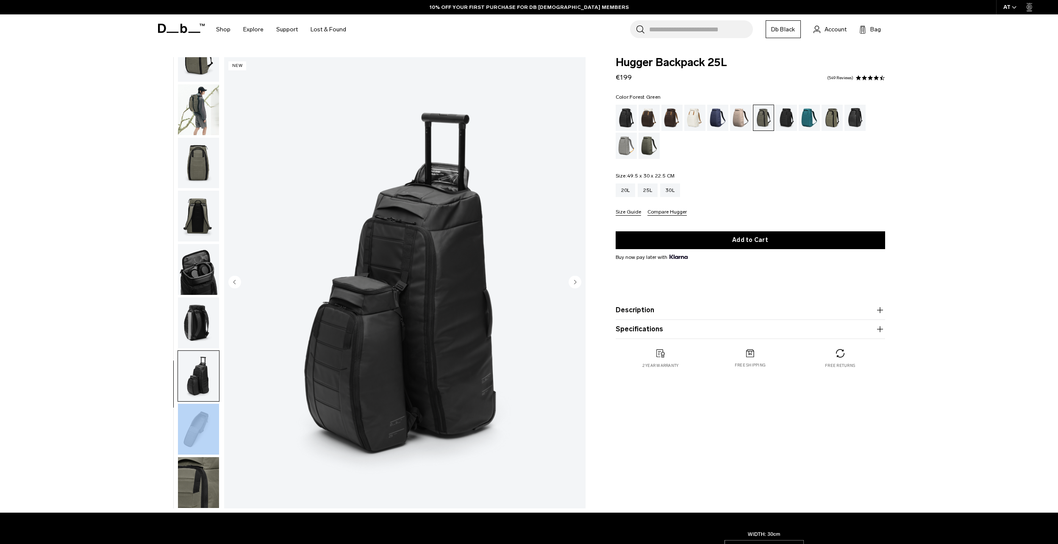
click at [204, 456] on ul at bounding box center [198, 282] width 42 height 451
drag, startPoint x: 204, startPoint y: 456, endPoint x: 201, endPoint y: 475, distance: 19.8
click at [201, 475] on img "button" at bounding box center [198, 482] width 41 height 51
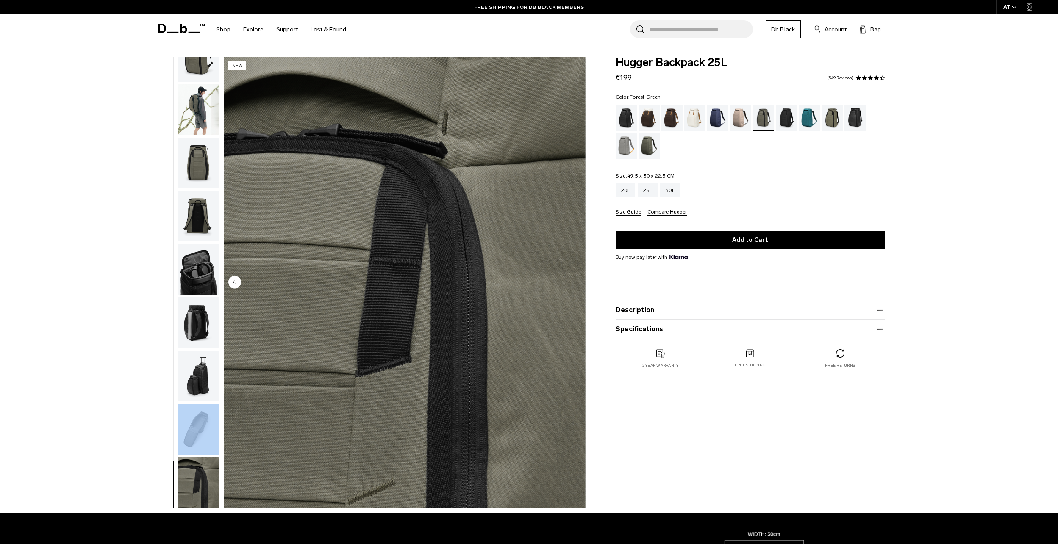
click at [191, 94] on img "button" at bounding box center [198, 109] width 41 height 51
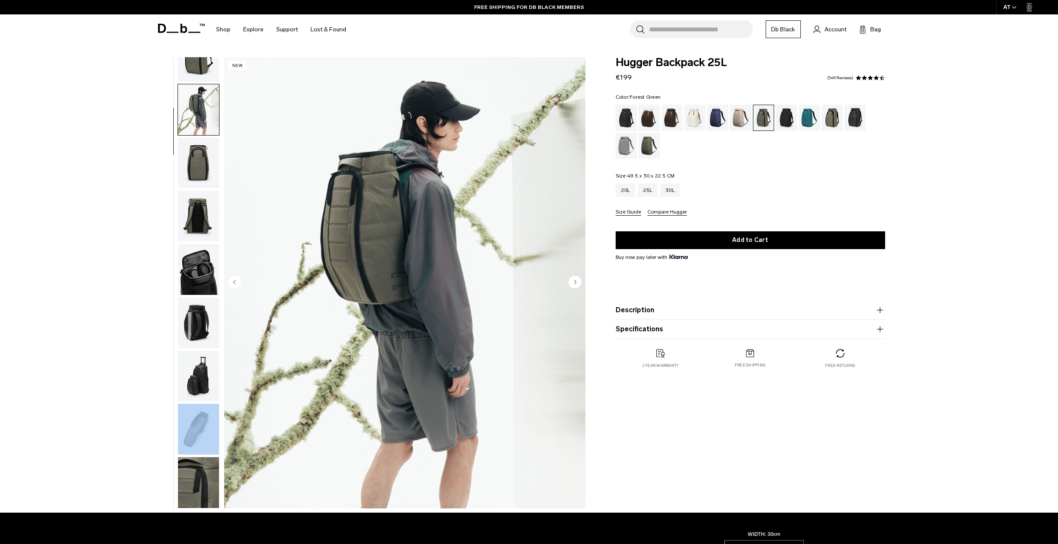
click at [209, 75] on img "button" at bounding box center [198, 56] width 41 height 51
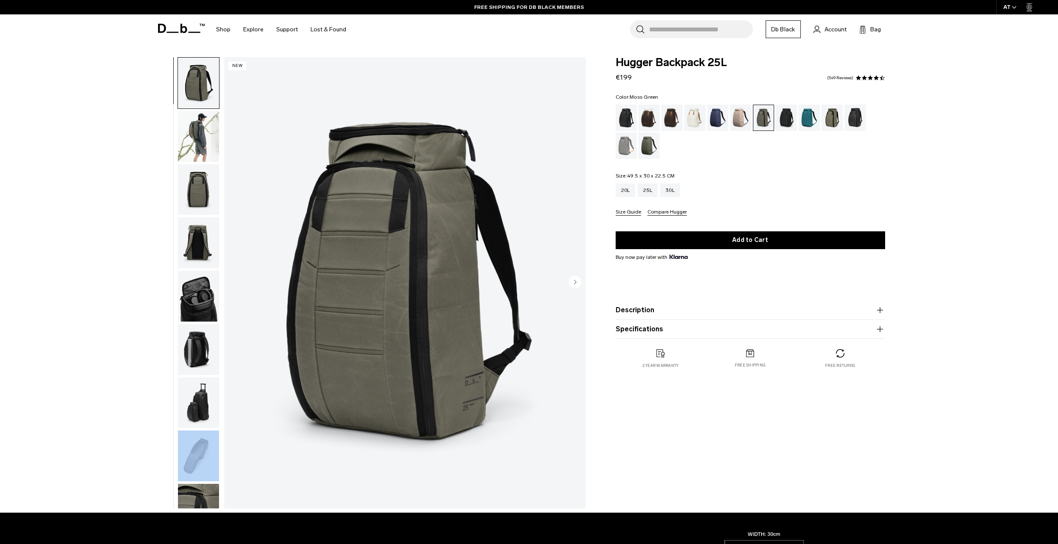
click at [653, 151] on div "Moss Green" at bounding box center [649, 146] width 22 height 26
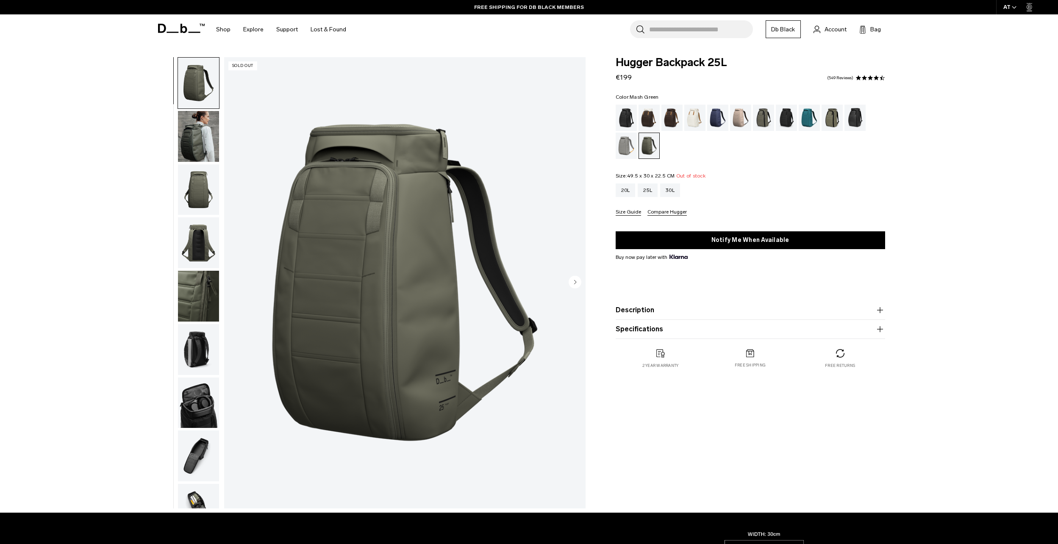
click at [828, 123] on div "Mash Green" at bounding box center [832, 118] width 22 height 26
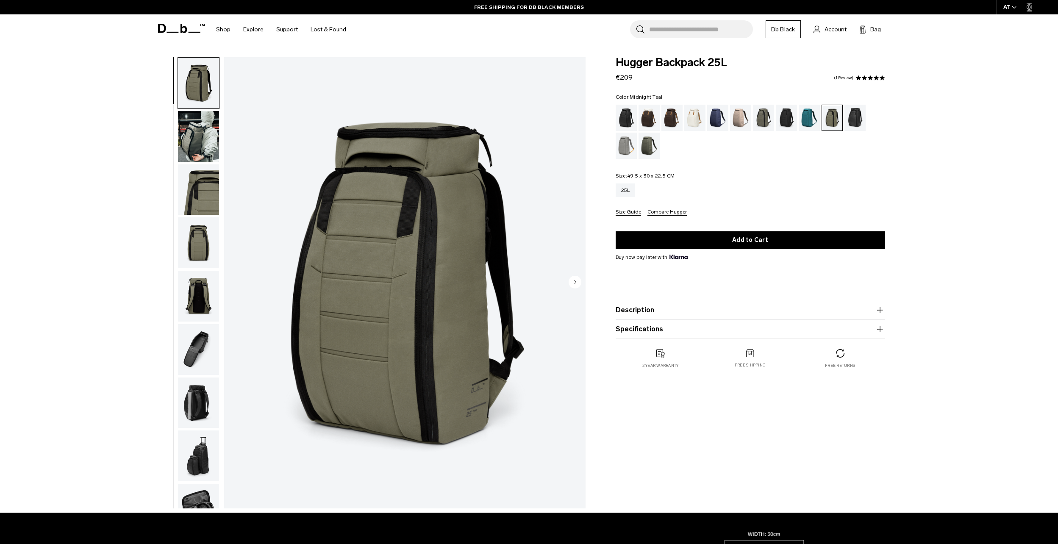
click at [801, 116] on div "Midnight Teal" at bounding box center [809, 118] width 22 height 26
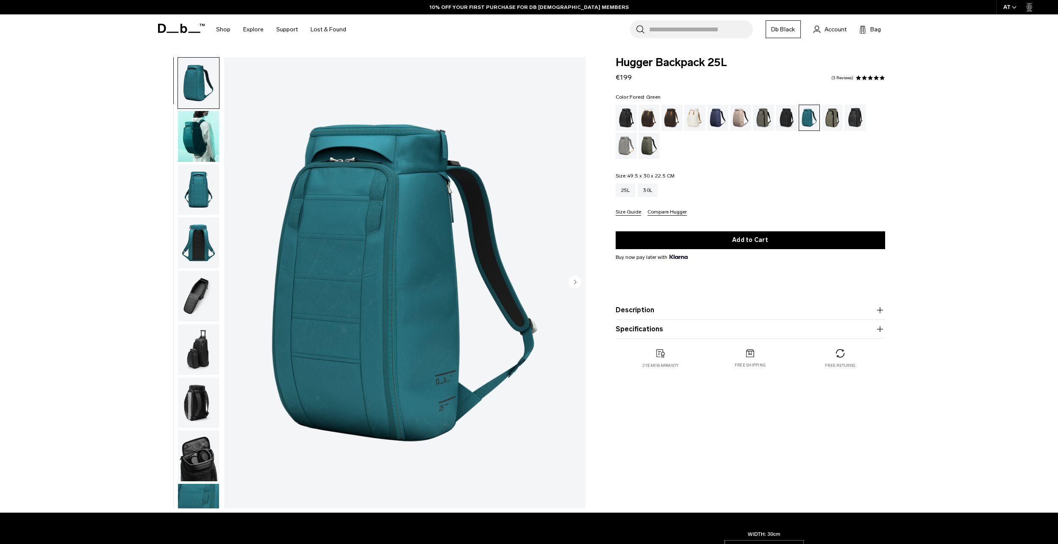
click at [769, 119] on div "Forest Green" at bounding box center [764, 118] width 22 height 26
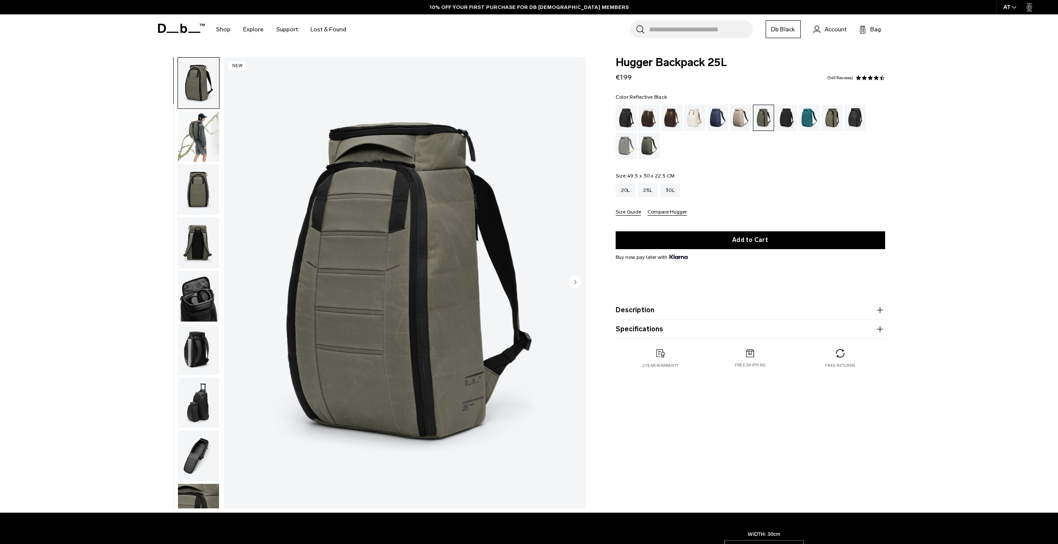
click at [859, 117] on div "Reflective Black" at bounding box center [855, 118] width 22 height 26
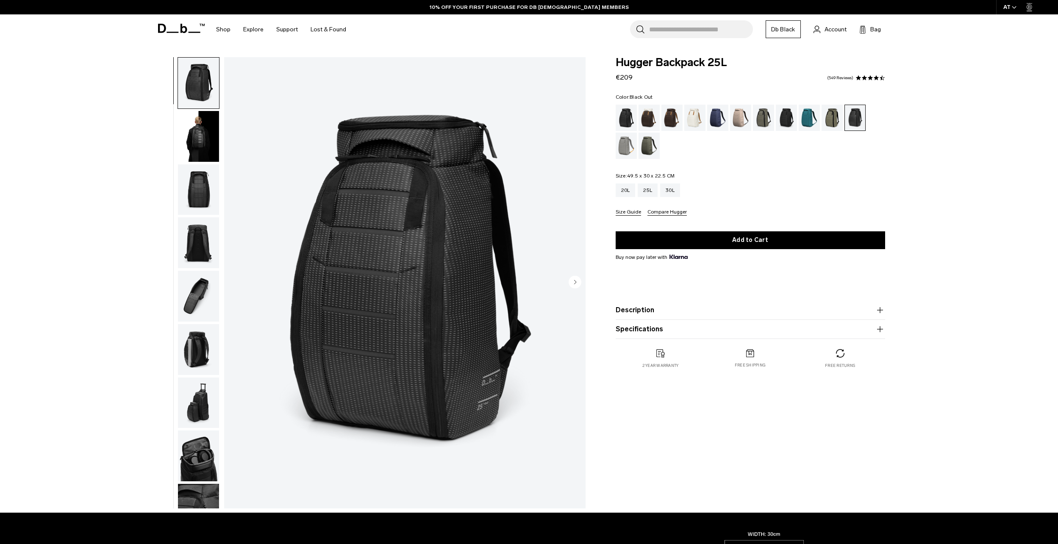
click at [629, 119] on div "Black Out" at bounding box center [626, 118] width 22 height 26
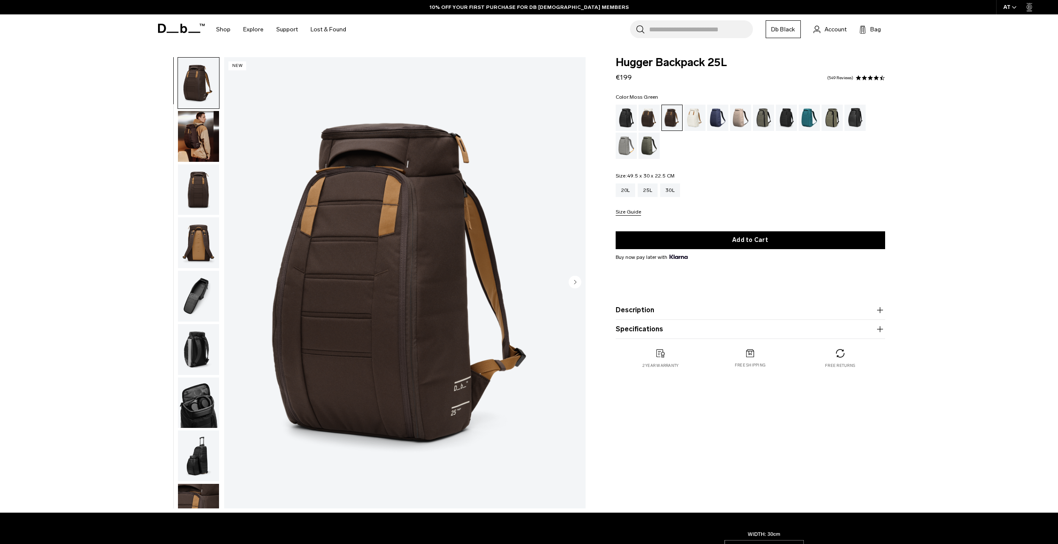
click at [649, 147] on div "Moss Green" at bounding box center [649, 146] width 22 height 26
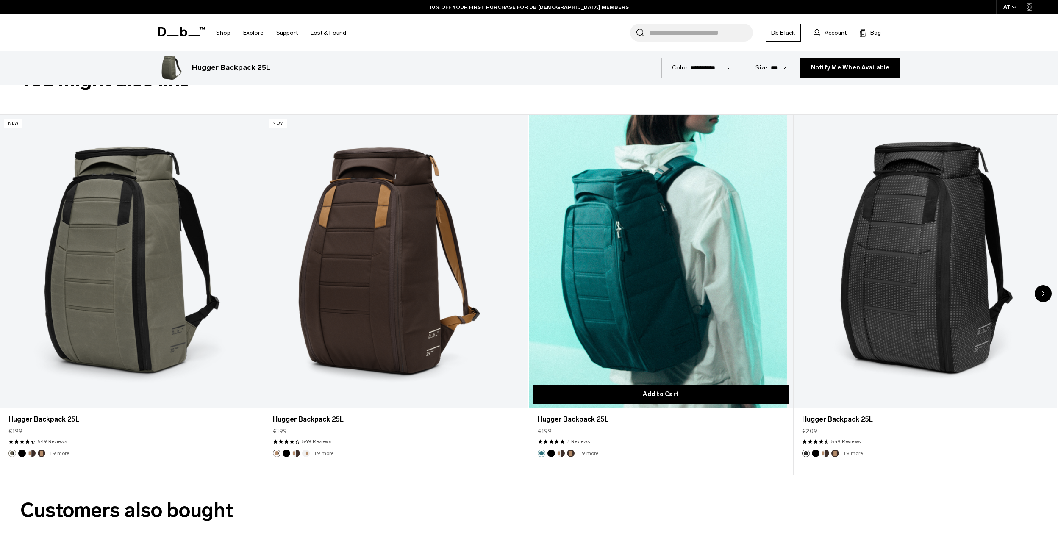
scroll to position [1553, 0]
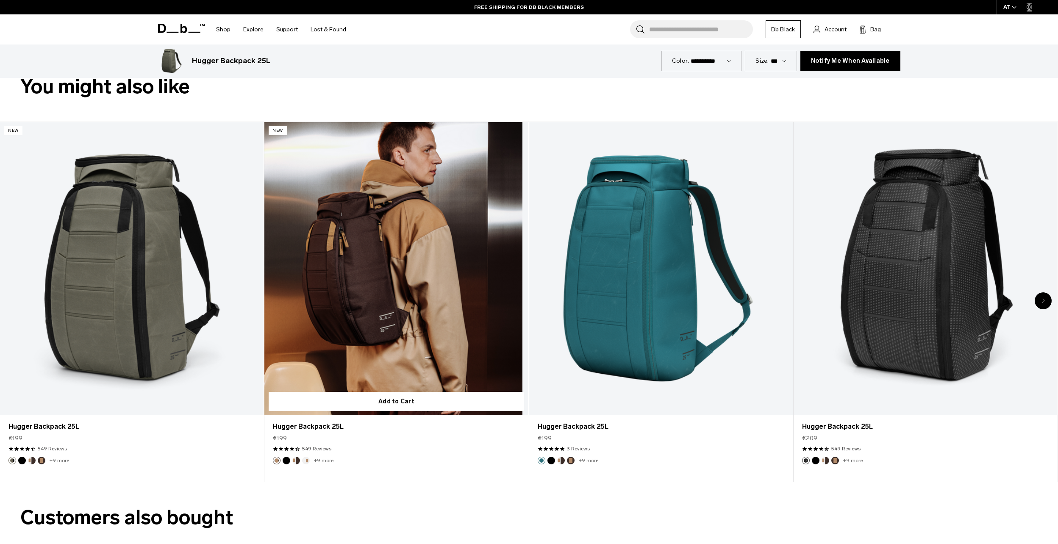
click at [387, 282] on link "Hugger Backpack 25L" at bounding box center [395, 268] width 263 height 293
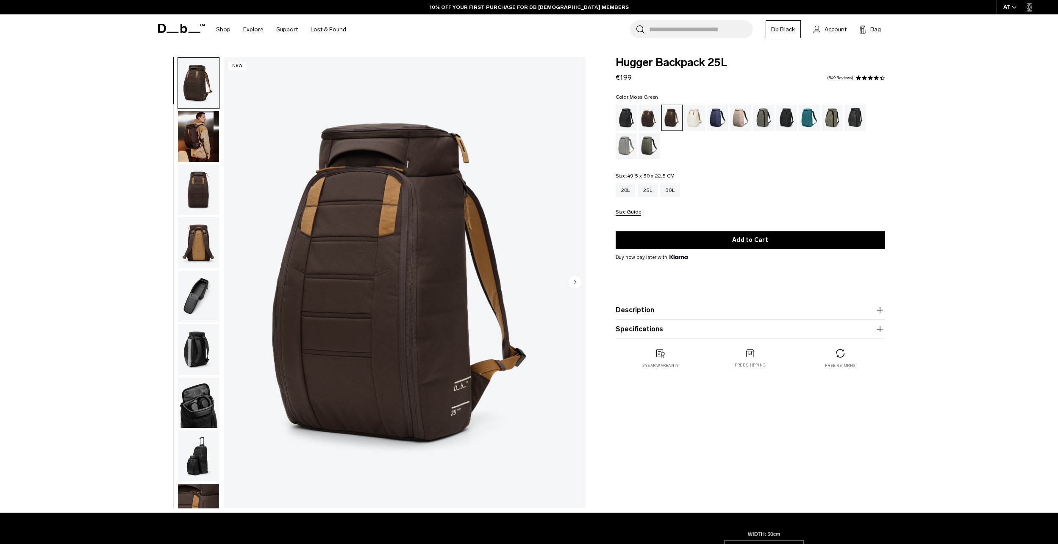
click at [655, 144] on div "Moss Green" at bounding box center [649, 146] width 22 height 26
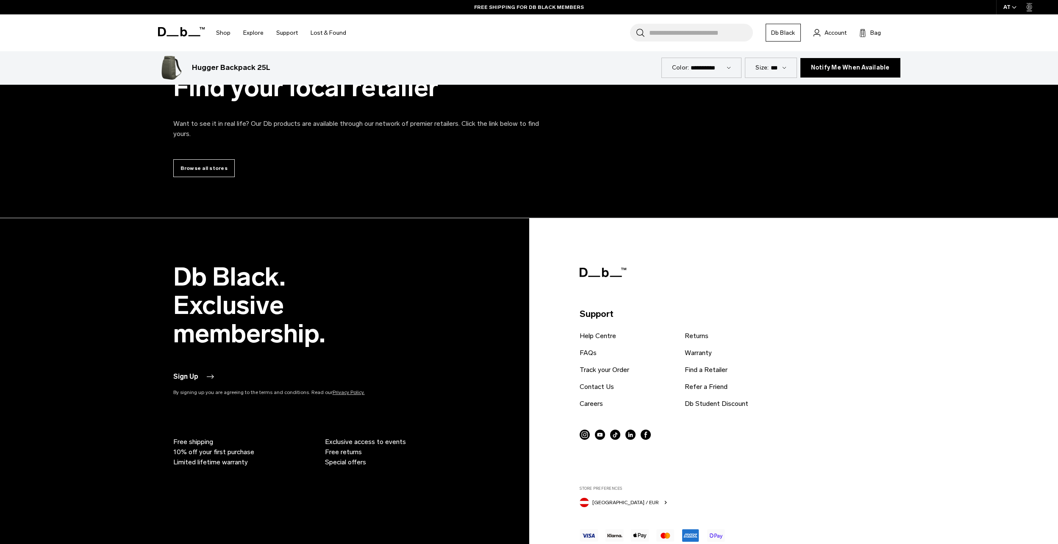
scroll to position [3581, 0]
